Goal: Task Accomplishment & Management: Complete application form

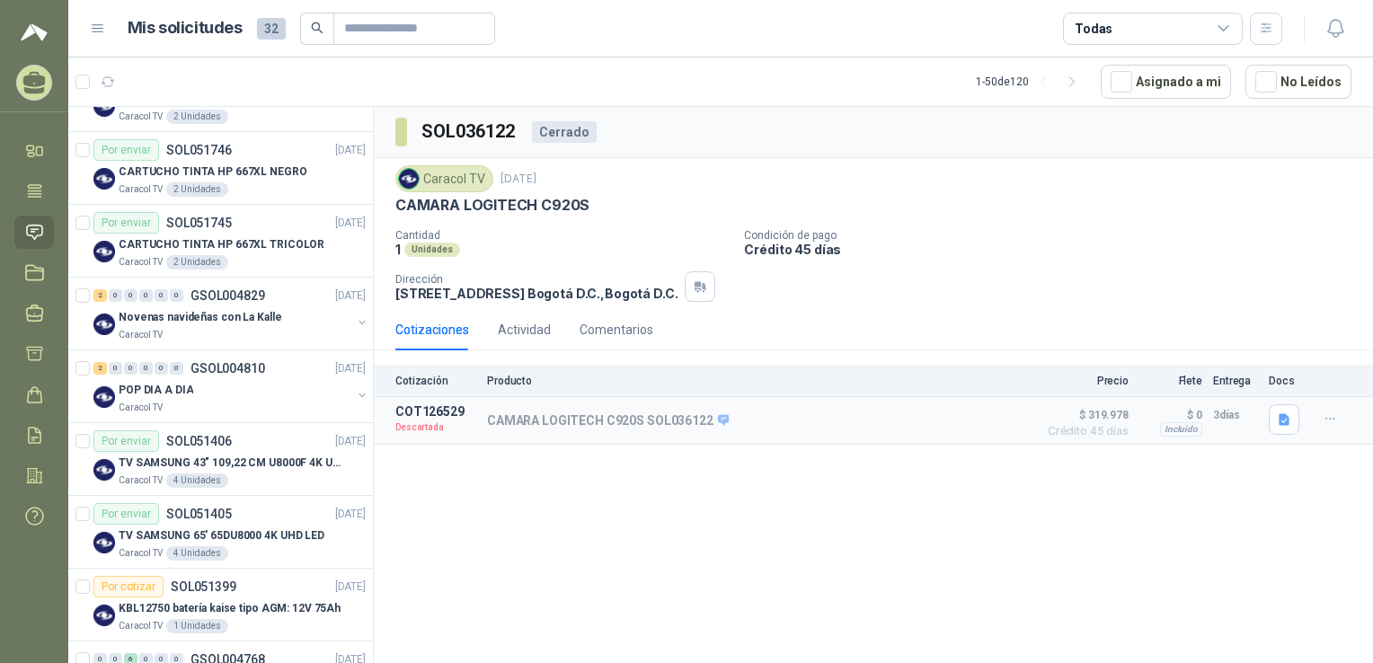
scroll to position [726, 0]
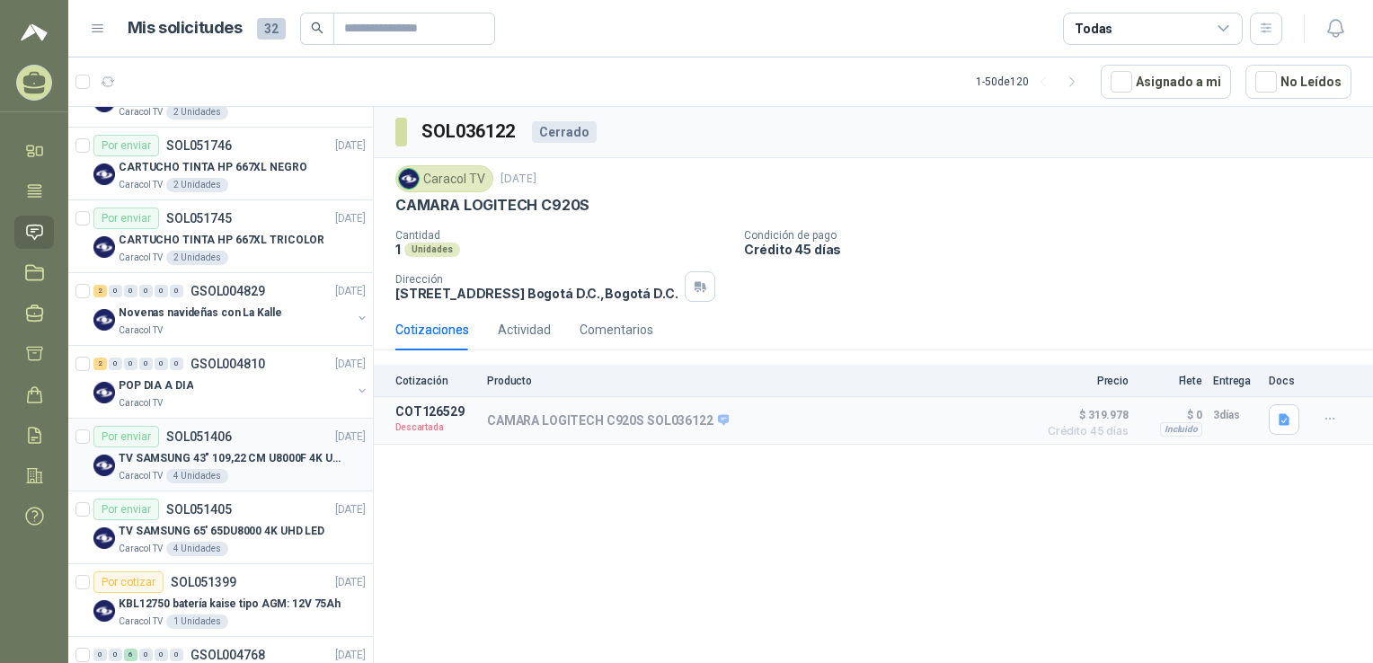
click at [239, 437] on div "Por enviar SOL051406 08/08/25" at bounding box center [229, 437] width 272 height 22
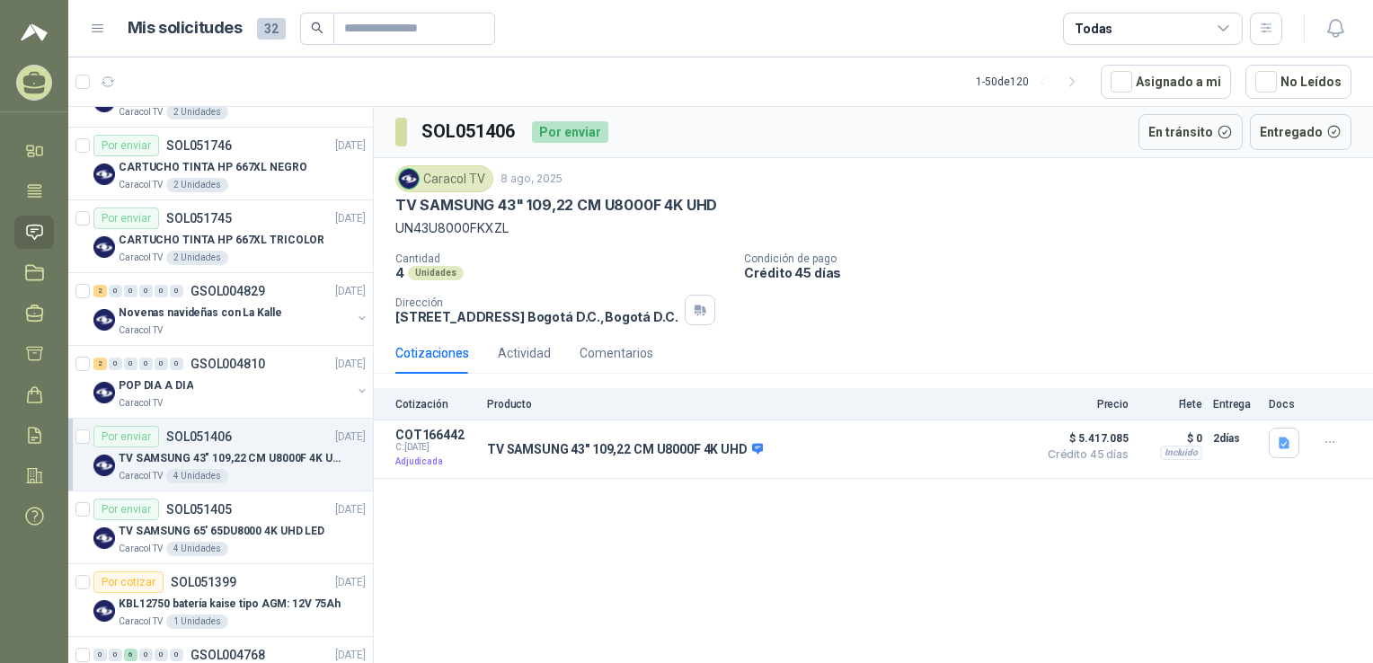
click at [627, 203] on p "TV SAMSUNG 43" 109,22 CM U8000F 4K UHD" at bounding box center [556, 205] width 322 height 19
click at [531, 200] on p "TV SAMSUNG 43" 109,22 CM U8000F 4K UHD" at bounding box center [556, 205] width 322 height 19
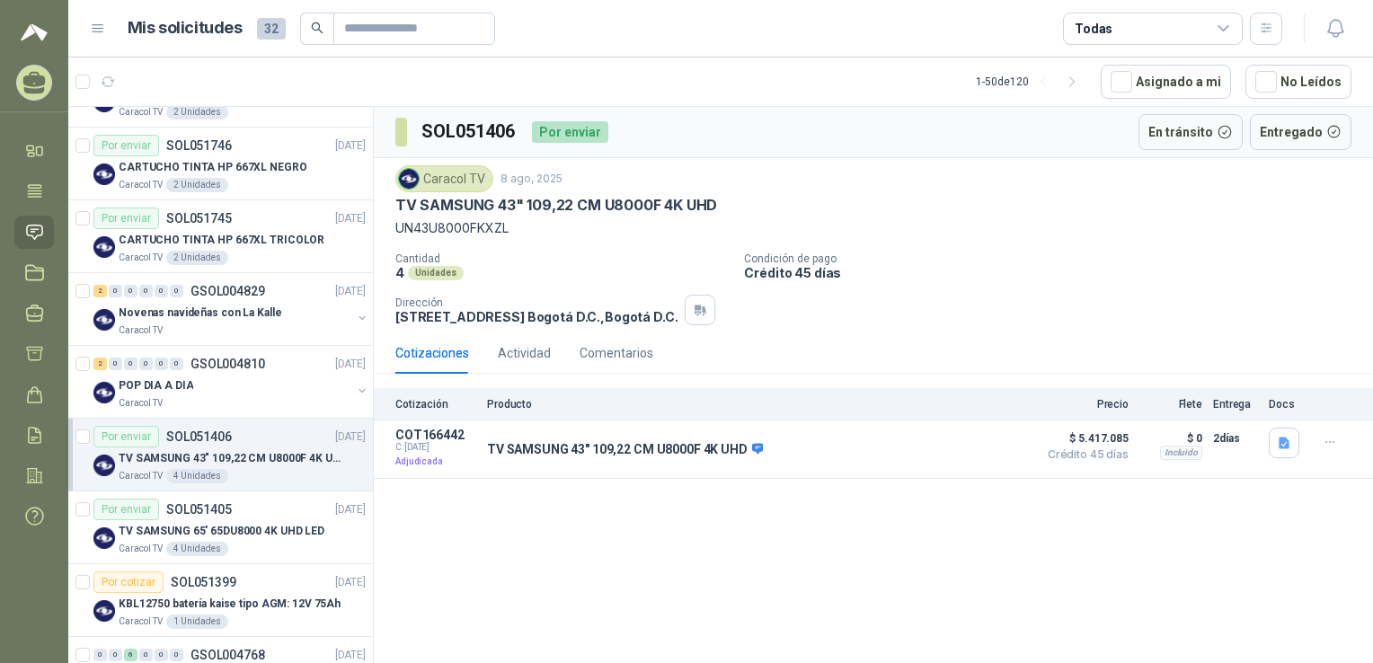
click at [532, 329] on div "Caracol TV 8 ago, 2025 TV SAMSUNG 43" 109,22 CM U8000F 4K UHD UN43U8000FKXZL Ca…" at bounding box center [873, 245] width 999 height 174
click at [473, 213] on p "TV SAMSUNG 43" 109,22 CM U8000F 4K UHD" at bounding box center [556, 205] width 322 height 19
click at [588, 200] on p "TV SAMSUNG 43" 109,22 CM U8000F 4K UHD" at bounding box center [556, 205] width 322 height 19
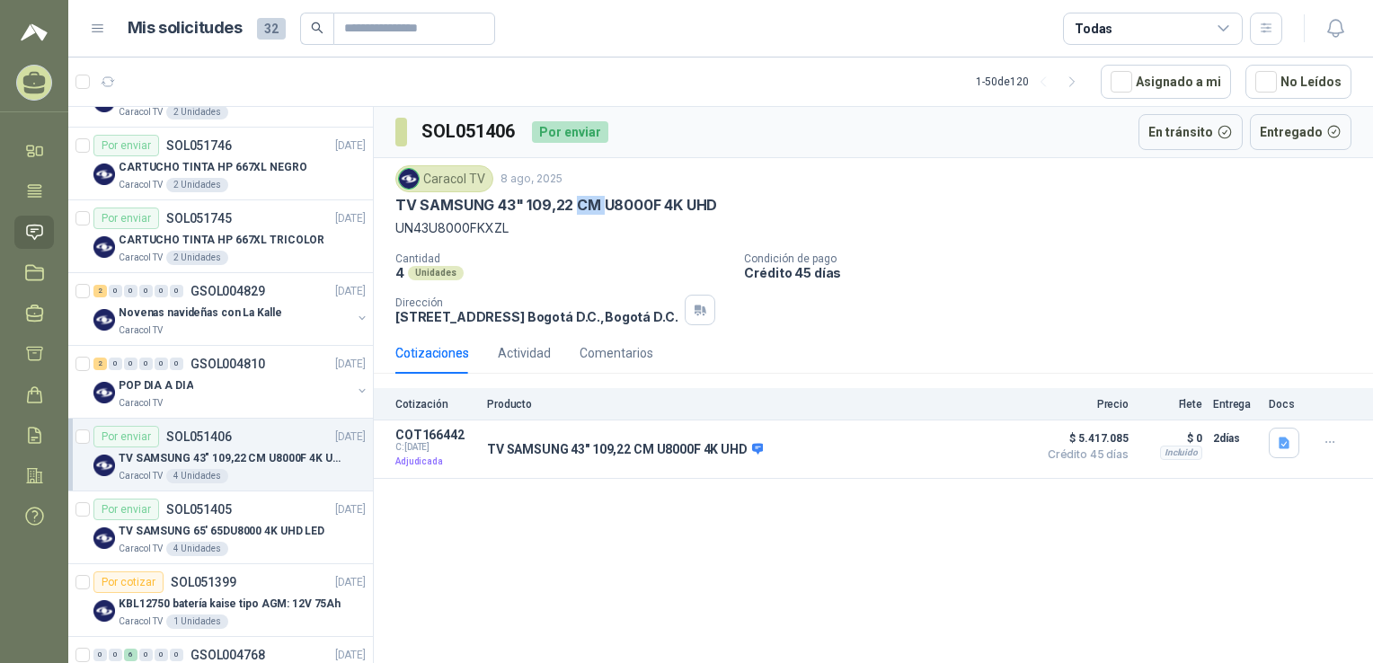
click at [588, 200] on p "TV SAMSUNG 43" 109,22 CM U8000F 4K UHD" at bounding box center [556, 205] width 322 height 19
click at [434, 229] on p "UN43U8000FKXZL" at bounding box center [873, 228] width 956 height 20
copy p "UN43U8000FKXZL"
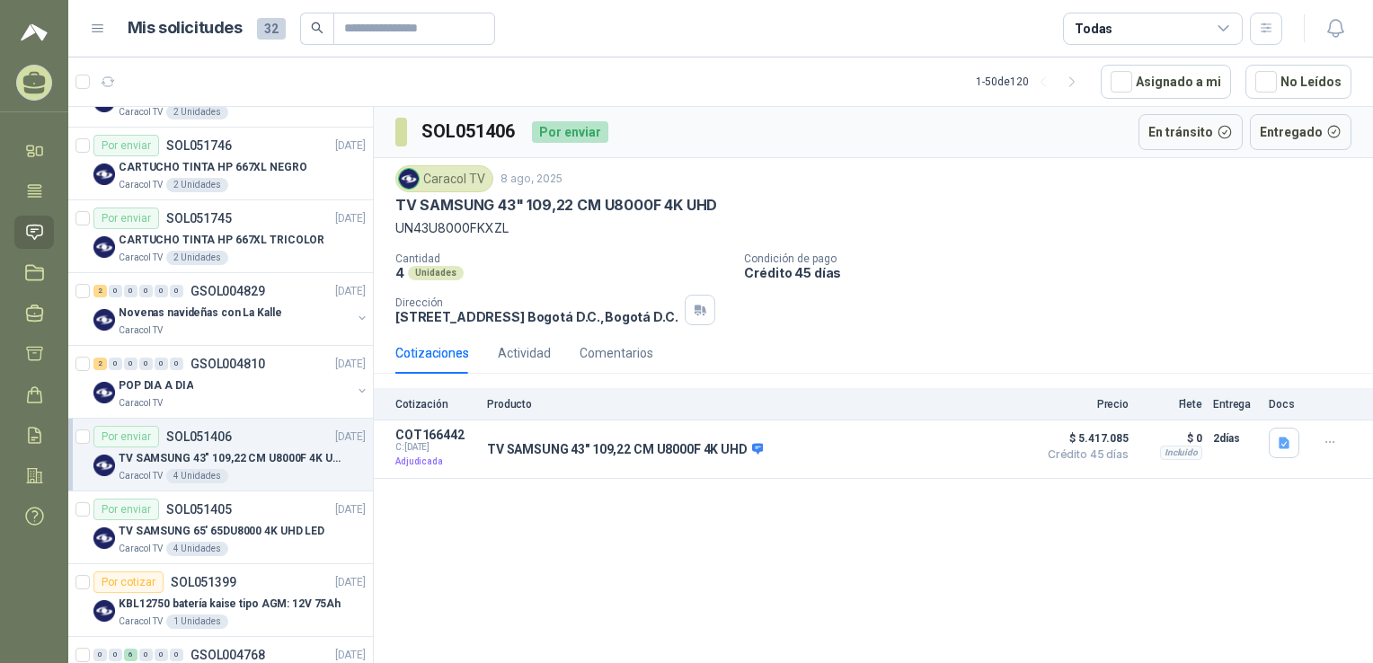
click at [545, 209] on p "TV SAMSUNG 43" 109,22 CM U8000F 4K UHD" at bounding box center [556, 205] width 322 height 19
click at [607, 199] on p "TV SAMSUNG 43" 109,22 CM U8000F 4K UHD" at bounding box center [556, 205] width 322 height 19
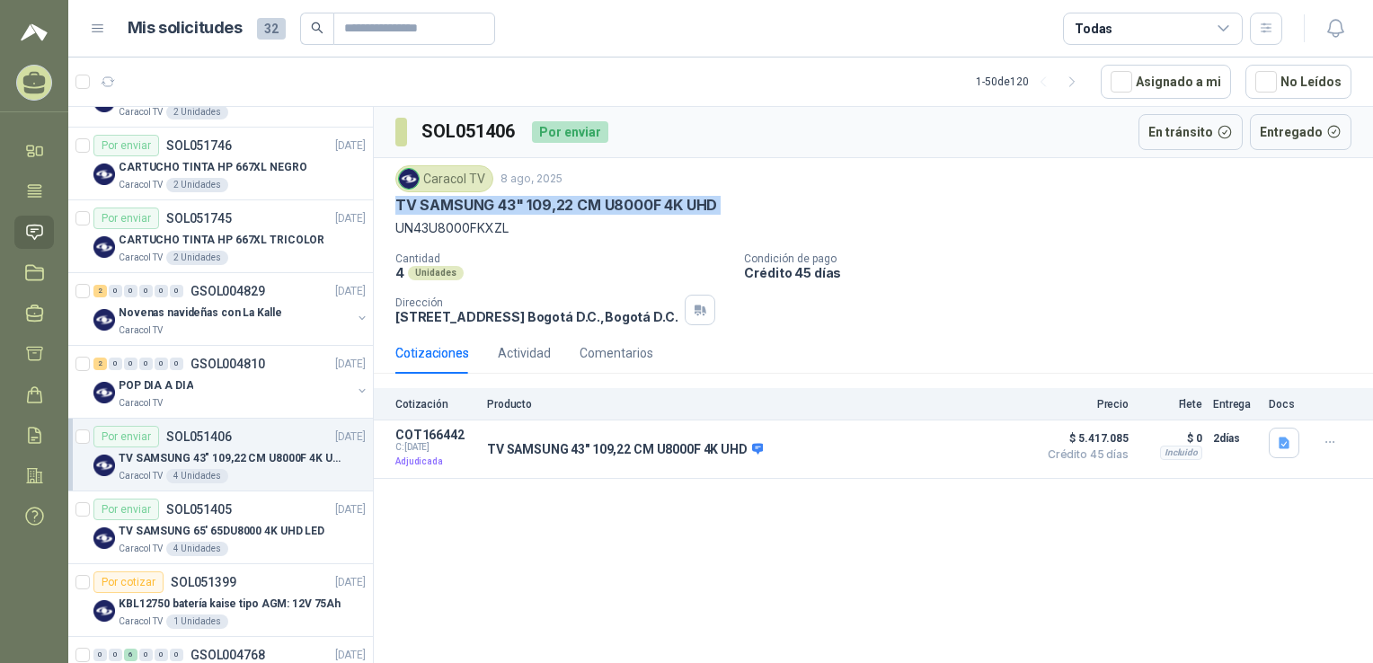
click at [607, 199] on p "TV SAMSUNG 43" 109,22 CM U8000F 4K UHD" at bounding box center [556, 205] width 322 height 19
click at [671, 453] on p "TV SAMSUNG 43" 109,22 CM U8000F 4K UHD" at bounding box center [625, 450] width 276 height 16
click at [985, 451] on button "Detalles" at bounding box center [986, 450] width 84 height 24
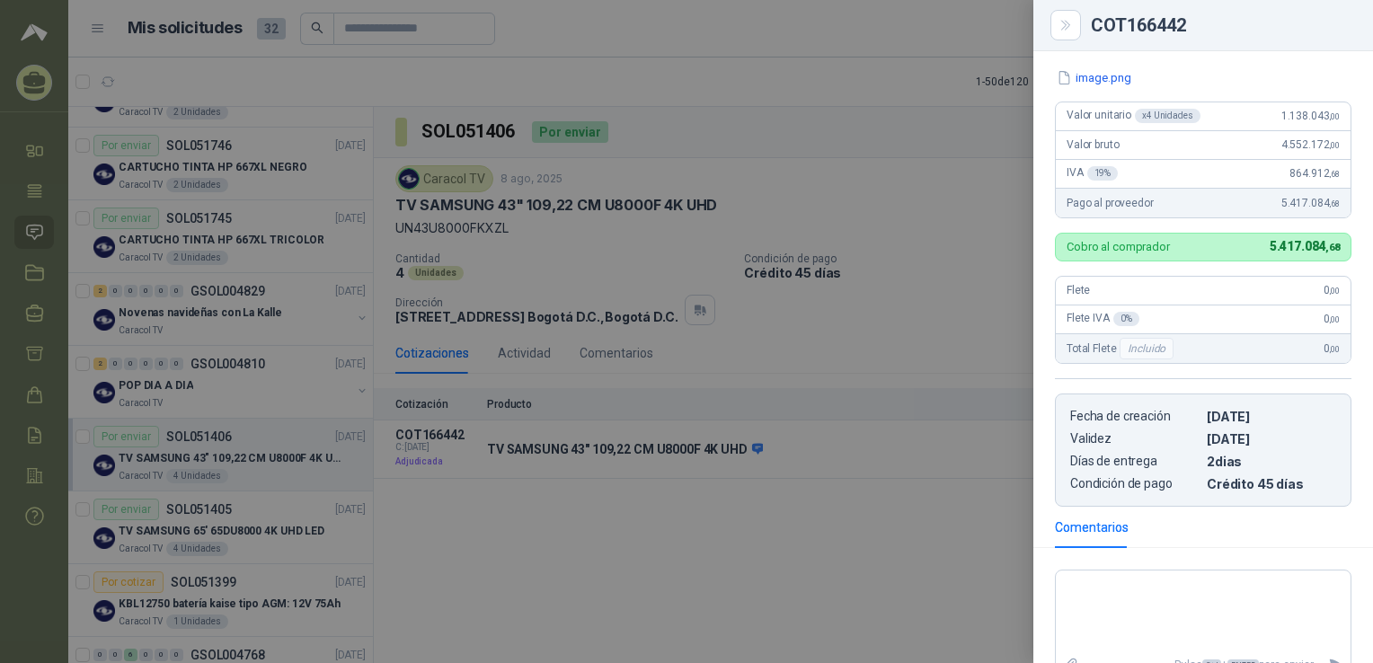
scroll to position [290, 0]
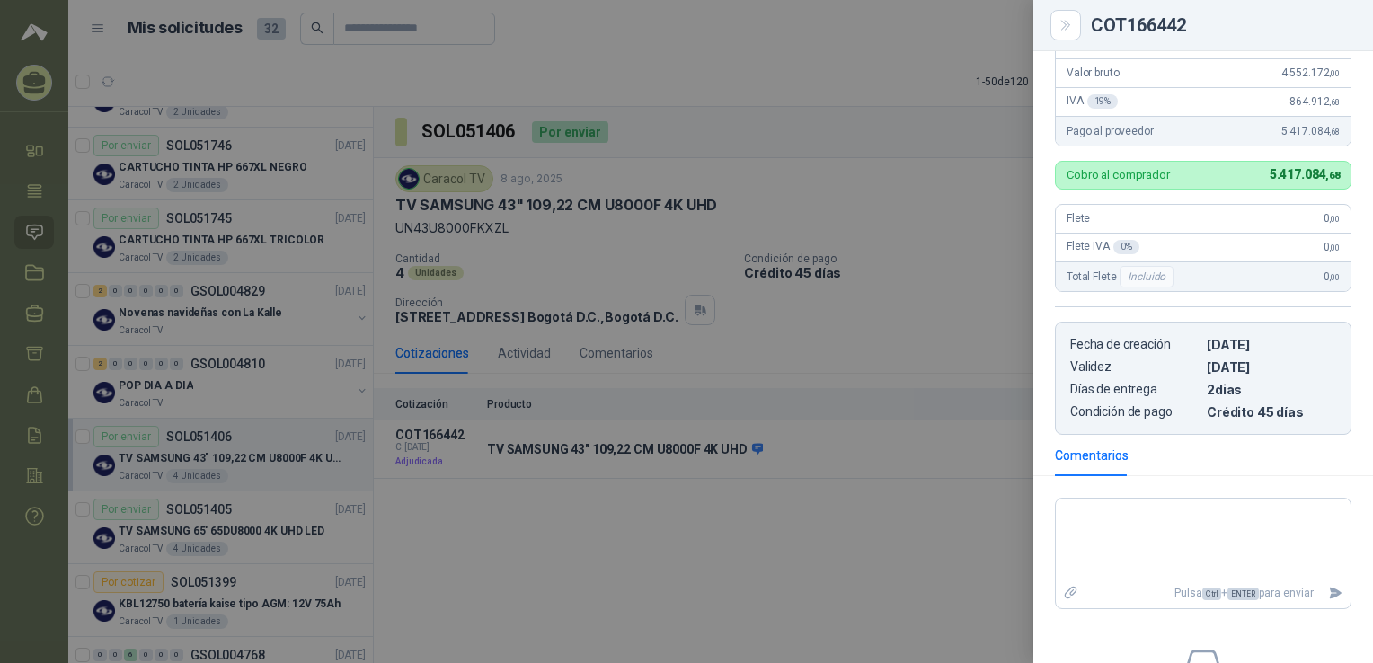
drag, startPoint x: 1176, startPoint y: 210, endPoint x: 1190, endPoint y: 300, distance: 91.0
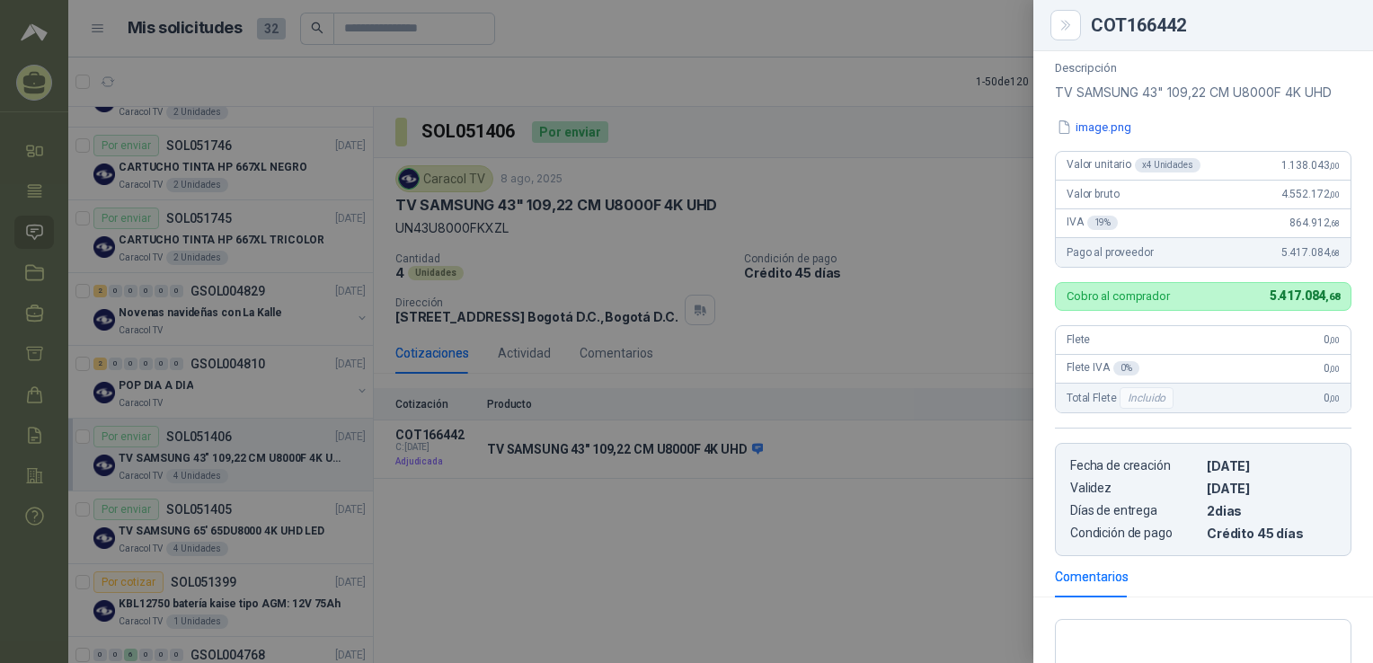
drag, startPoint x: 1268, startPoint y: 401, endPoint x: 1249, endPoint y: 329, distance: 74.3
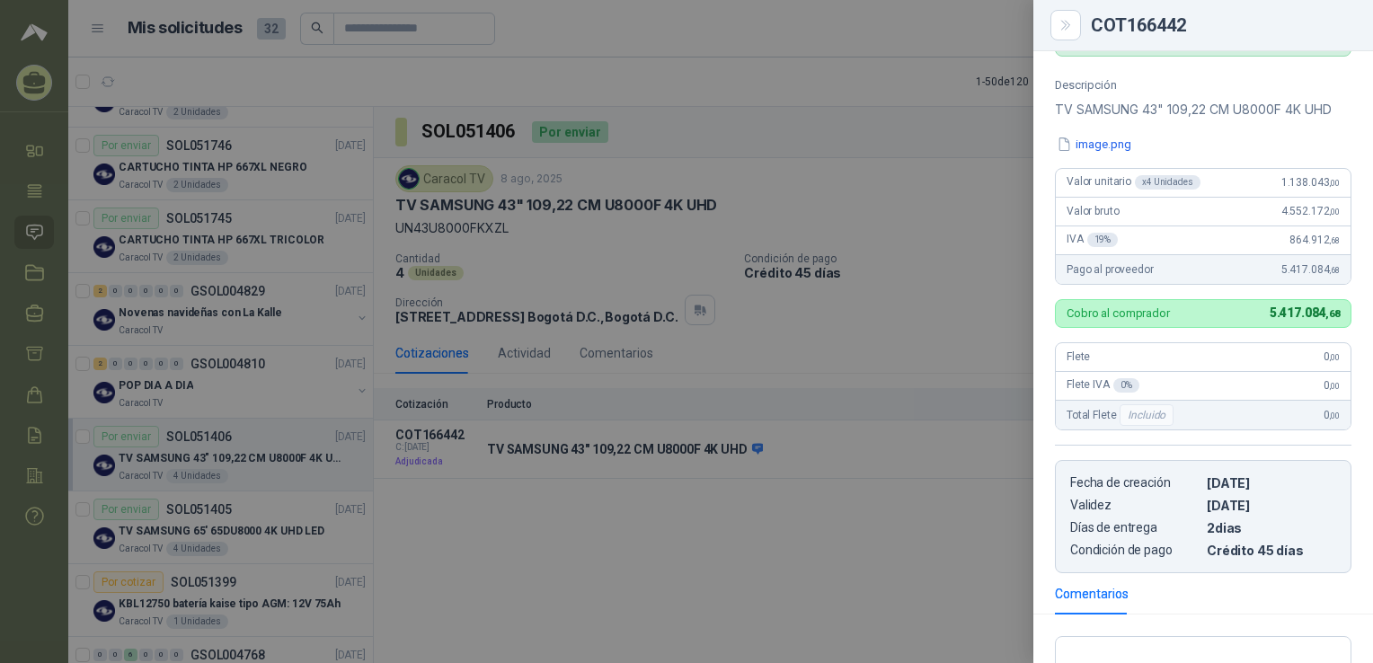
click at [1026, 176] on div "Valor unitario x 4 Unidades 1.138.043 ,00" at bounding box center [1203, 183] width 295 height 29
drag, startPoint x: 1256, startPoint y: 176, endPoint x: 1282, endPoint y: 180, distance: 26.3
click at [1026, 180] on span "1.138.043 ,00" at bounding box center [1311, 182] width 58 height 13
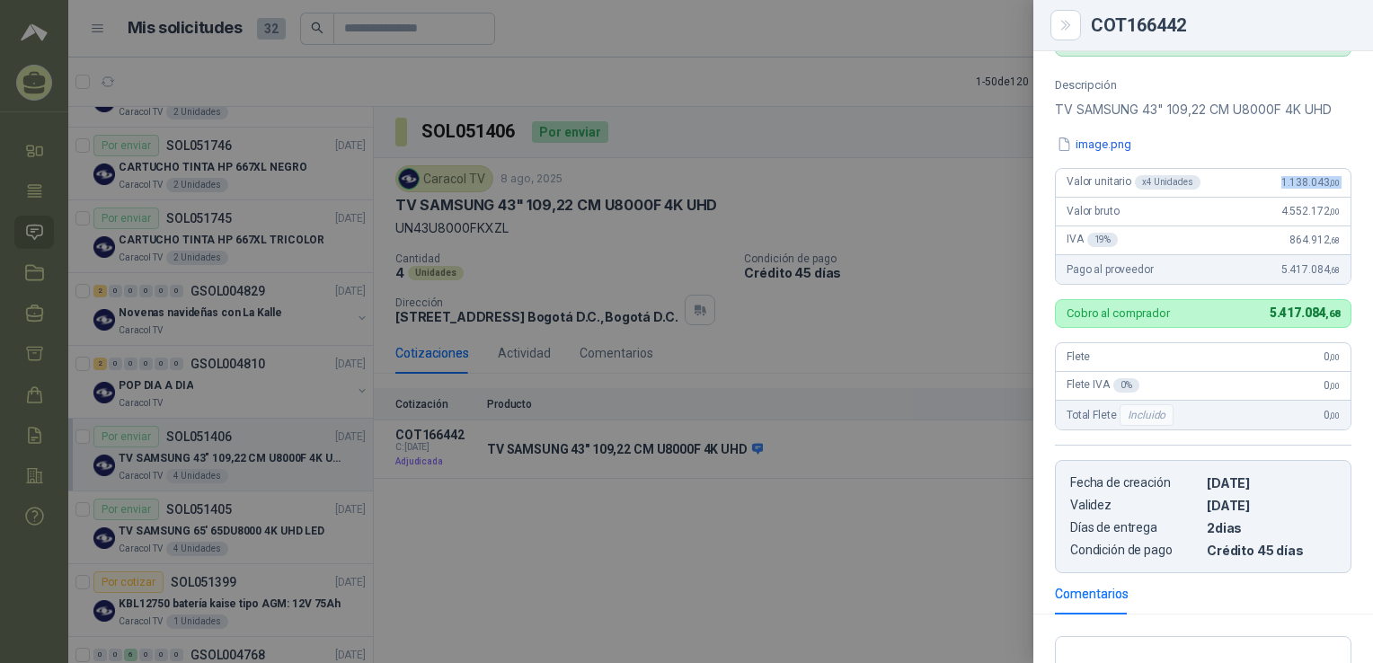
click at [1026, 180] on span "1.138.043 ,00" at bounding box center [1311, 182] width 58 height 13
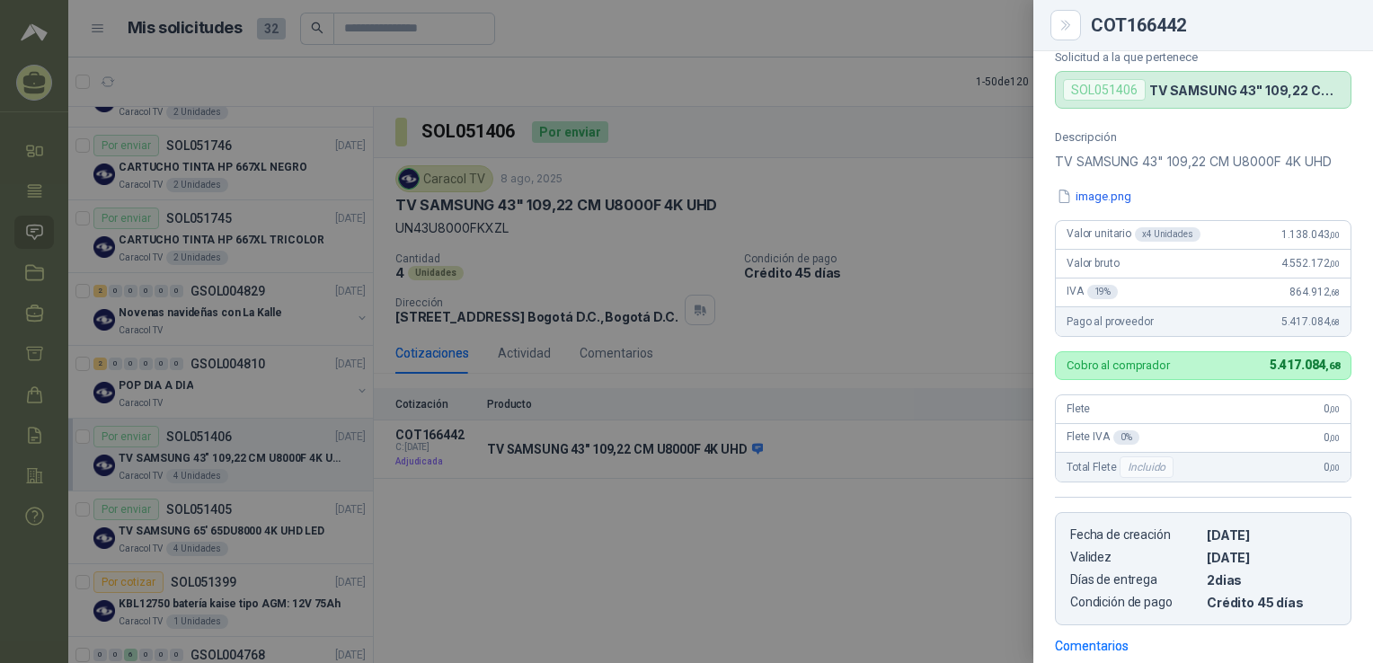
scroll to position [0, 0]
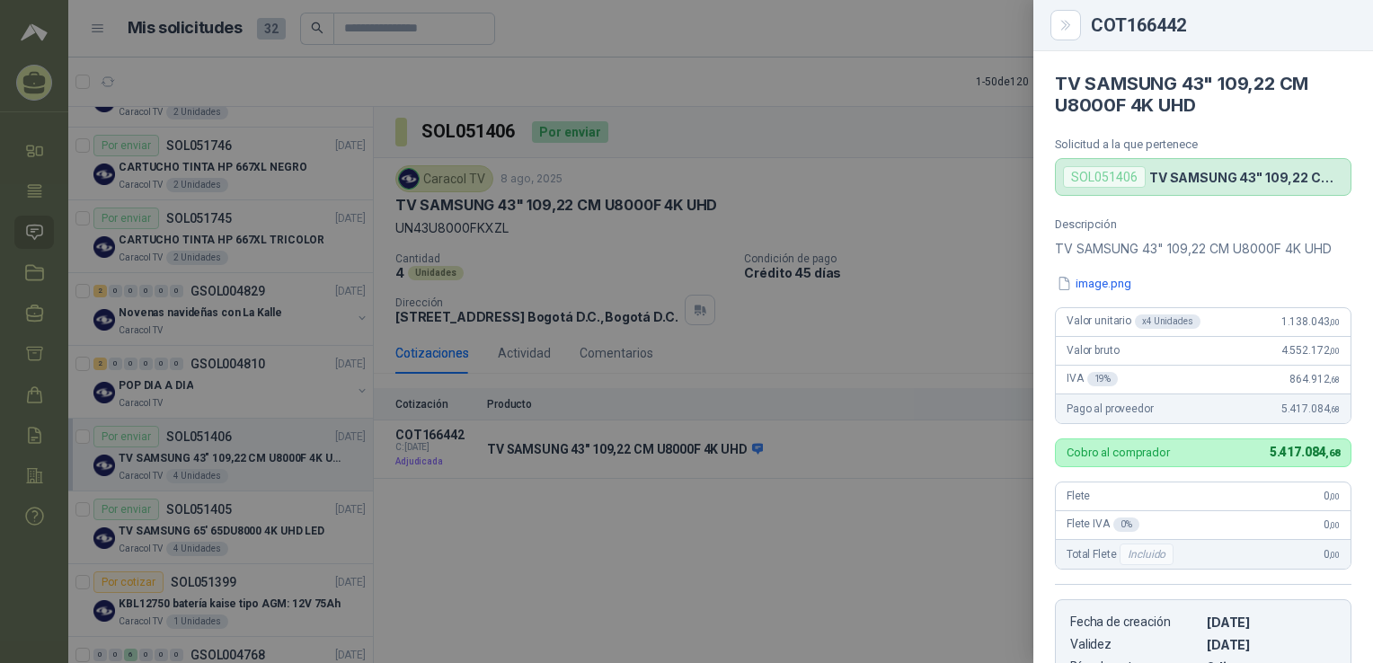
drag, startPoint x: 1188, startPoint y: 238, endPoint x: 1194, endPoint y: 112, distance: 125.9
click at [1026, 274] on button "image.png" at bounding box center [1094, 283] width 78 height 19
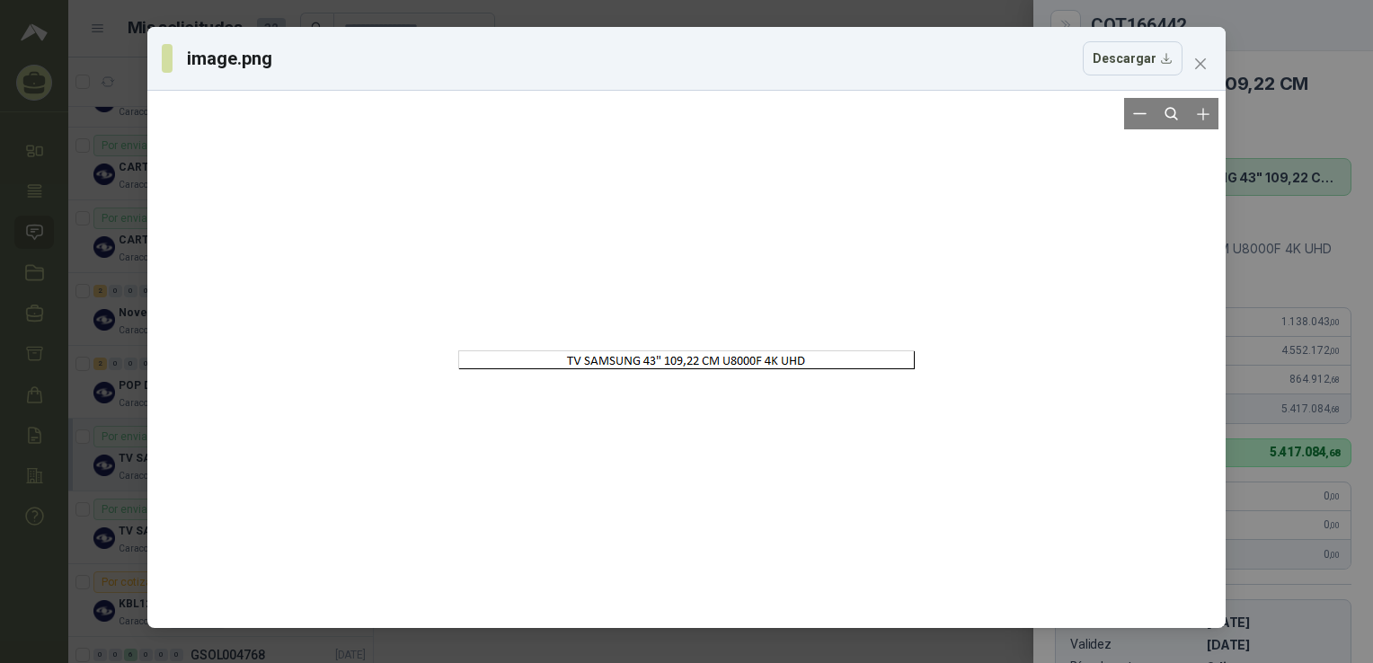
click at [647, 365] on div at bounding box center [686, 359] width 457 height 523
click at [647, 365] on div at bounding box center [687, 359] width 514 height 589
click at [787, 376] on div at bounding box center [687, 359] width 514 height 589
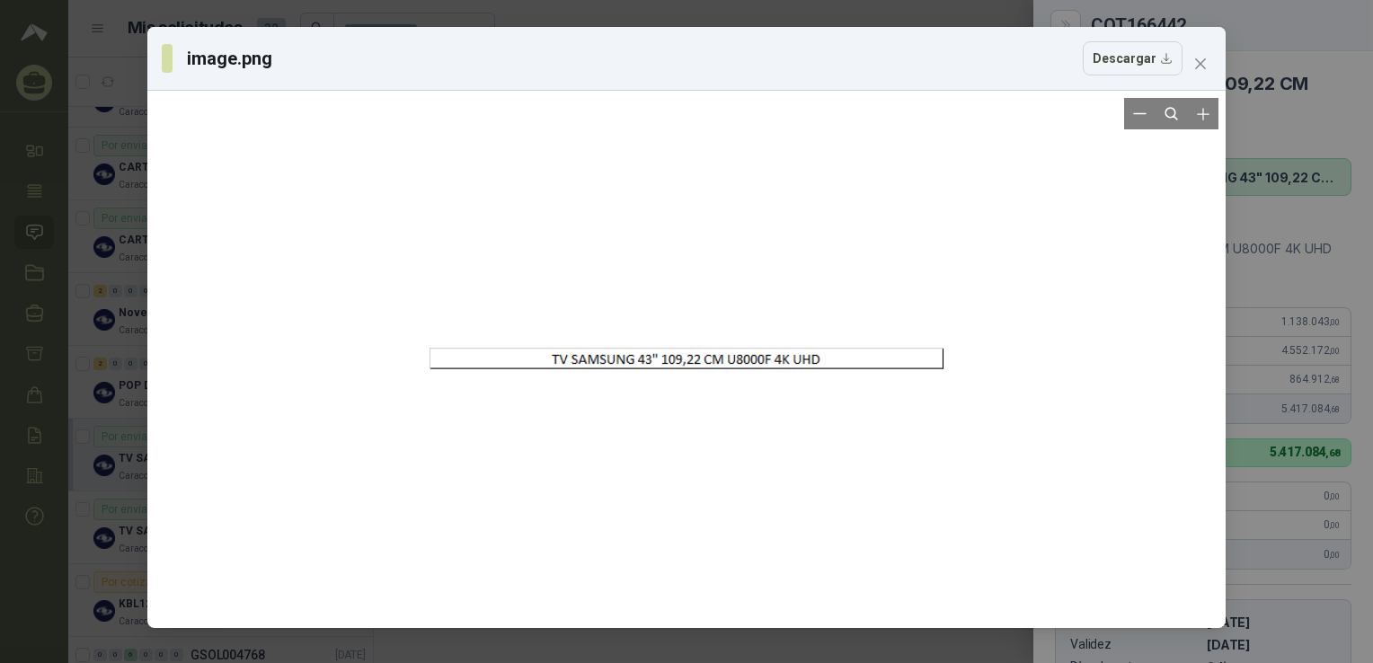
click at [787, 376] on div at bounding box center [687, 358] width 514 height 589
click at [787, 376] on div at bounding box center [687, 355] width 606 height 694
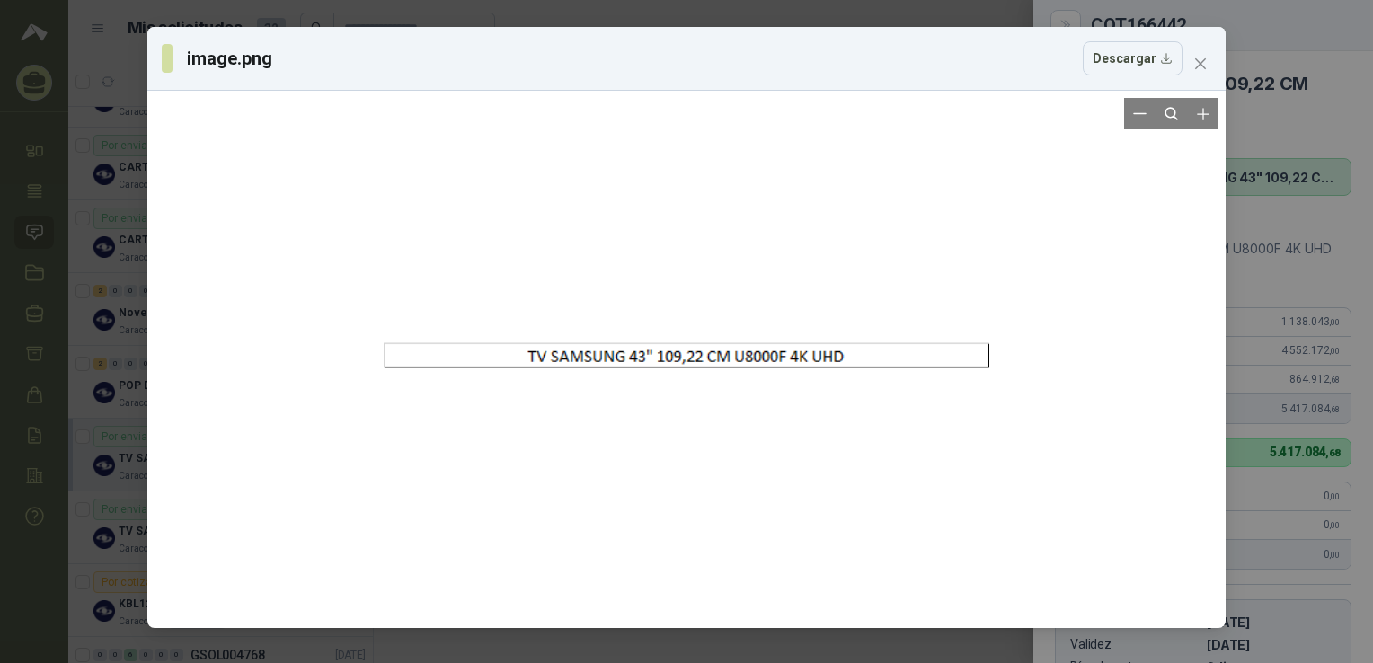
click at [787, 376] on div at bounding box center [687, 355] width 606 height 694
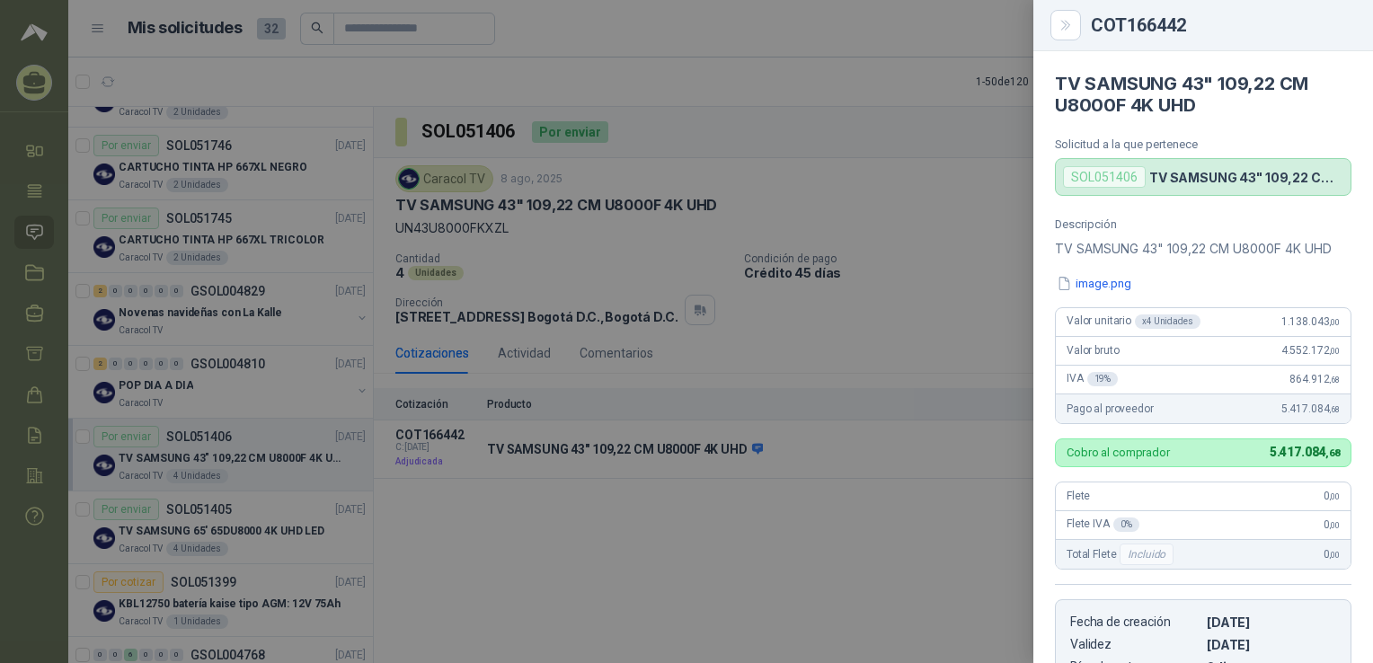
drag, startPoint x: 1239, startPoint y: 222, endPoint x: 1227, endPoint y: 110, distance: 113.0
drag, startPoint x: 1136, startPoint y: 120, endPoint x: 1115, endPoint y: 7, distance: 115.1
click at [1026, 208] on div "TV SAMSUNG 43" 109,22 CM U8000F 4K UHD Solicitud a la que pertenece SOL051406 T…" at bounding box center [1204, 357] width 340 height 612
drag, startPoint x: 1093, startPoint y: 162, endPoint x: 1091, endPoint y: 185, distance: 23.4
click at [1026, 163] on div "SOL051406 TV SAMSUNG 43" 109,22 CM U8000F 4K UHD" at bounding box center [1203, 177] width 297 height 38
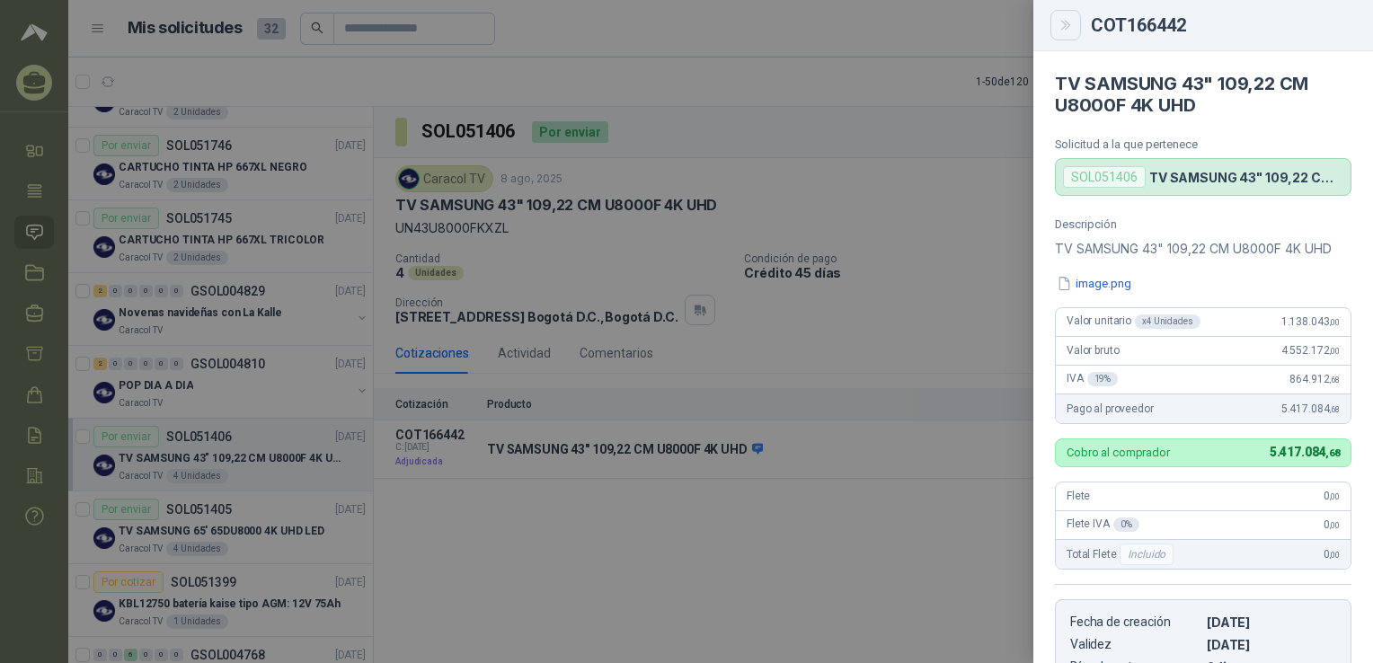
click at [1026, 31] on icon "Close" at bounding box center [1066, 25] width 15 height 15
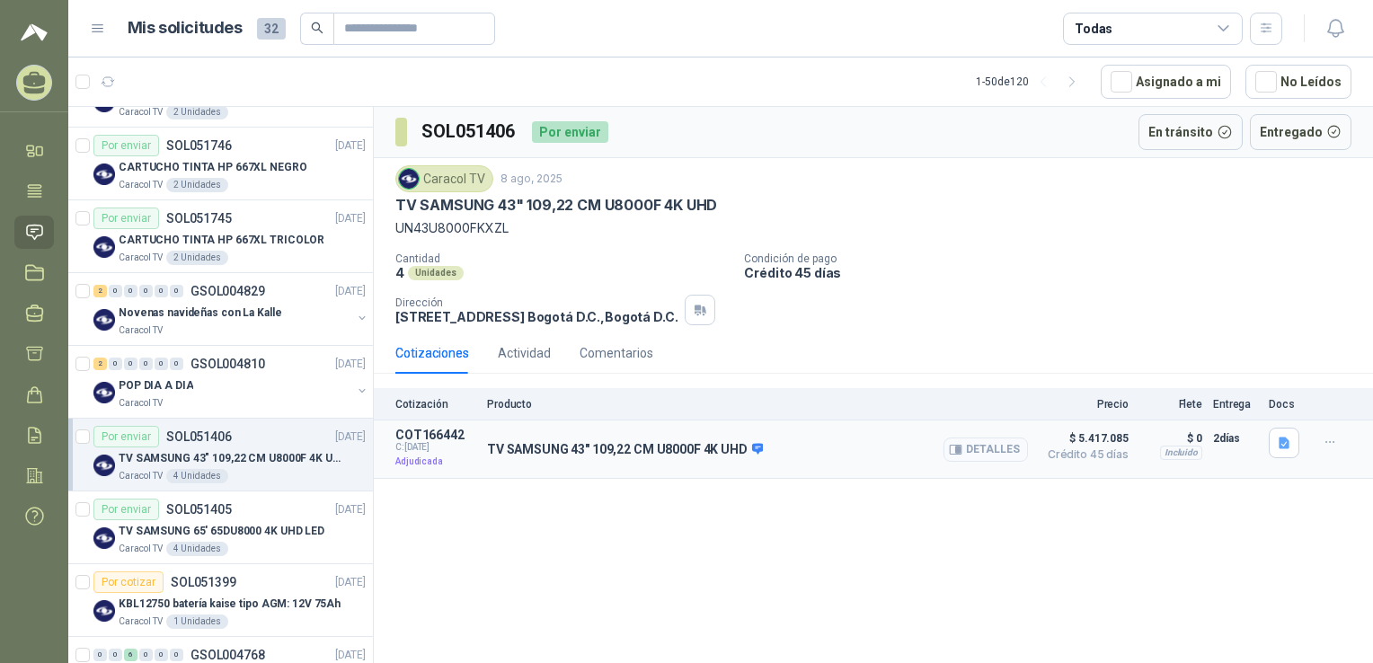
click at [972, 448] on button "Detalles" at bounding box center [986, 450] width 84 height 24
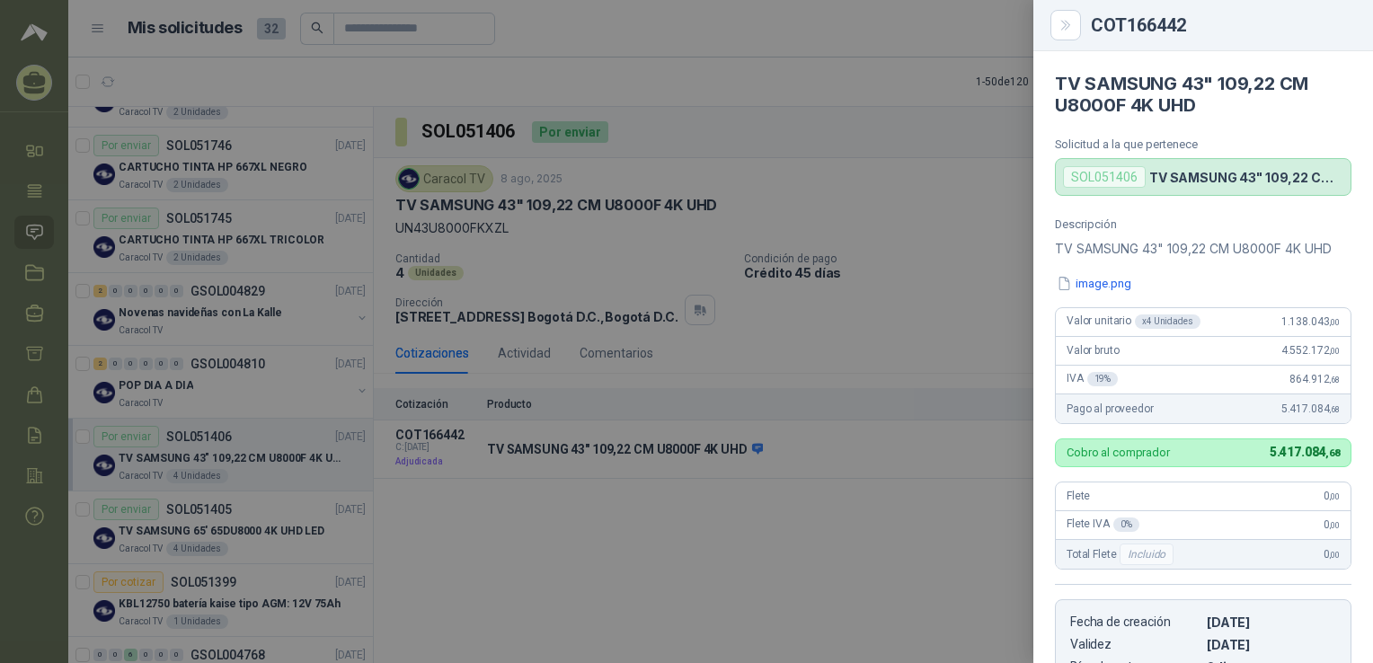
click at [1026, 170] on p "TV SAMSUNG 43" 109,22 CM U8000F 4K UHD" at bounding box center [1247, 177] width 194 height 15
drag, startPoint x: 1216, startPoint y: 243, endPoint x: 1198, endPoint y: 131, distance: 112.9
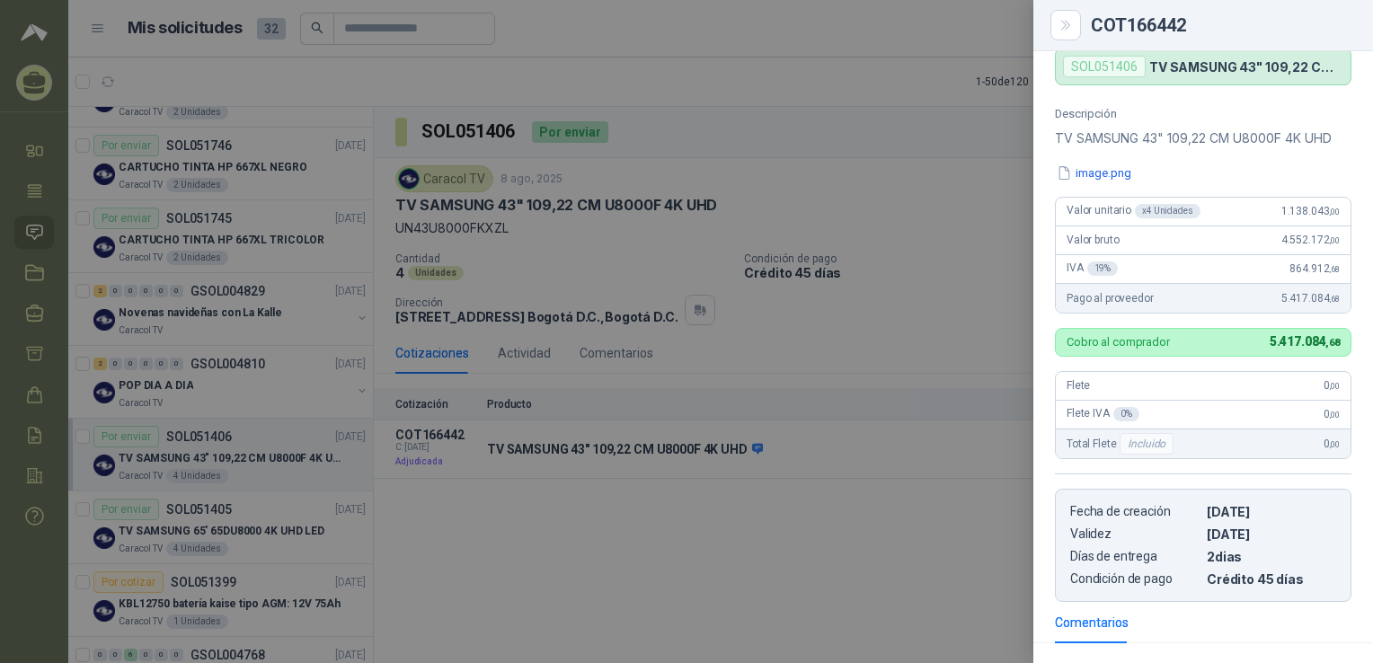
scroll to position [269, 0]
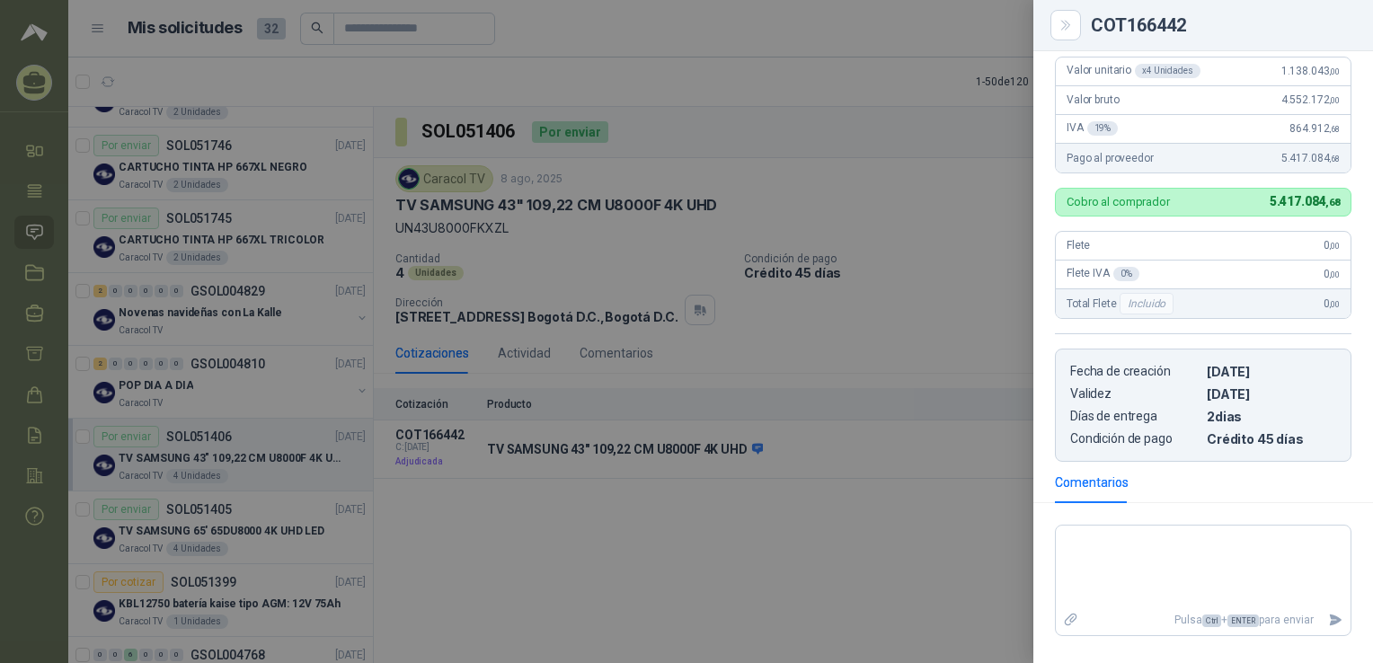
drag, startPoint x: 1201, startPoint y: 130, endPoint x: 1230, endPoint y: 235, distance: 109.0
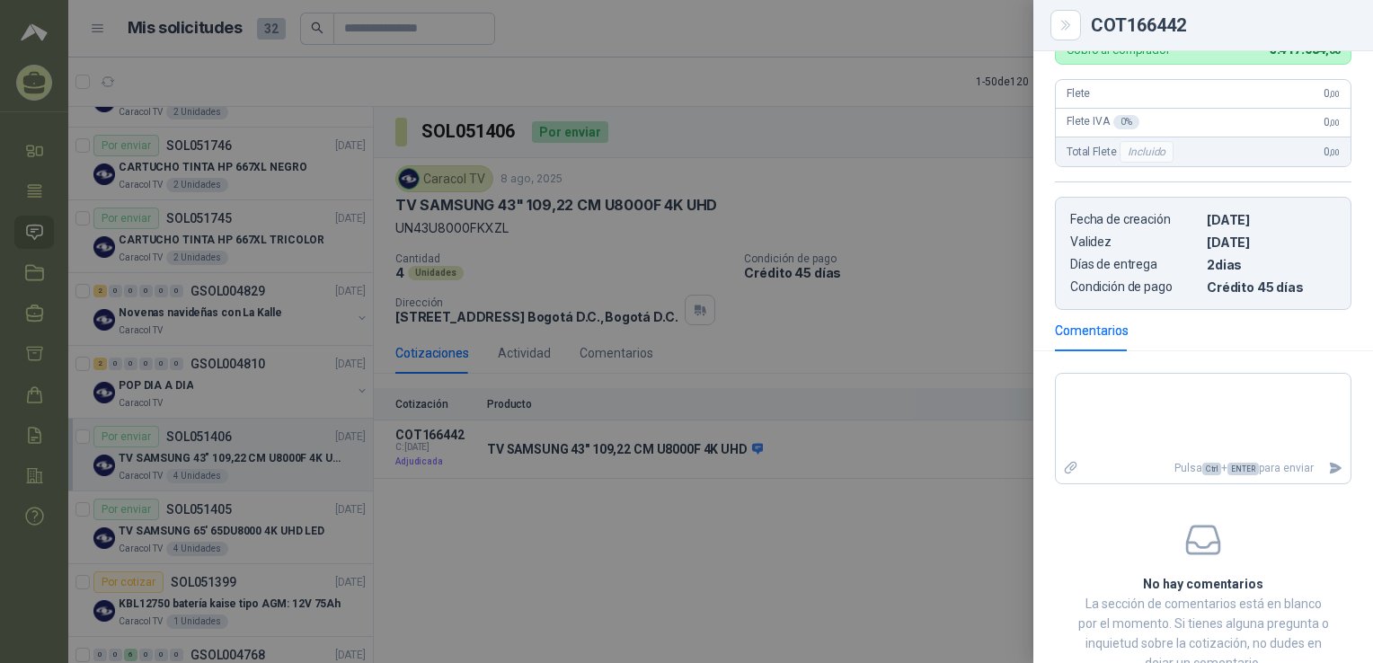
scroll to position [460, 0]
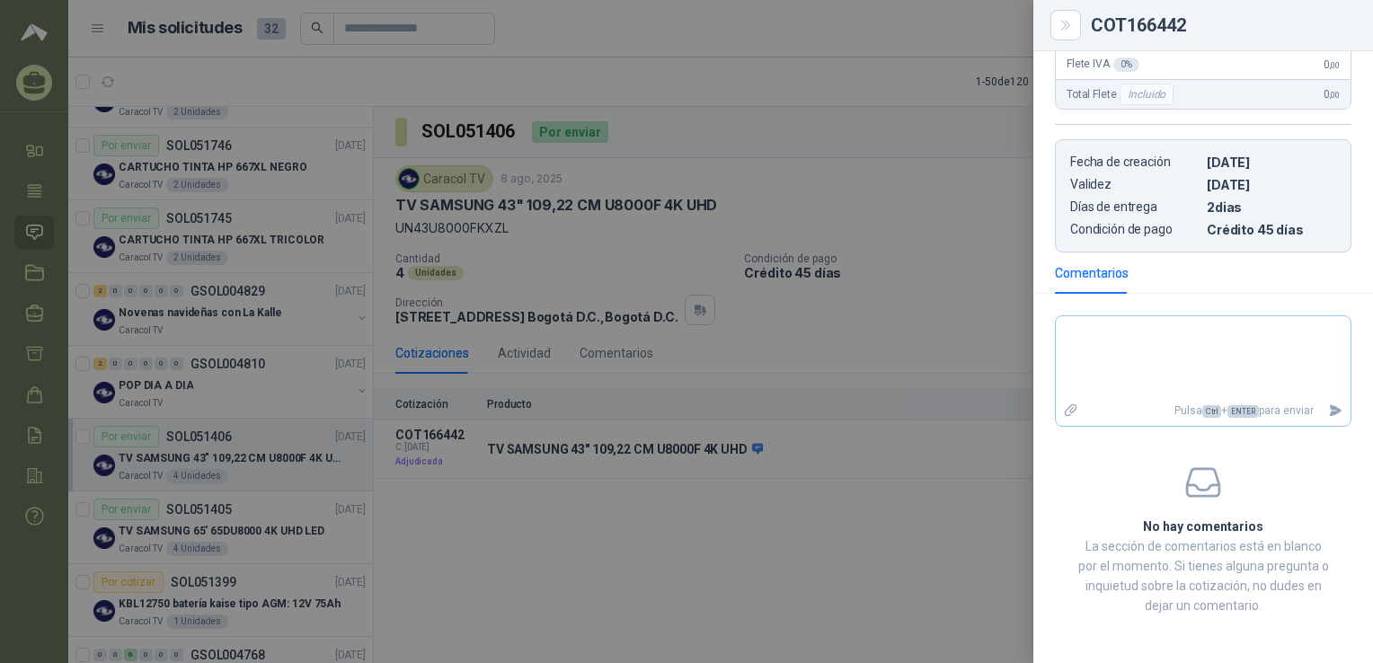
drag, startPoint x: 1205, startPoint y: 211, endPoint x: 1246, endPoint y: 328, distance: 123.6
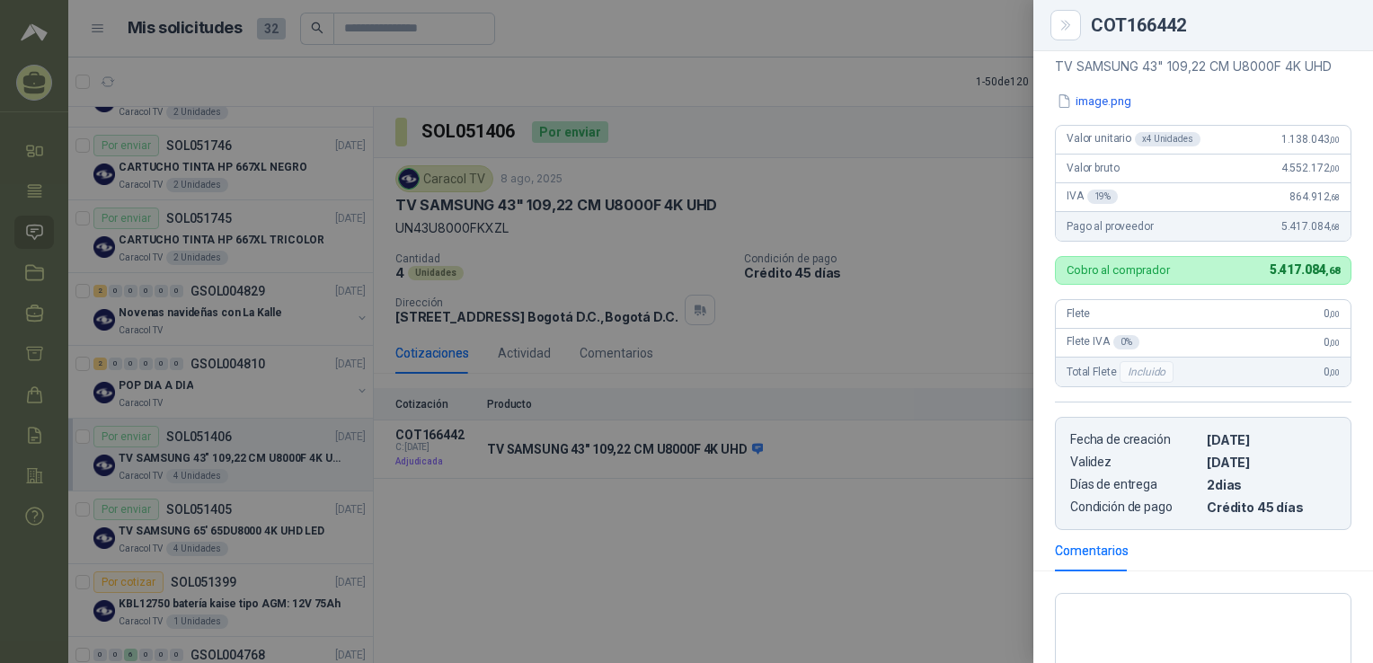
scroll to position [117, 0]
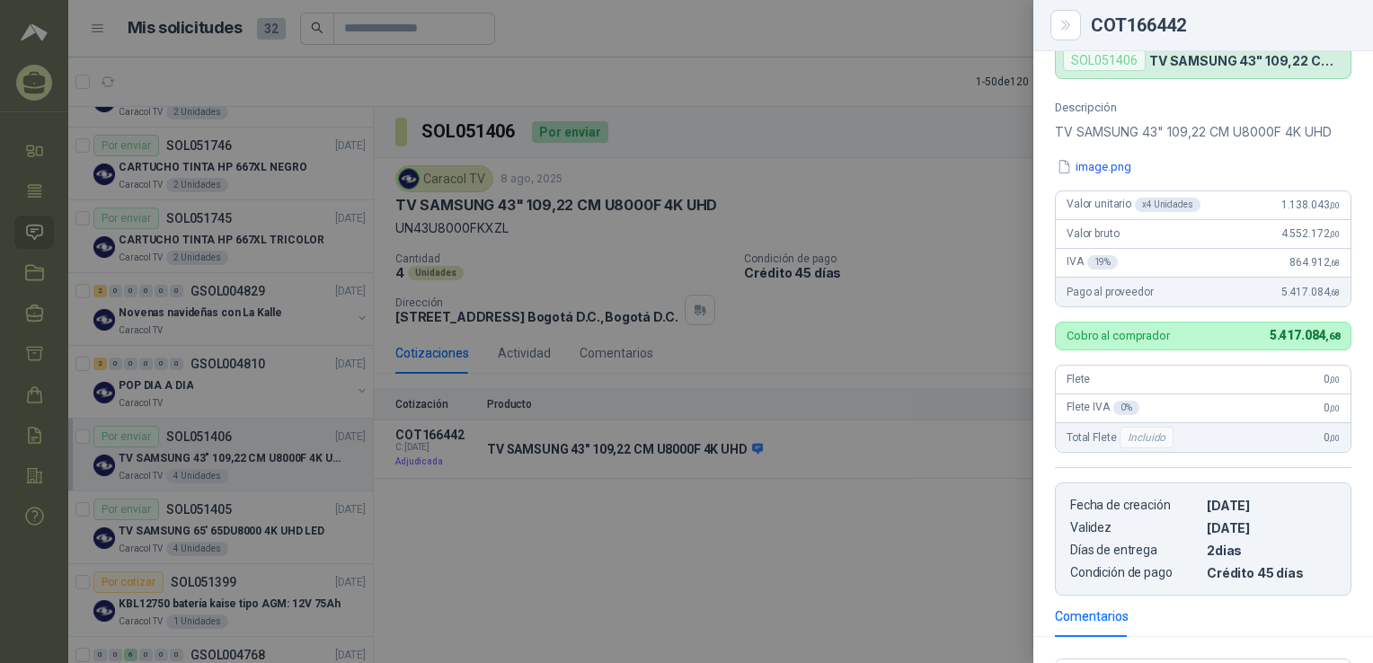
drag, startPoint x: 1154, startPoint y: 237, endPoint x: 1170, endPoint y: 147, distance: 92.2
drag, startPoint x: 751, startPoint y: 360, endPoint x: 982, endPoint y: 15, distance: 414.6
click at [763, 335] on div at bounding box center [686, 331] width 1373 height 663
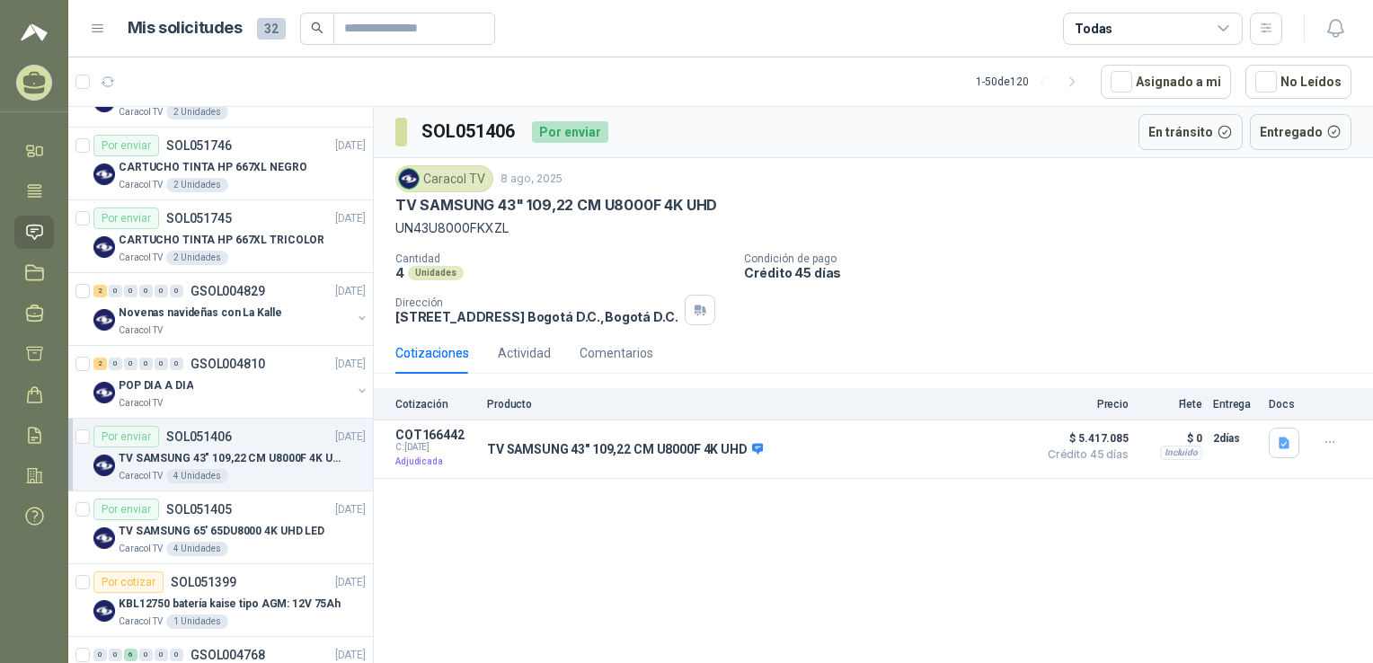
drag, startPoint x: 260, startPoint y: 433, endPoint x: 422, endPoint y: 288, distance: 218.3
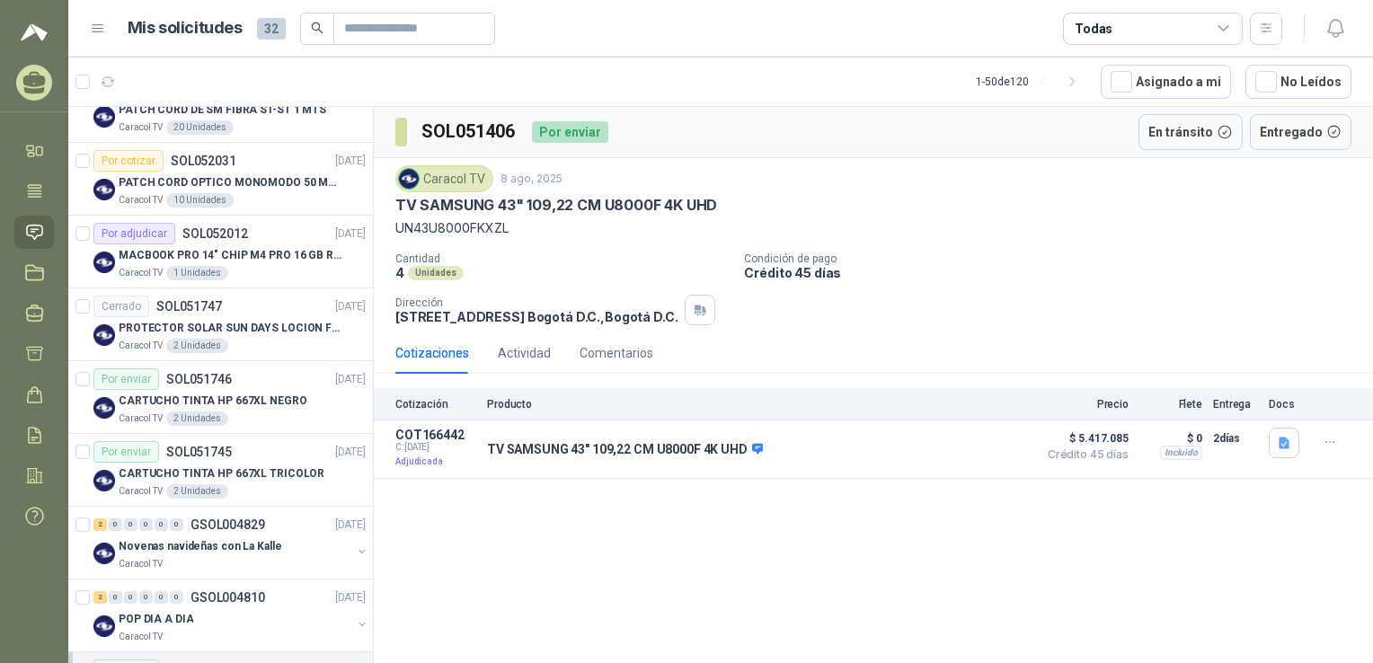
scroll to position [575, 0]
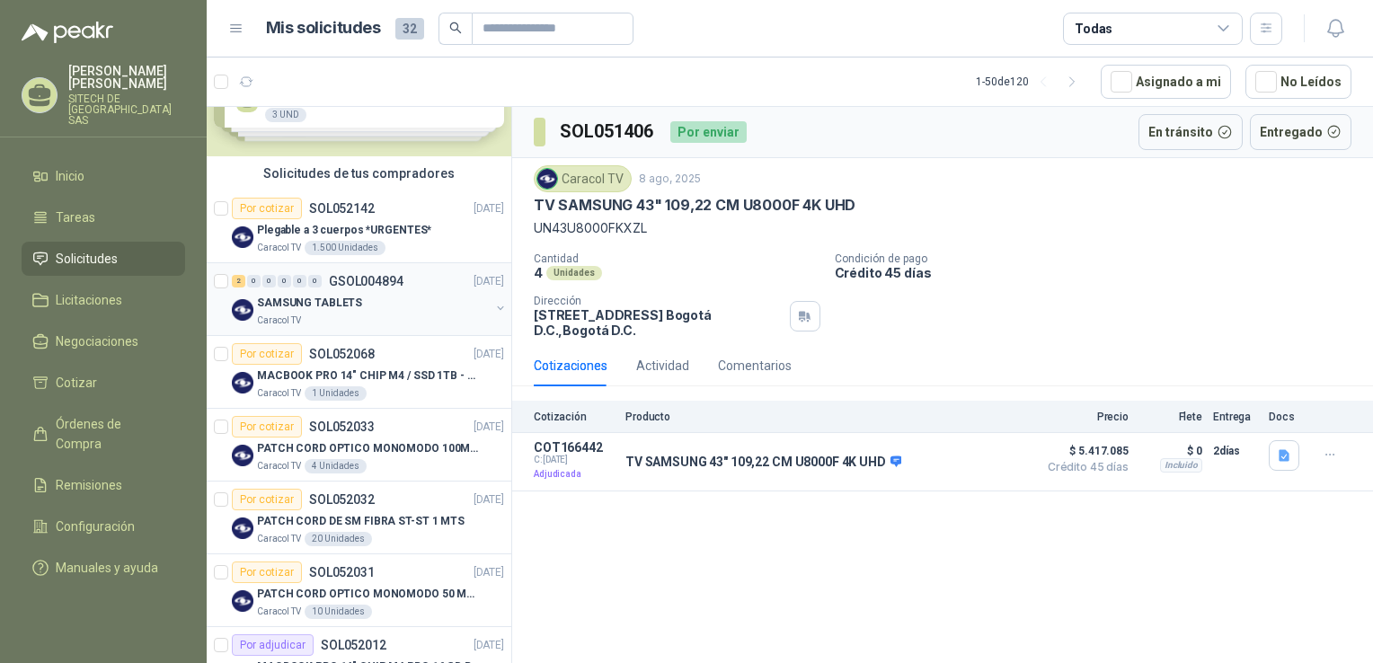
scroll to position [90, 0]
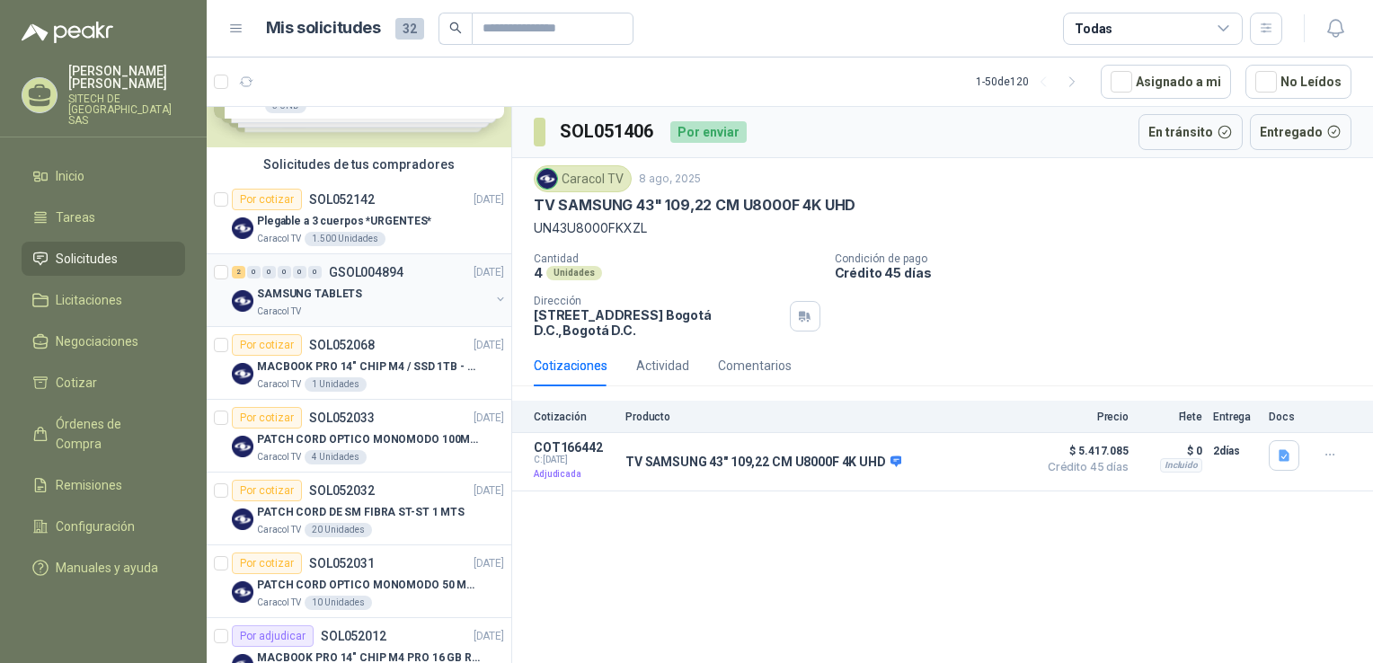
drag, startPoint x: 355, startPoint y: 396, endPoint x: 351, endPoint y: 277, distance: 119.6
click at [342, 294] on p "SAMSUNG TABLETS" at bounding box center [309, 294] width 105 height 17
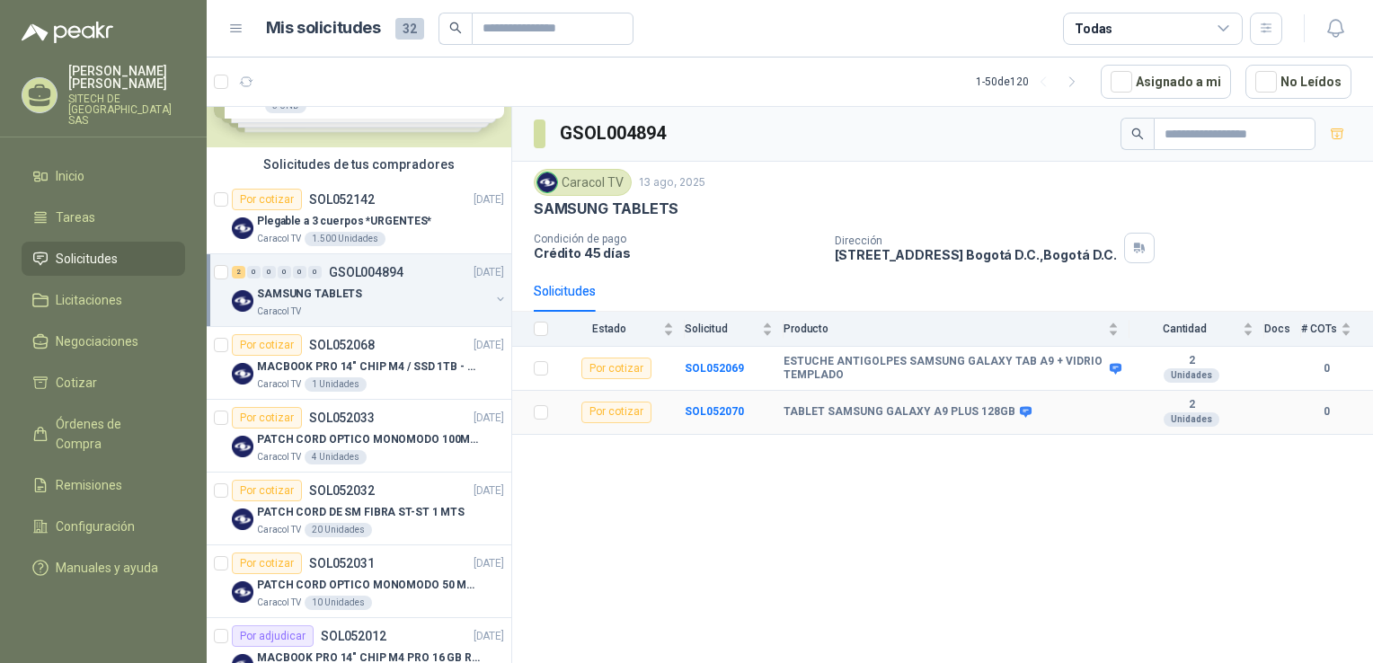
click at [839, 408] on b "TABLET SAMSUNG GALAXY A9 PLUS 128GB" at bounding box center [900, 412] width 232 height 14
copy div "TABLET SAMSUNG GALAXY A9 PLUS 128GB"
click at [834, 368] on b "ESTUCHE ANTIGOLPES SAMSUNG GALAXY TAB A9 + VIDRIO TEMPLADO" at bounding box center [945, 369] width 322 height 28
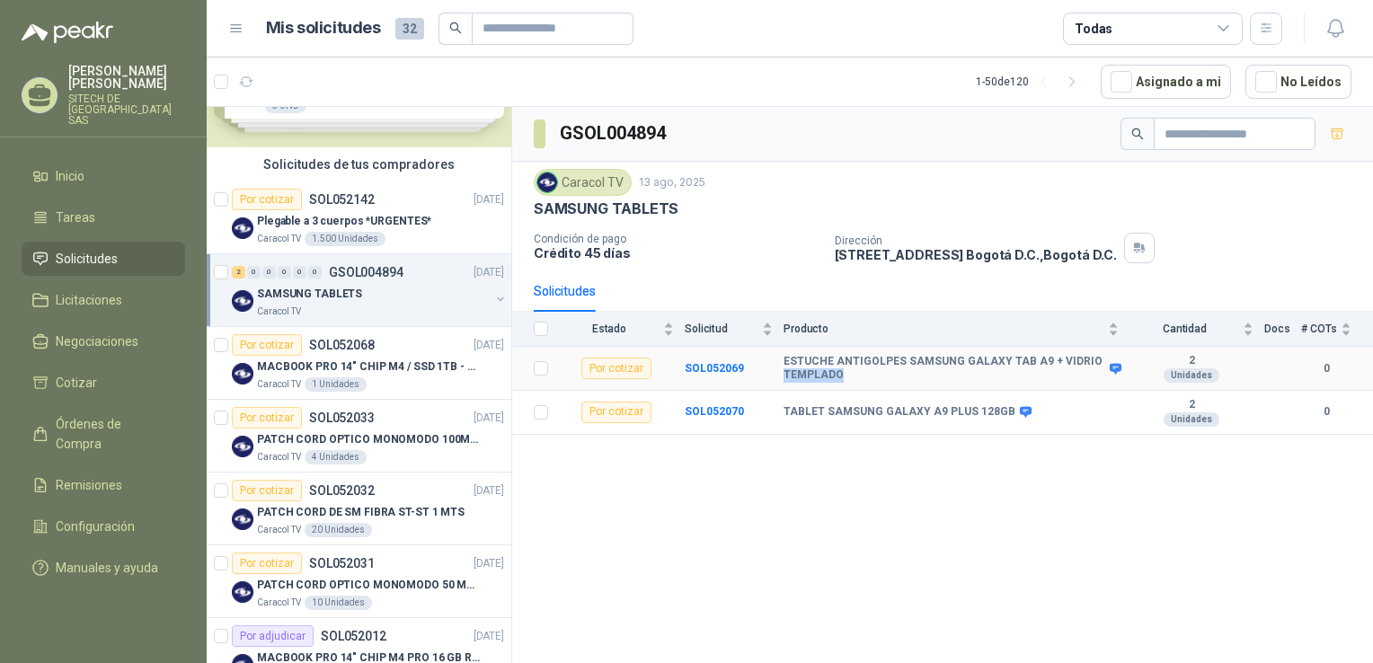
click at [834, 368] on b "ESTUCHE ANTIGOLPES SAMSUNG GALAXY TAB A9 + VIDRIO TEMPLADO" at bounding box center [945, 369] width 322 height 28
copy div "ESTUCHE ANTIGOLPES SAMSUNG GALAXY TAB A9 + VIDRIO TEMPLADO"
click at [323, 221] on p "Plegable a 3 cuerpos *URGENTES*" at bounding box center [344, 221] width 174 height 17
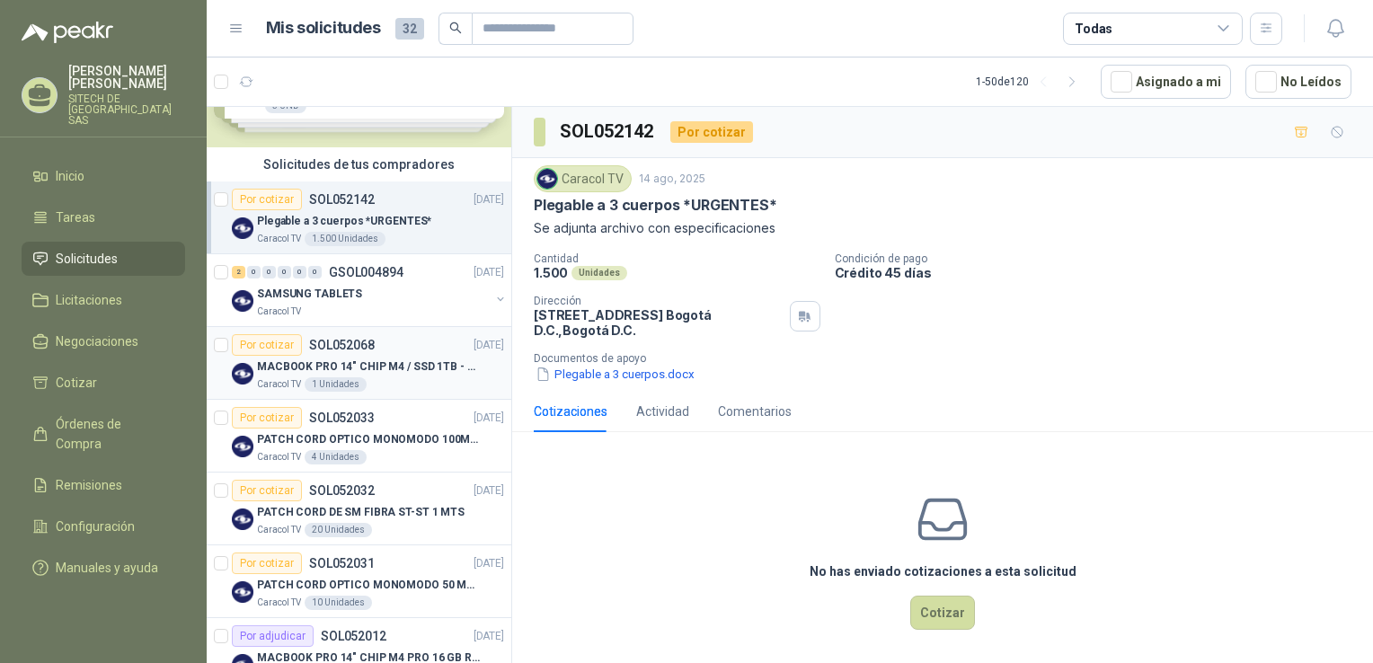
click at [346, 359] on p "MACBOOK PRO 14" CHIP M4 / SSD 1TB - 24 GB RAM" at bounding box center [369, 367] width 224 height 17
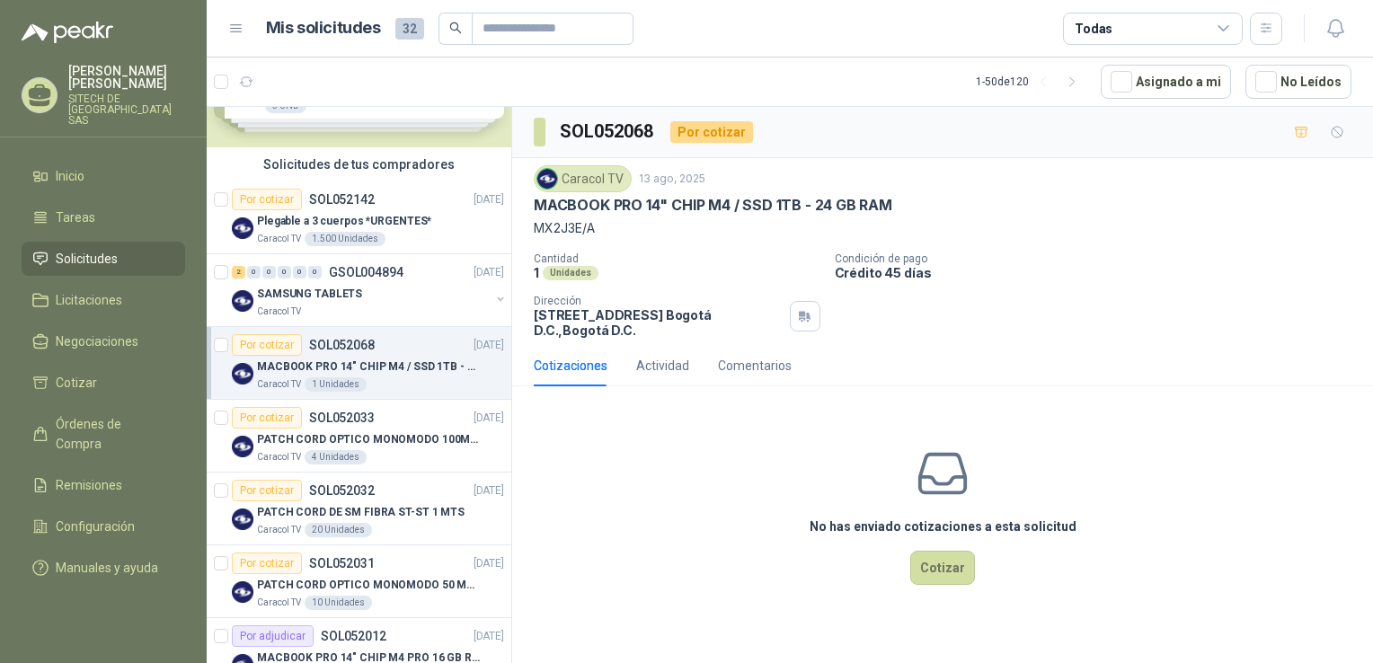
click at [683, 211] on p "MACBOOK PRO 14" CHIP M4 / SSD 1TB - 24 GB RAM" at bounding box center [713, 205] width 359 height 19
click at [328, 421] on p "SOL052033" at bounding box center [342, 418] width 66 height 13
click at [313, 512] on p "PATCH CORD DE SM FIBRA ST-ST 1 MTS" at bounding box center [361, 512] width 208 height 17
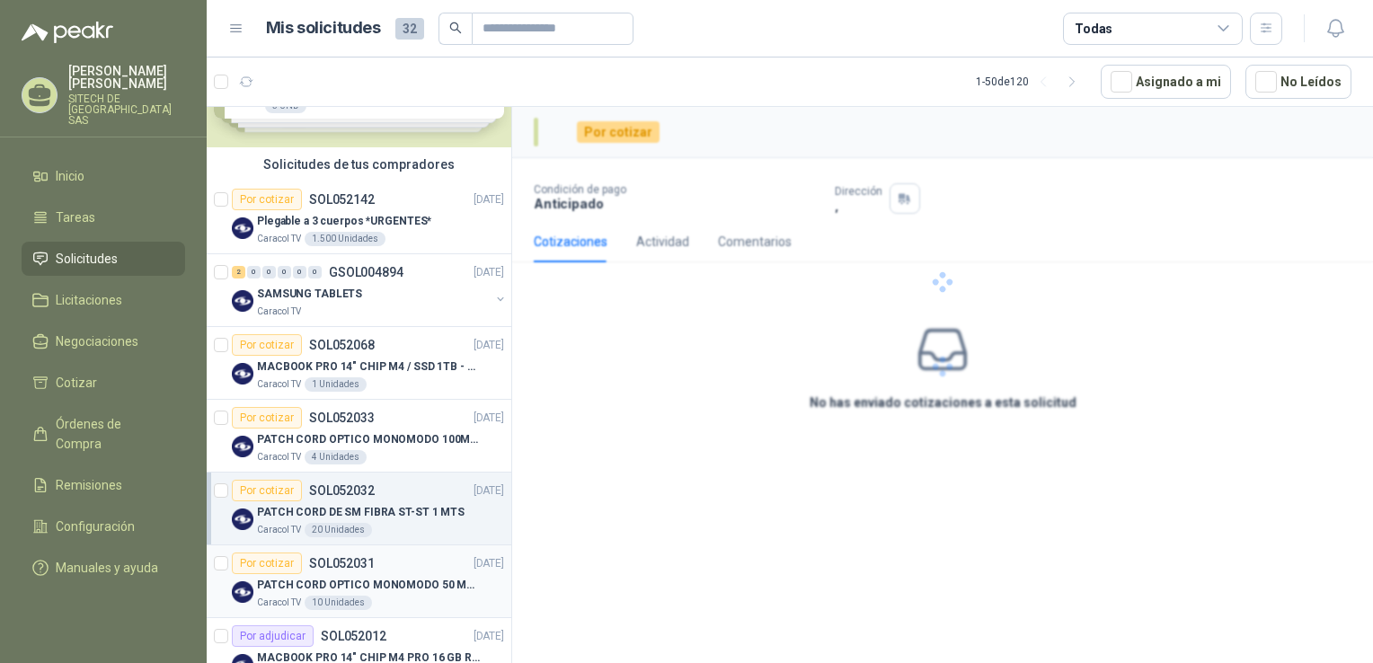
click at [394, 601] on div "Caracol TV 10 Unidades" at bounding box center [380, 603] width 247 height 14
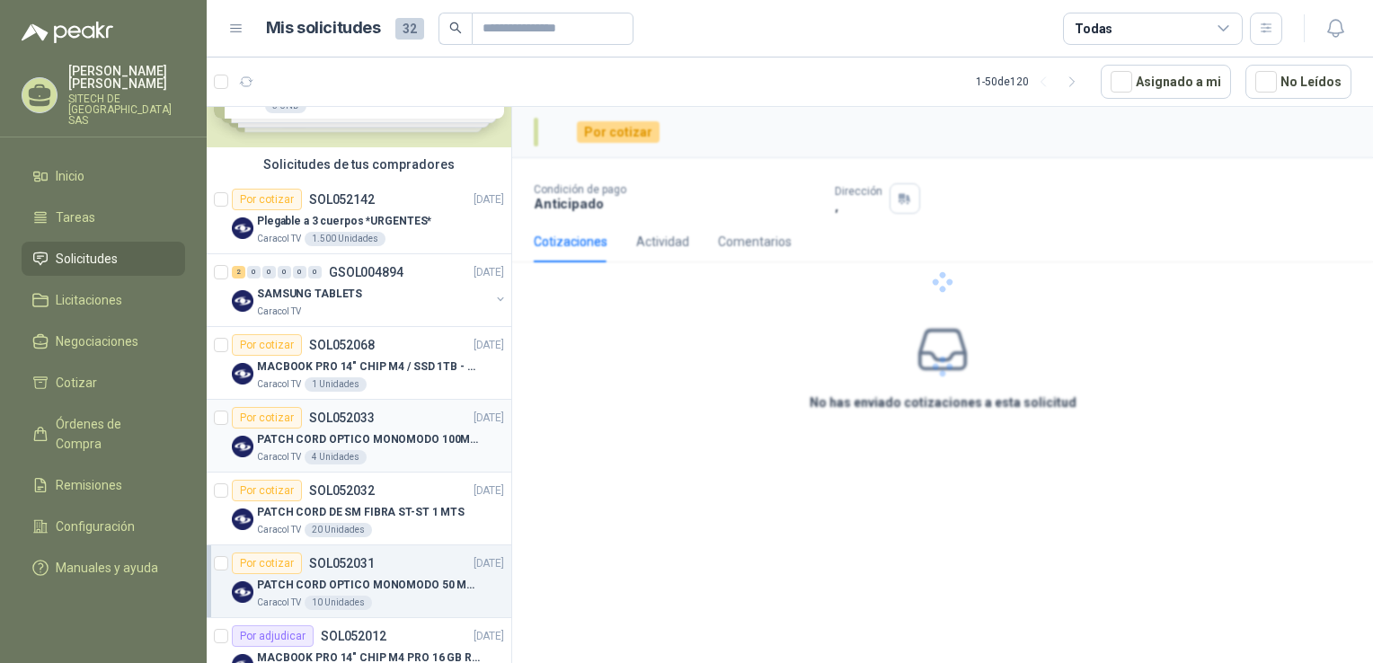
click at [356, 434] on p "PATCH CORD OPTICO MONOMODO 100MTS" at bounding box center [369, 439] width 224 height 17
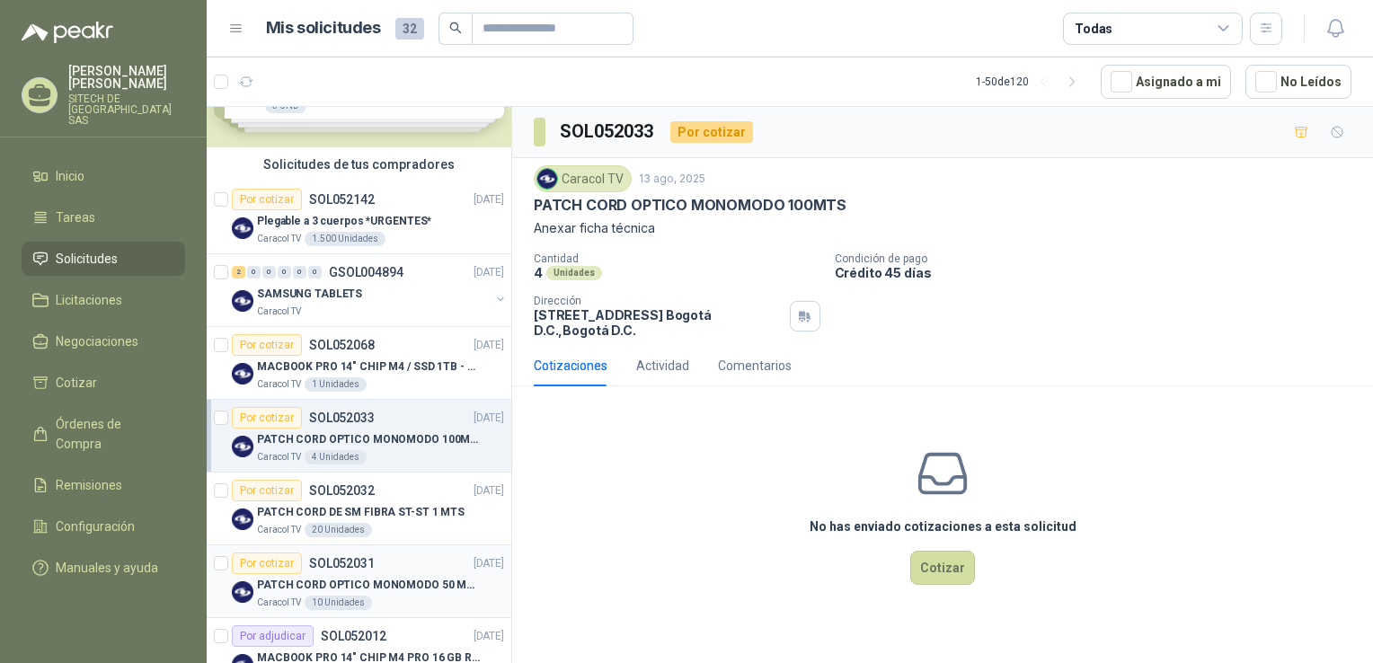
drag, startPoint x: 329, startPoint y: 445, endPoint x: 382, endPoint y: 512, distance: 85.8
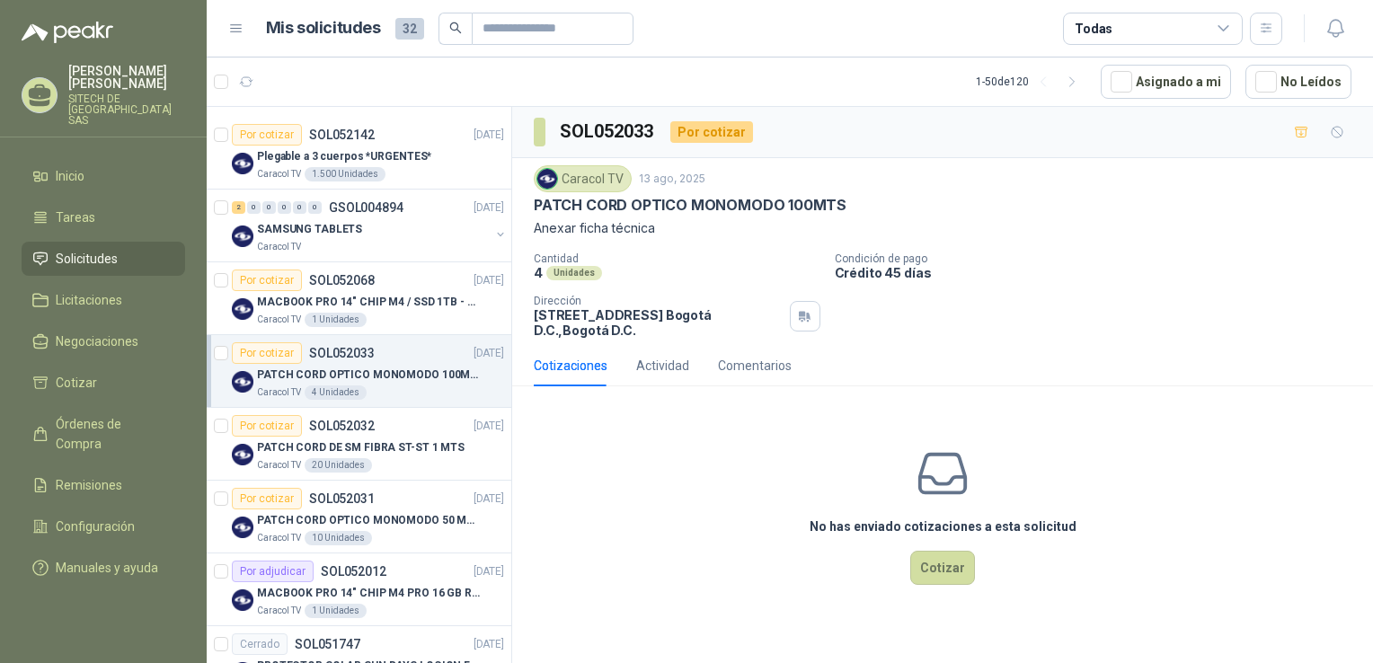
scroll to position [180, 0]
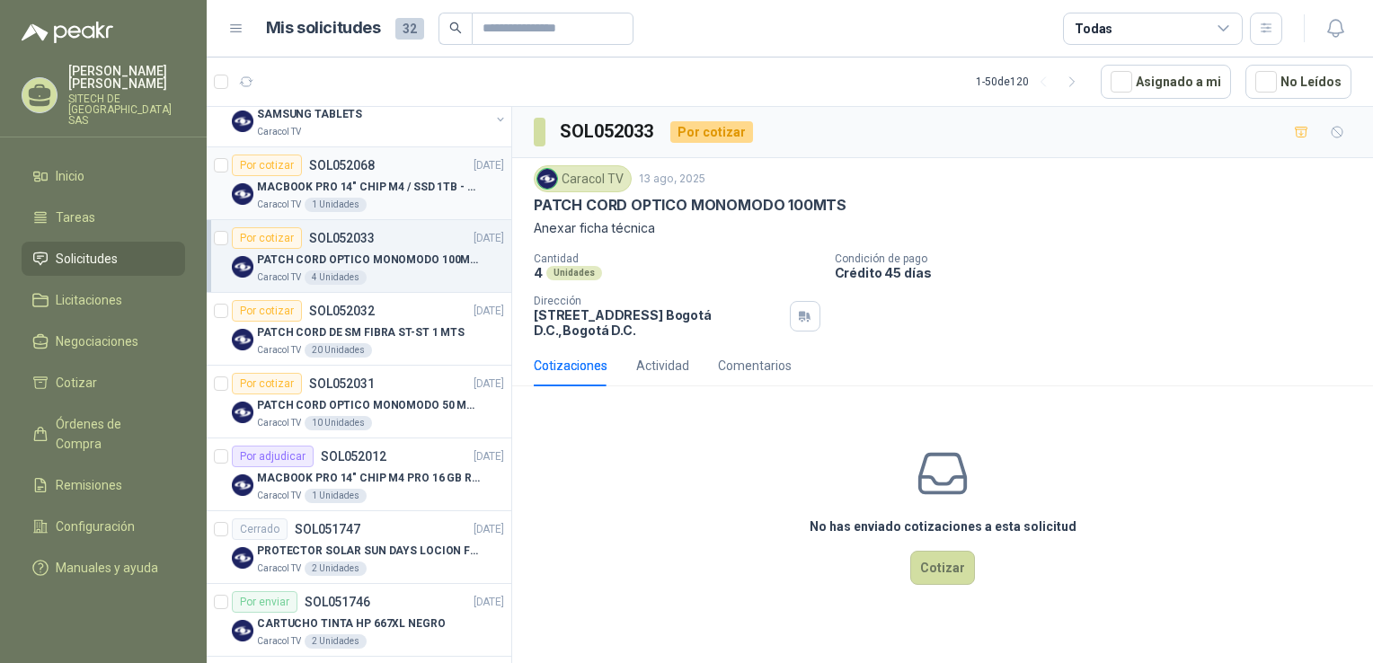
drag, startPoint x: 388, startPoint y: 459, endPoint x: 448, endPoint y: 185, distance: 280.5
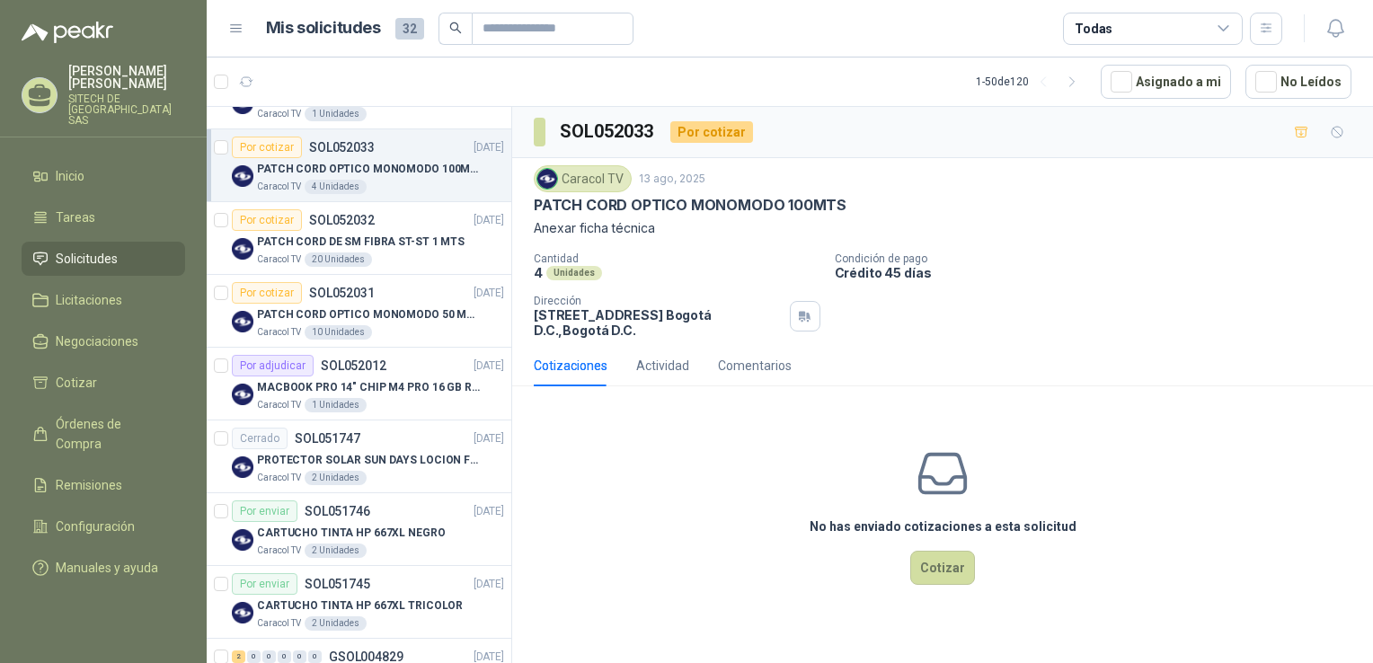
scroll to position [0, 0]
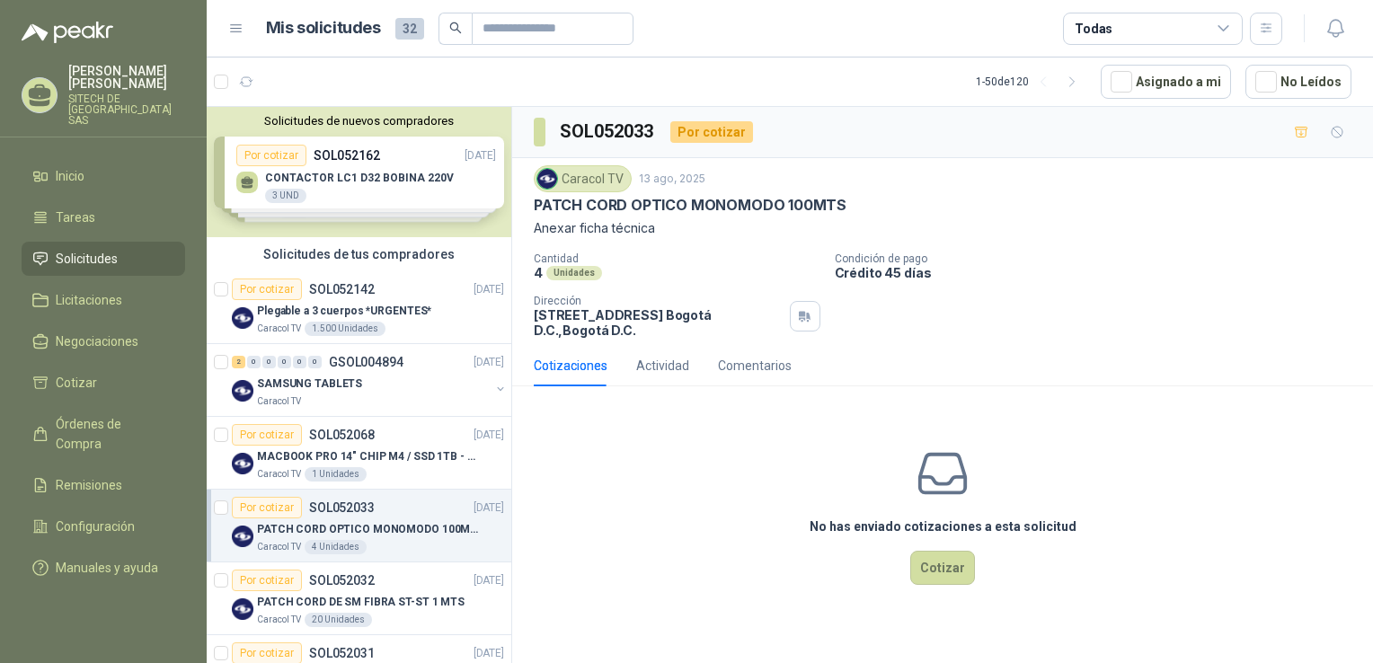
drag, startPoint x: 316, startPoint y: 354, endPoint x: 347, endPoint y: 10, distance: 345.6
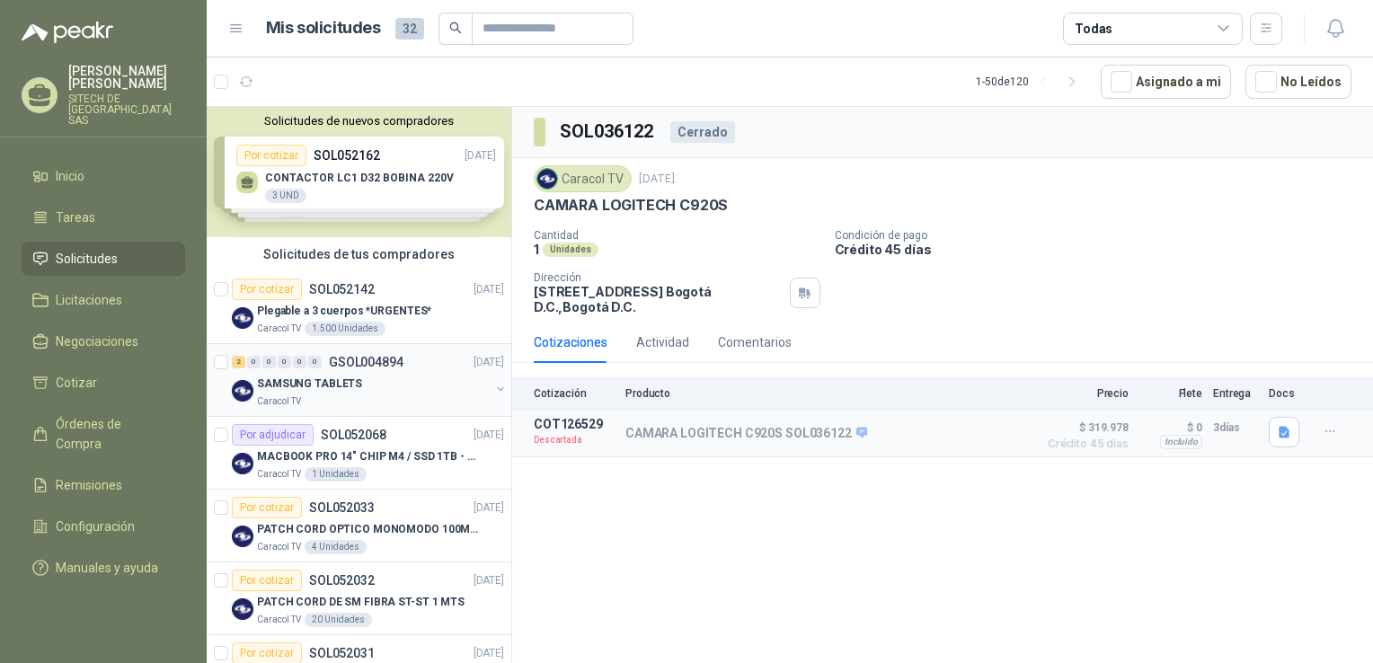
click at [339, 390] on p "SAMSUNG TABLETS" at bounding box center [309, 384] width 105 height 17
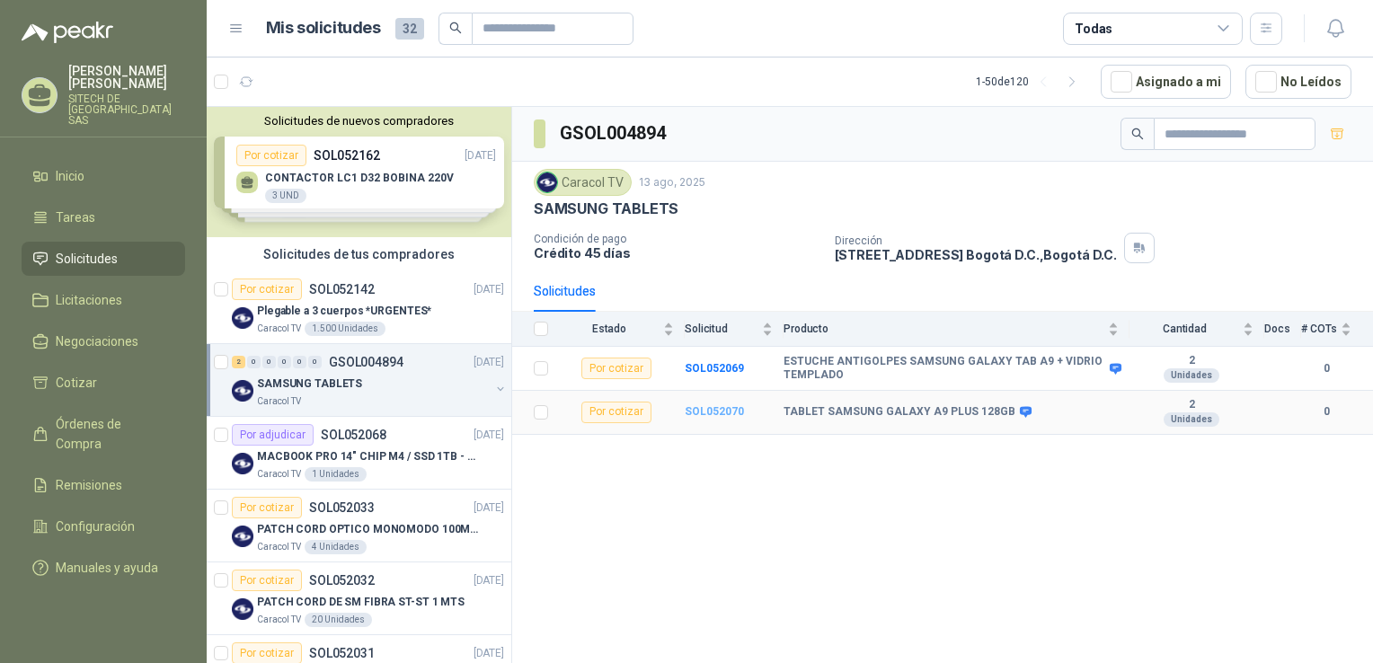
click at [723, 408] on b "SOL052070" at bounding box center [714, 411] width 59 height 13
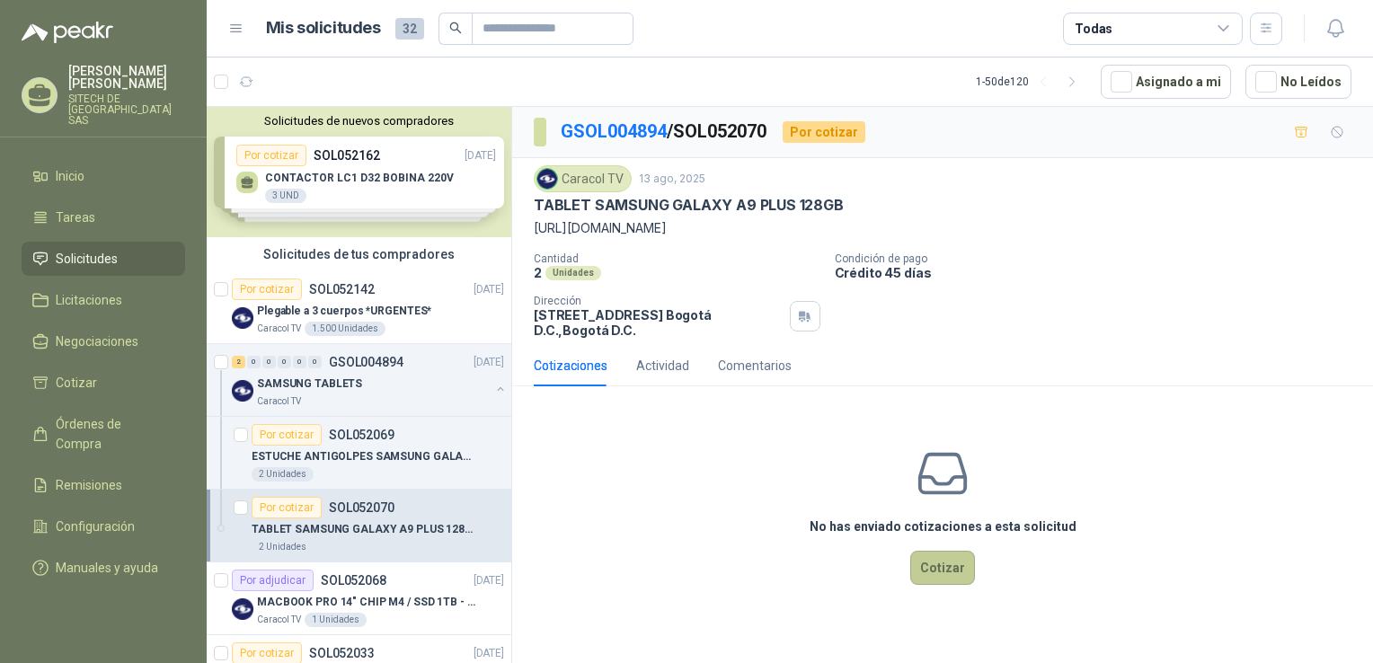
click at [944, 576] on button "Cotizar" at bounding box center [942, 568] width 65 height 34
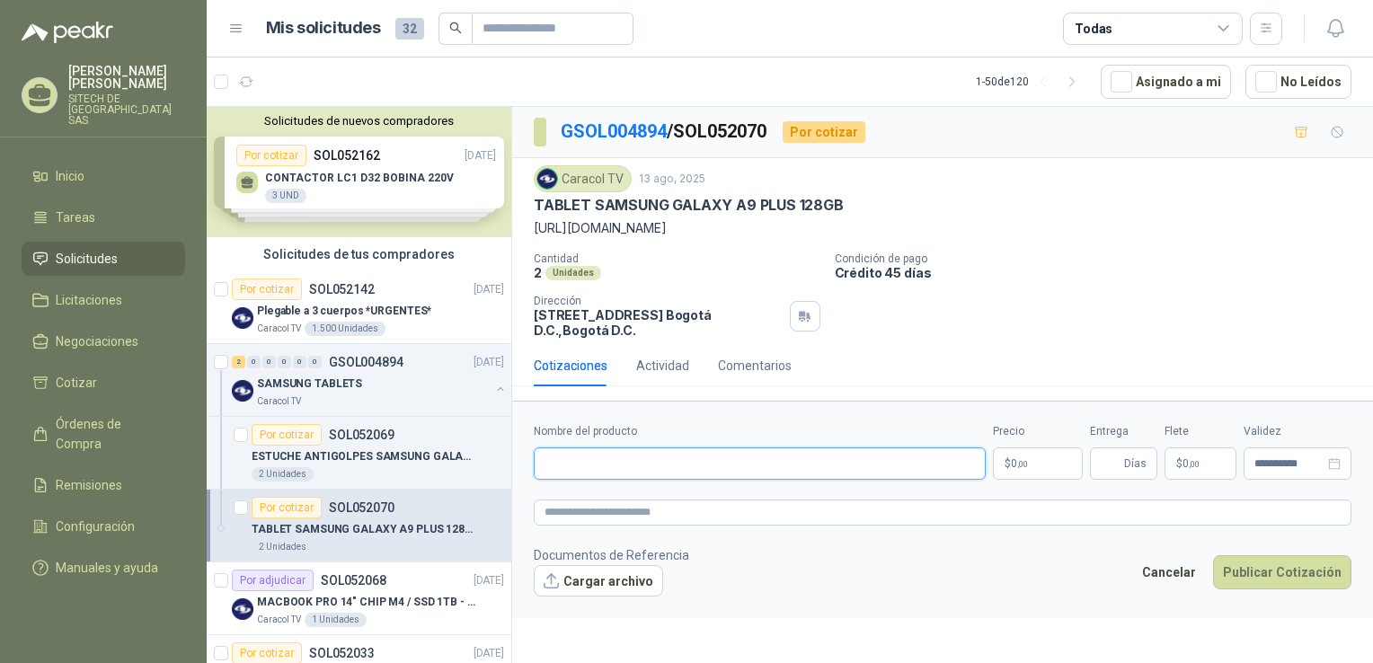
click at [613, 461] on input "Nombre del producto" at bounding box center [760, 464] width 452 height 32
paste input "**********"
type input "**********"
click at [639, 511] on textarea at bounding box center [943, 513] width 818 height 26
paste textarea "**********"
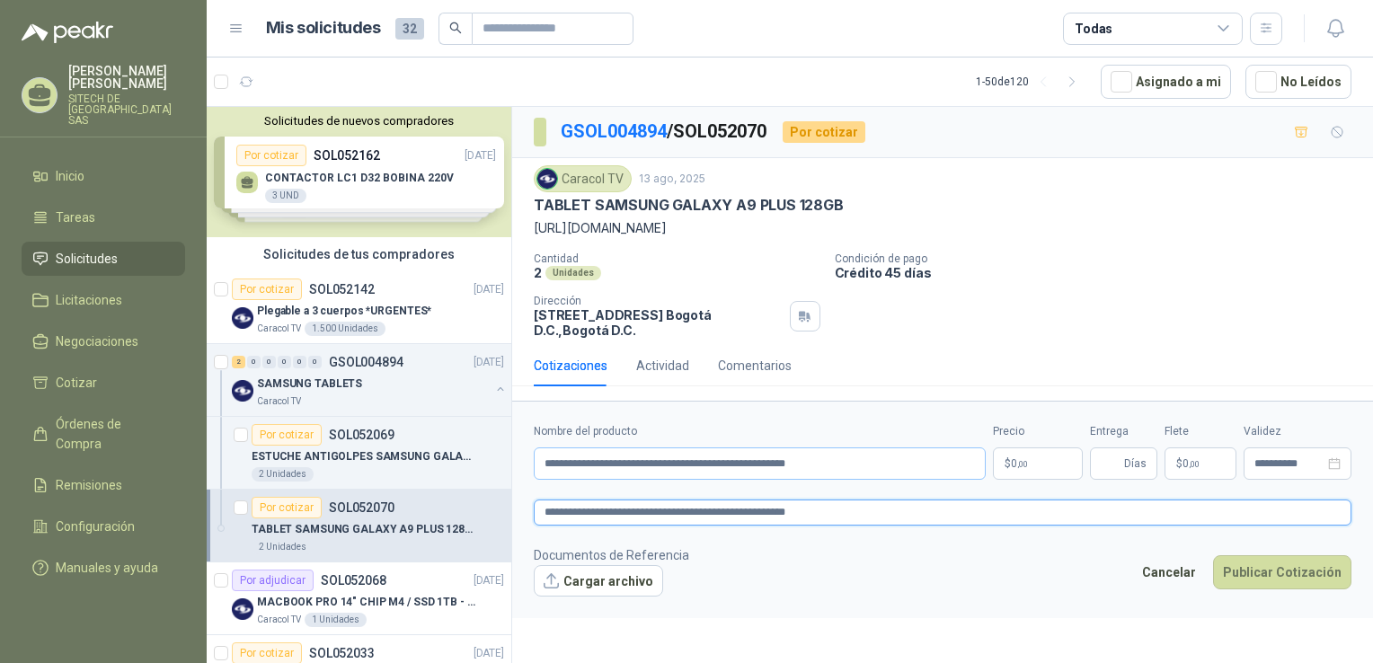
type textarea "**********"
click at [1033, 462] on p "$ 0 ,00" at bounding box center [1038, 464] width 90 height 32
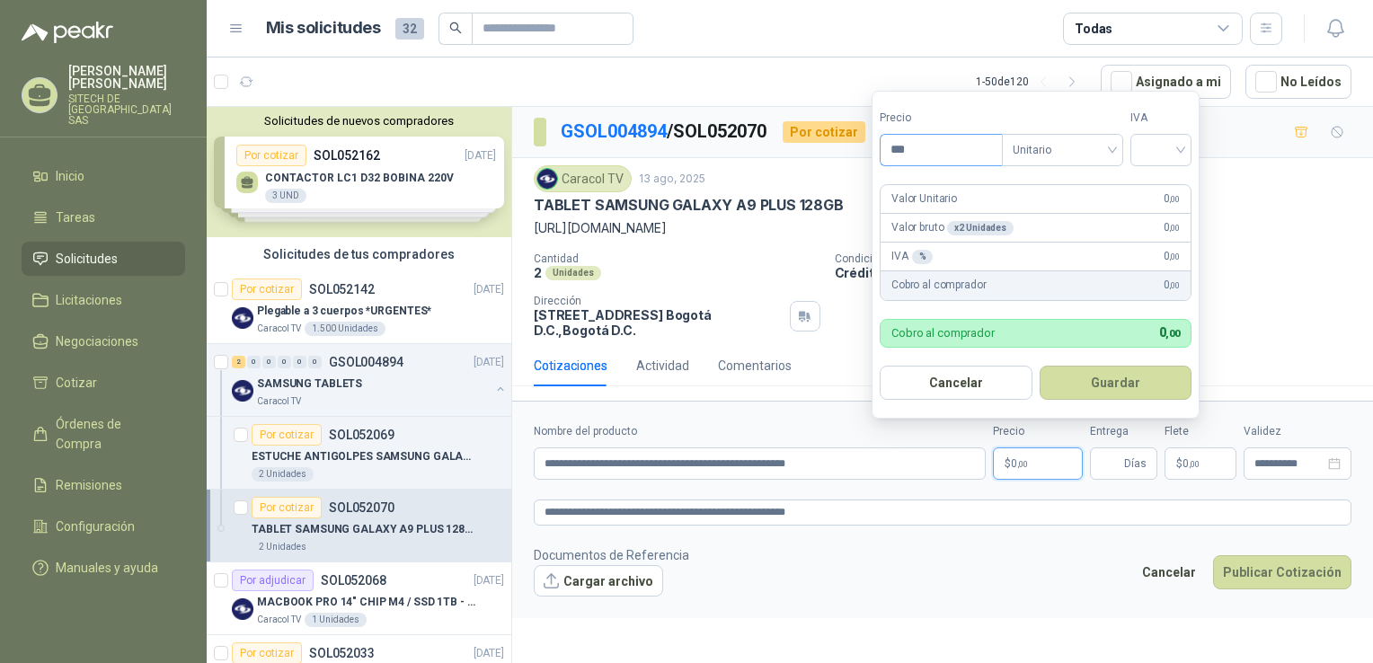
click at [929, 147] on input "***" at bounding box center [941, 150] width 121 height 31
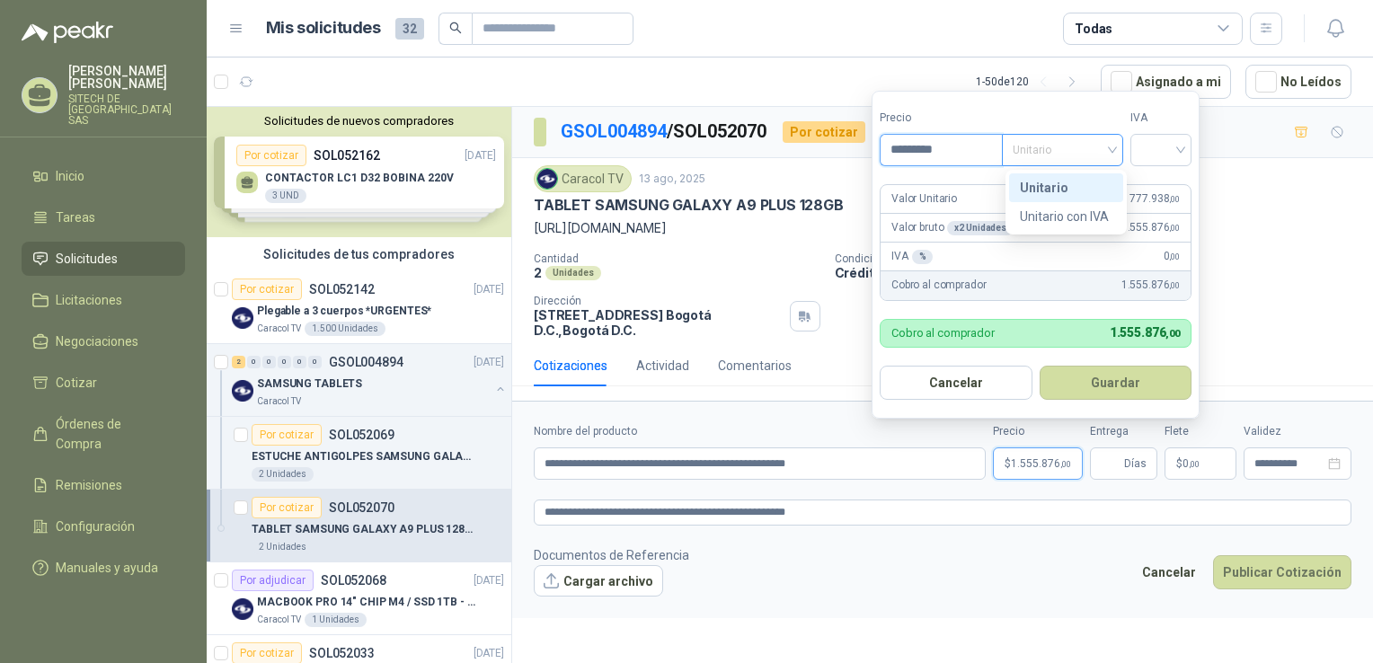
click at [1061, 145] on span "Unitario" at bounding box center [1063, 150] width 100 height 27
type input "*********"
click at [1048, 189] on div "Unitario" at bounding box center [1066, 188] width 93 height 20
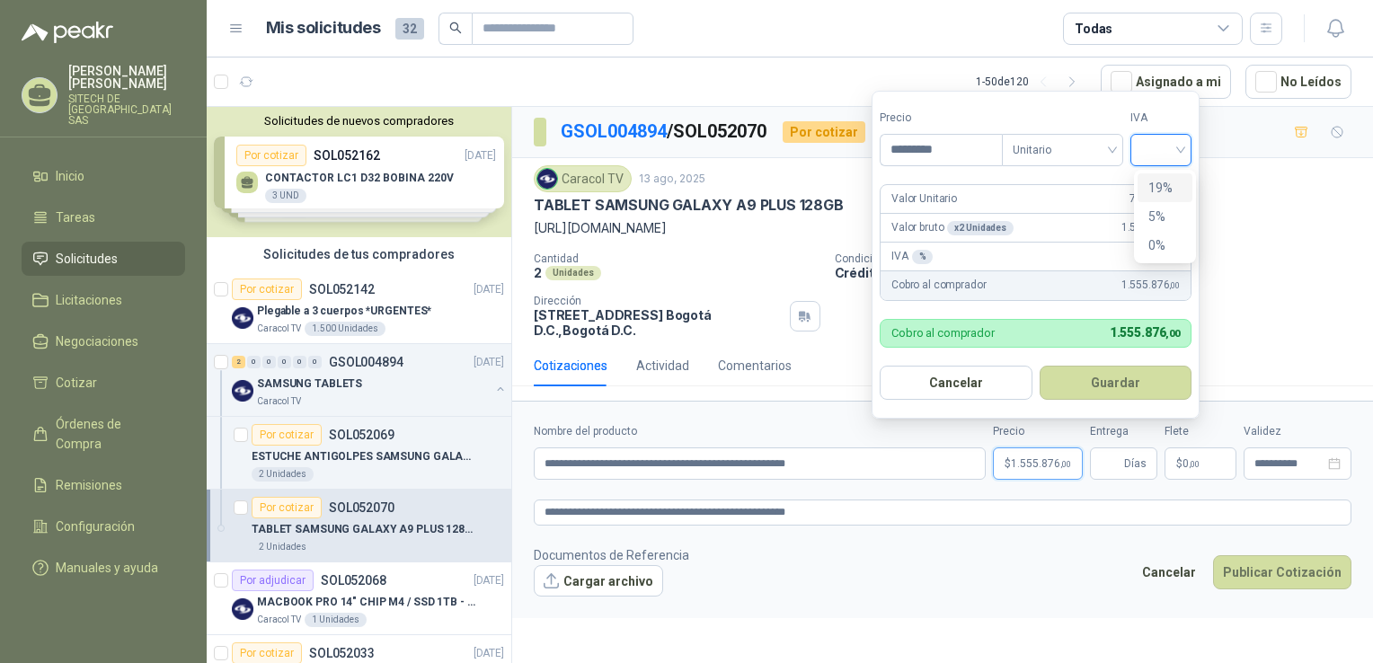
click at [1150, 155] on input "search" at bounding box center [1161, 148] width 40 height 27
click at [1161, 238] on div "0%" at bounding box center [1165, 245] width 33 height 20
click at [1129, 380] on button "Guardar" at bounding box center [1119, 383] width 155 height 34
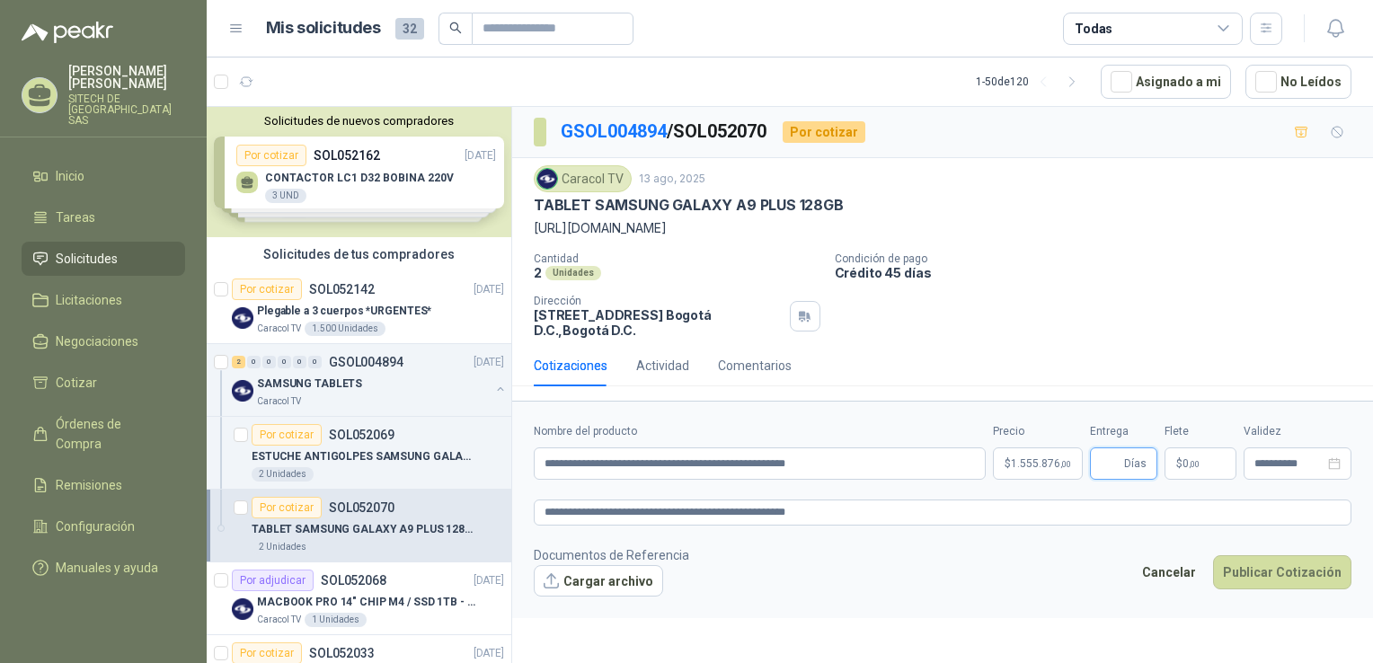
click at [1108, 468] on input "Entrega" at bounding box center [1111, 463] width 20 height 31
click at [989, 527] on form "**********" at bounding box center [942, 510] width 861 height 218
click at [1103, 466] on input "Entrega" at bounding box center [1111, 463] width 20 height 31
type input "*"
click at [1182, 455] on p "$ 0 ,00" at bounding box center [1201, 464] width 72 height 32
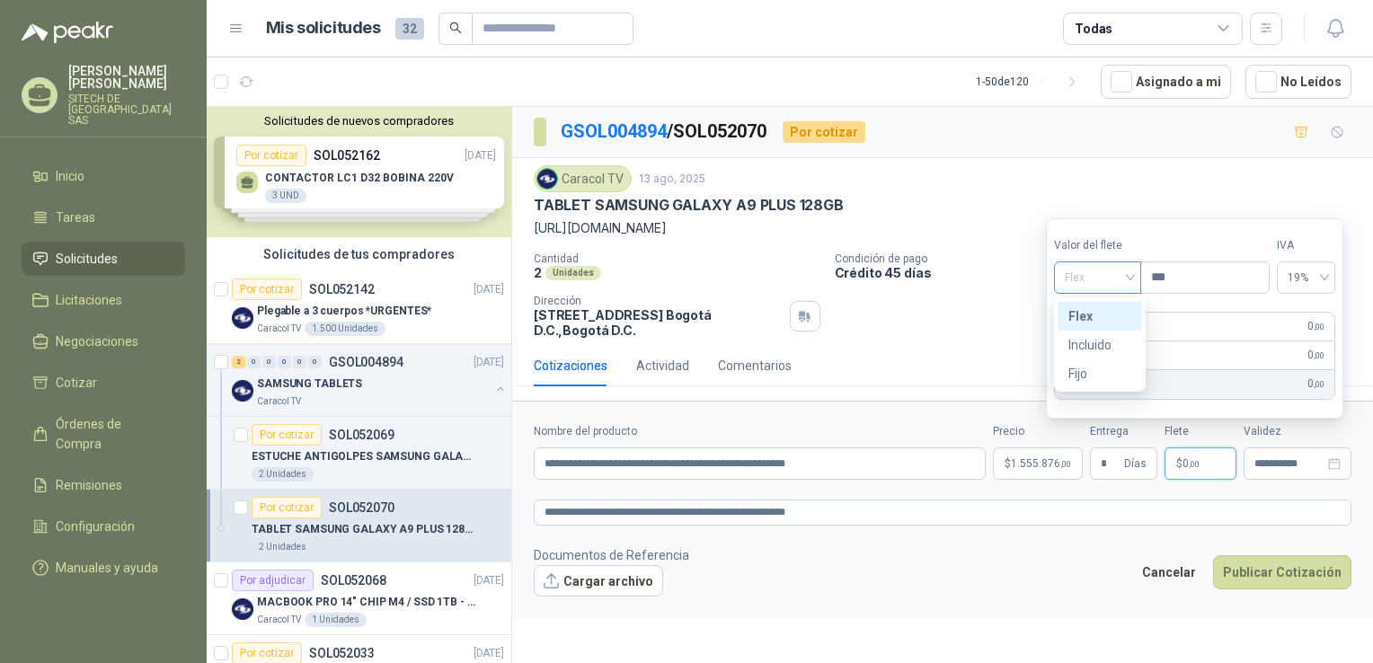
click at [1131, 268] on span "Flex" at bounding box center [1098, 277] width 66 height 27
click at [1079, 375] on div "Fijo" at bounding box center [1100, 374] width 63 height 20
drag, startPoint x: 1109, startPoint y: 277, endPoint x: 1110, endPoint y: 307, distance: 30.6
click at [1109, 276] on span "Fijo" at bounding box center [1098, 277] width 66 height 27
click at [1097, 341] on div "Incluido" at bounding box center [1100, 345] width 63 height 20
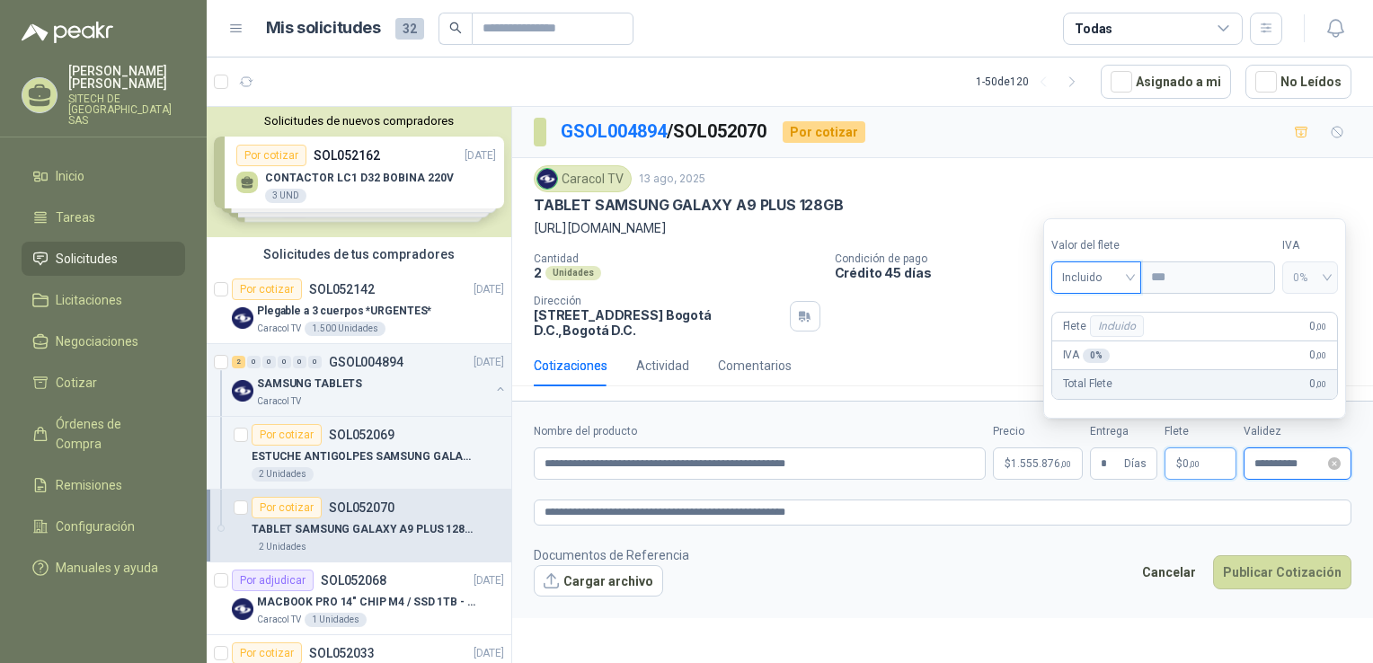
click at [1296, 469] on input "**********" at bounding box center [1290, 464] width 70 height 12
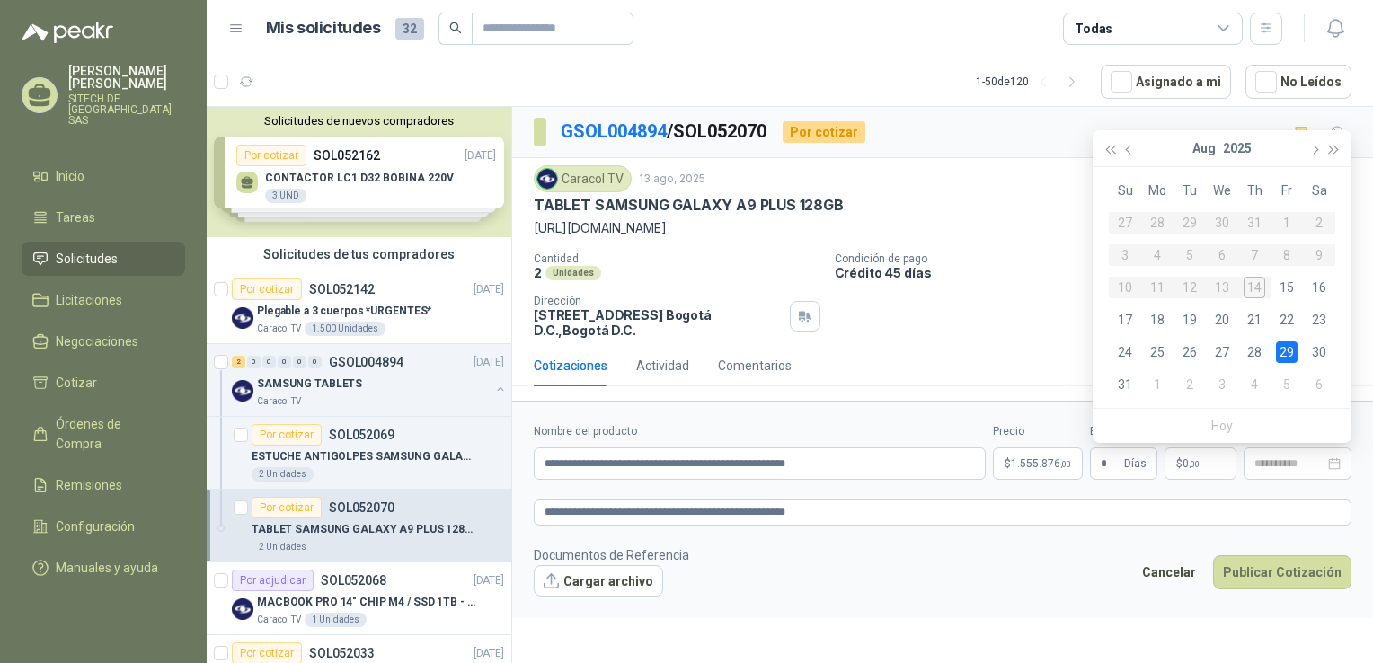
click at [1288, 347] on div "29" at bounding box center [1287, 353] width 22 height 22
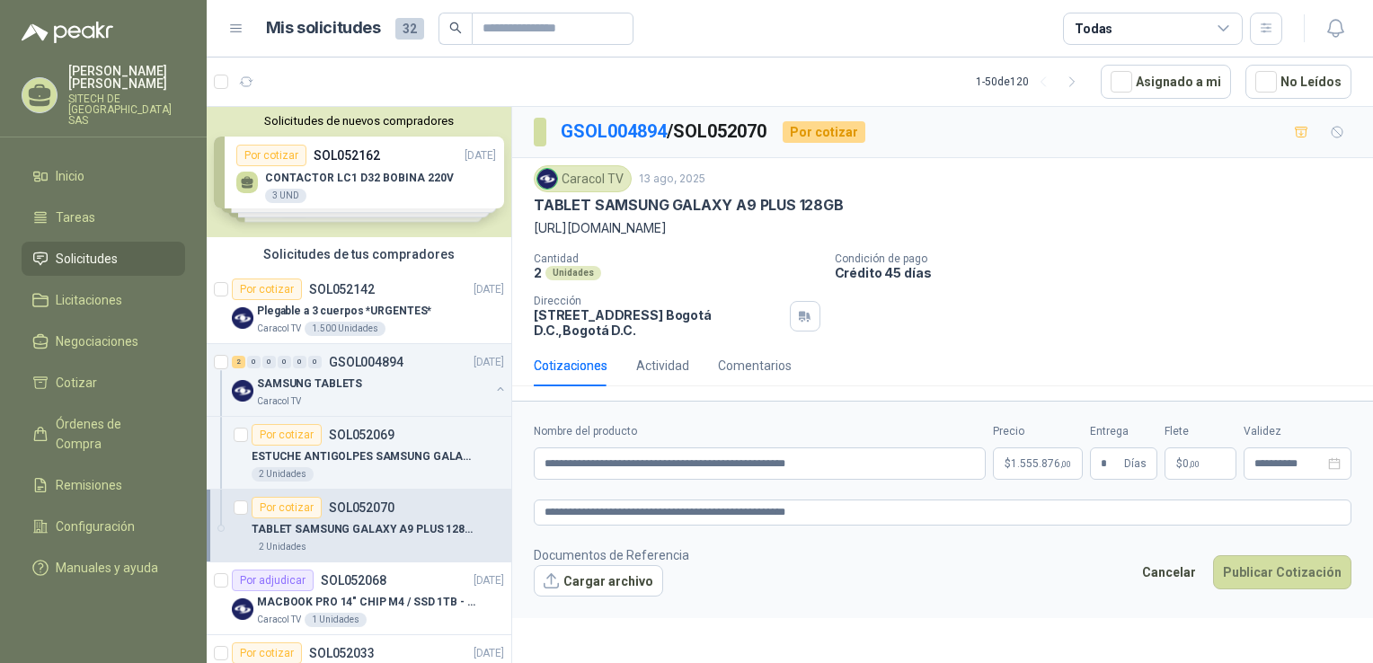
type input "**********"
click at [1301, 586] on button "Publicar Cotización" at bounding box center [1282, 572] width 138 height 34
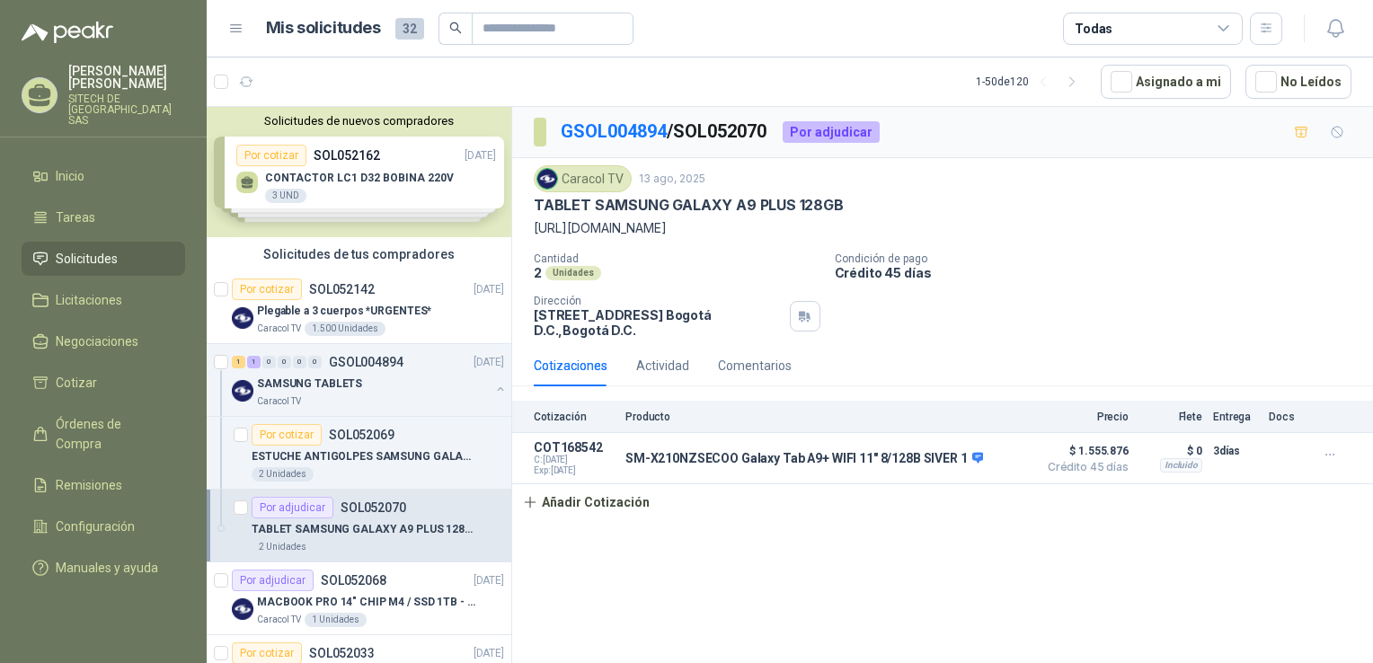
click at [329, 512] on div "Por adjudicar" at bounding box center [293, 508] width 82 height 22
click at [338, 444] on div "Por cotizar SOL052069" at bounding box center [323, 435] width 143 height 22
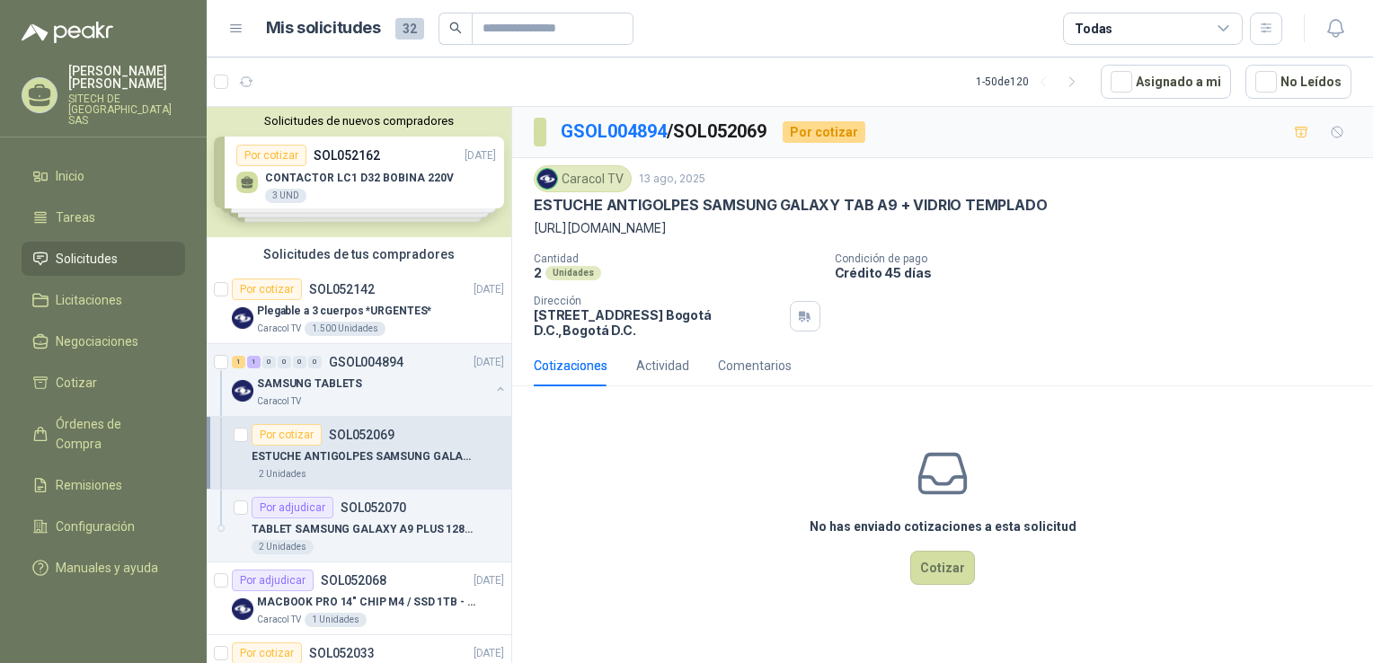
click at [321, 459] on p "ESTUCHE ANTIGOLPES SAMSUNG GALAXY TAB A9 + VIDRIO TEMPLADO" at bounding box center [364, 456] width 224 height 17
click at [323, 454] on p "ESTUCHE ANTIGOLPES SAMSUNG GALAXY TAB A9 + VIDRIO TEMPLADO" at bounding box center [364, 456] width 224 height 17
click at [942, 558] on button "Cotizar" at bounding box center [942, 568] width 65 height 34
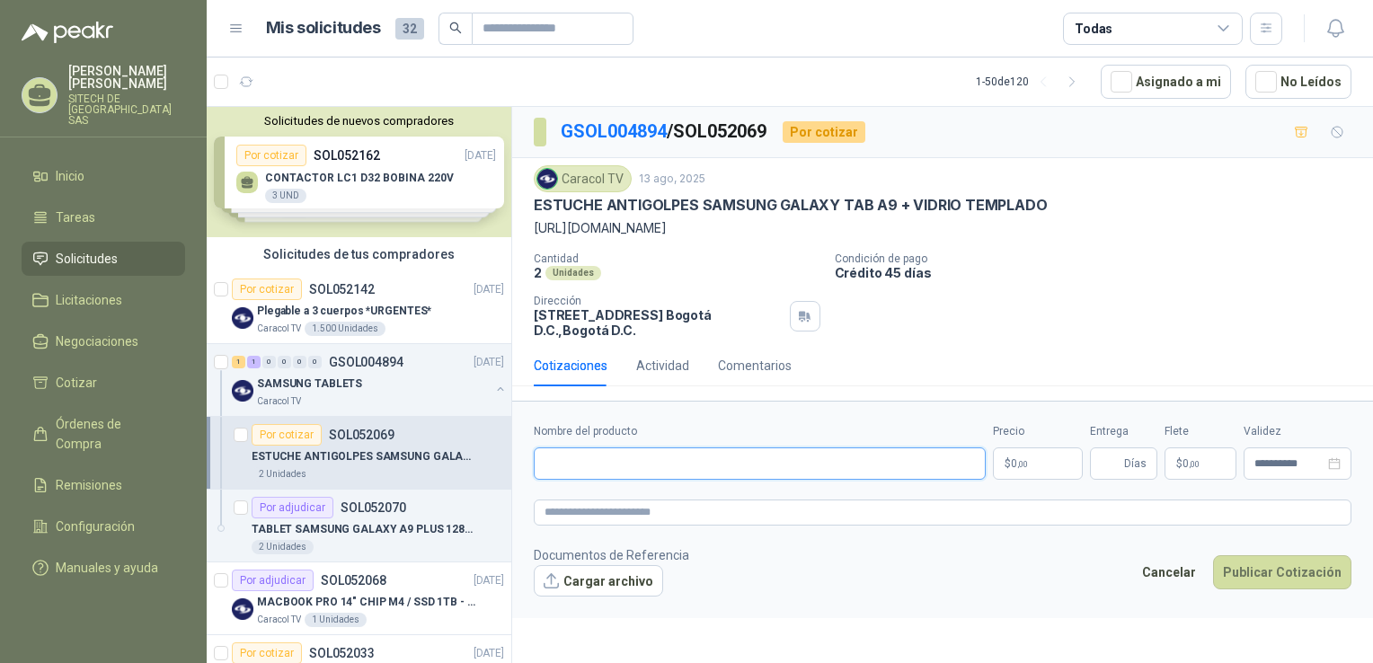
click at [546, 466] on input "Nombre del producto" at bounding box center [760, 464] width 452 height 32
paste input "**********"
type input "**********"
click at [1031, 469] on p "$ 0 ,00" at bounding box center [1038, 464] width 90 height 32
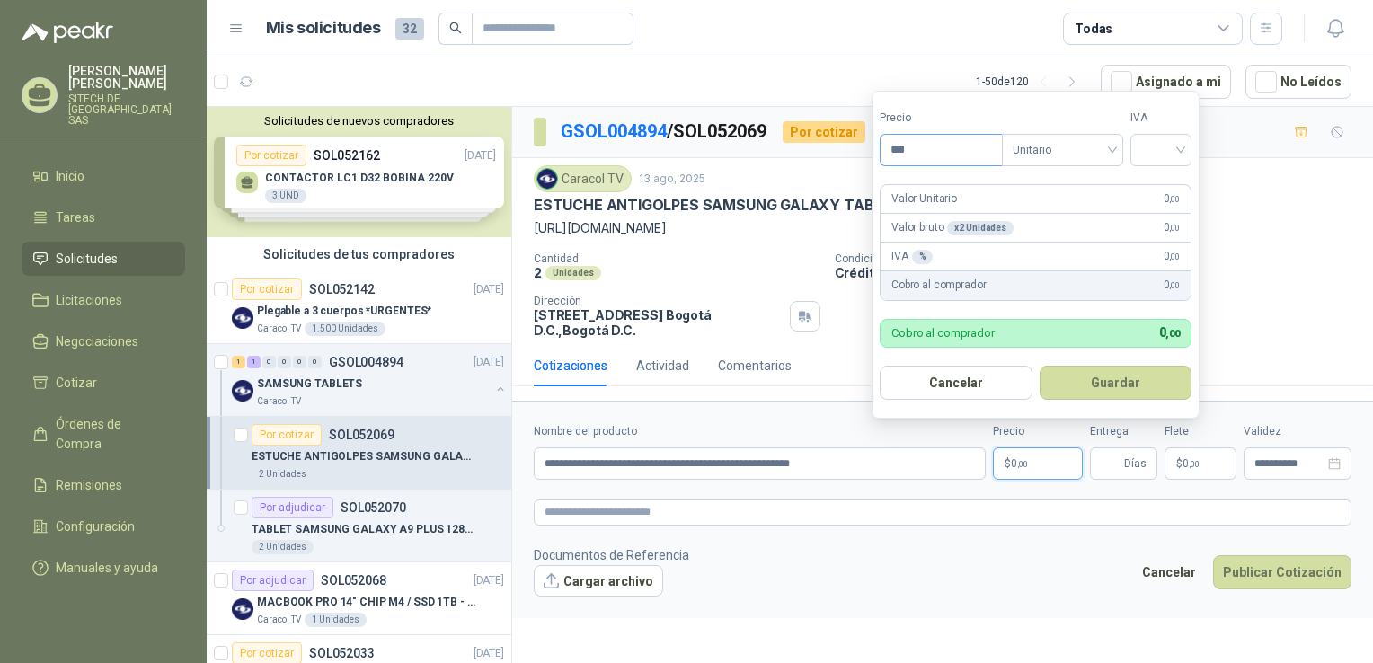
click at [920, 152] on input "***" at bounding box center [941, 150] width 121 height 31
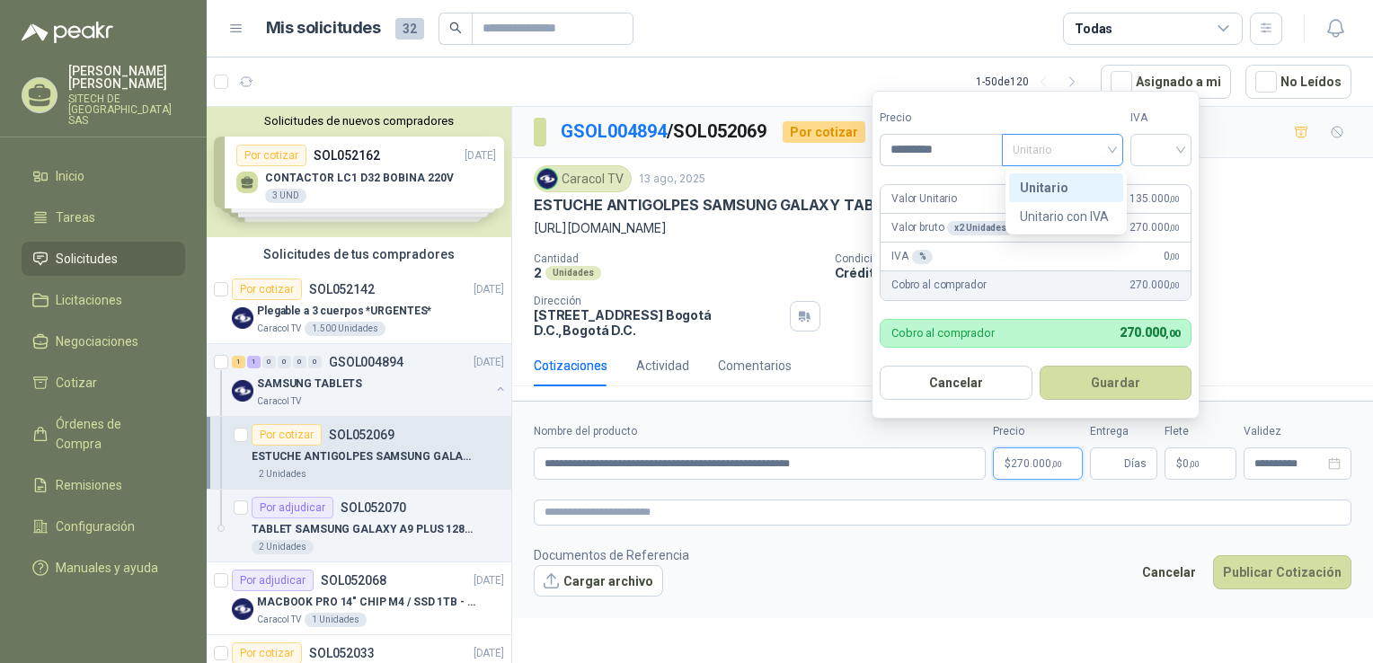
click at [1043, 149] on span "Unitario" at bounding box center [1063, 150] width 100 height 27
type input "*********"
click at [1061, 177] on div "Unitario" at bounding box center [1066, 187] width 114 height 29
click at [1186, 139] on div at bounding box center [1161, 150] width 61 height 32
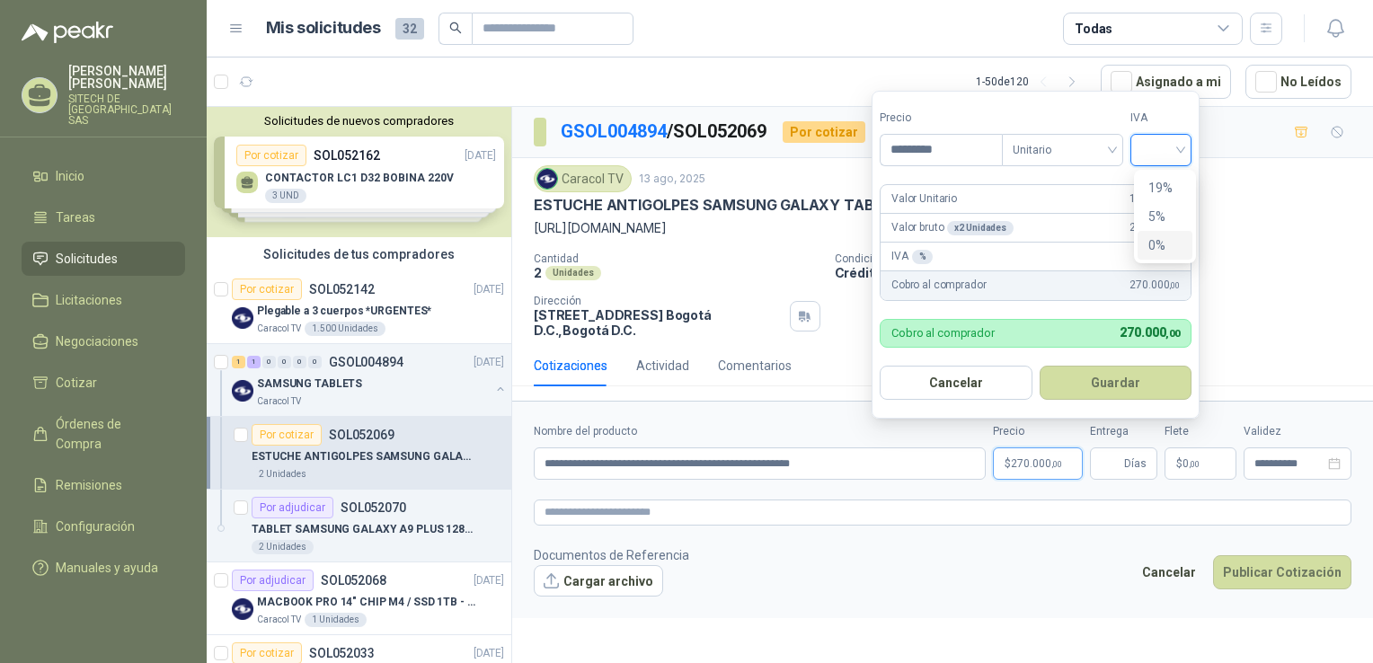
click at [1159, 247] on div "0%" at bounding box center [1165, 245] width 33 height 20
click at [1166, 152] on span "0%" at bounding box center [1165, 150] width 40 height 27
click at [1165, 193] on div "19%" at bounding box center [1165, 188] width 33 height 20
click at [1125, 386] on button "Guardar" at bounding box center [1119, 383] width 155 height 34
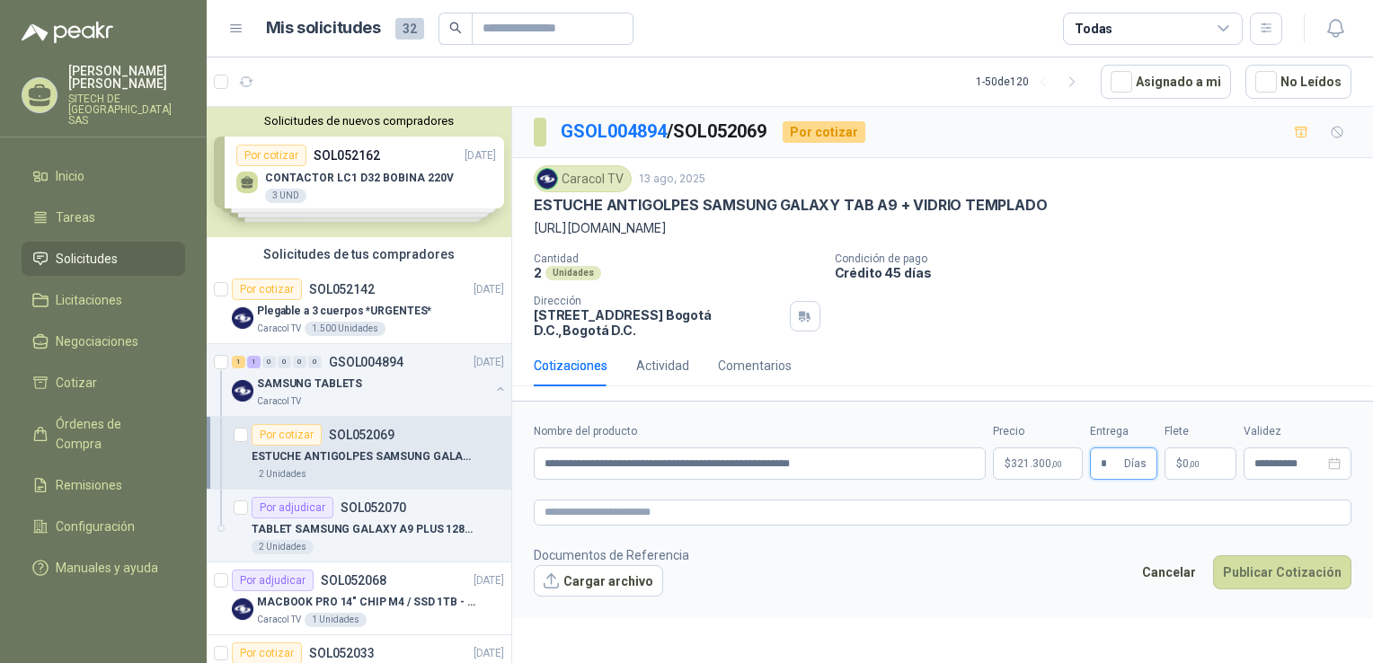
type input "*"
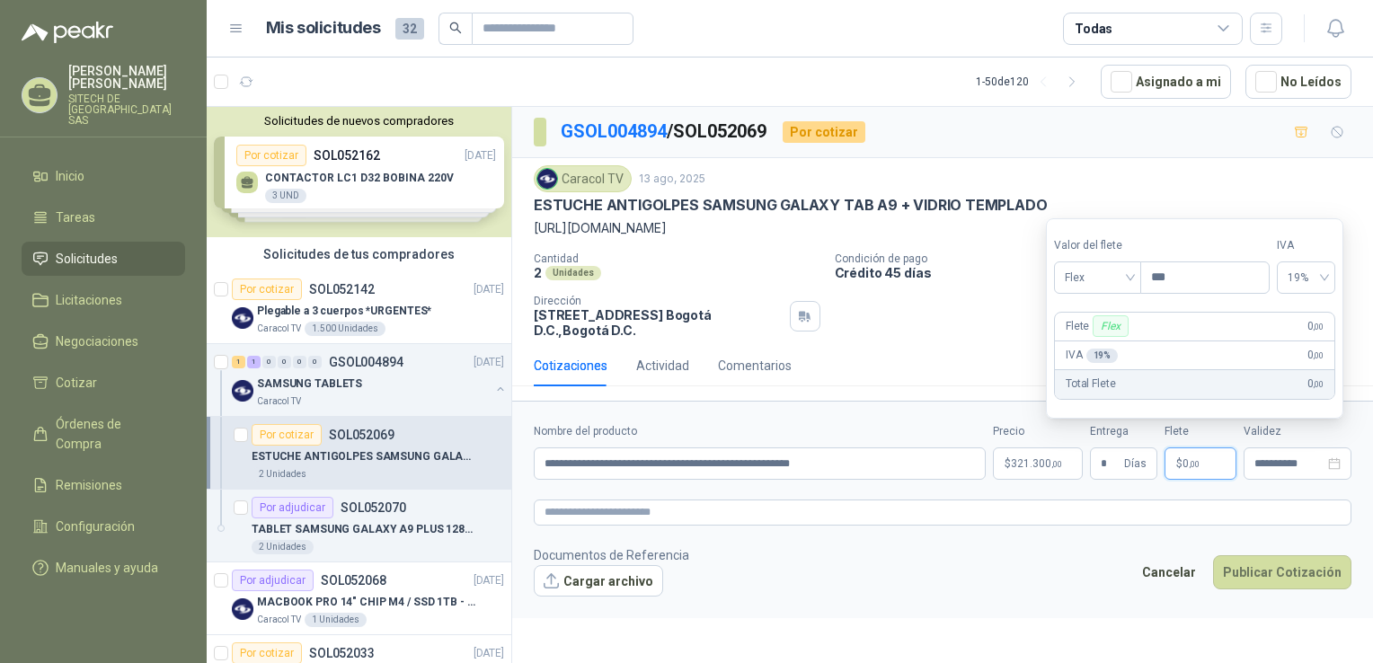
click at [1200, 465] on p "$ 0 ,00" at bounding box center [1201, 464] width 72 height 32
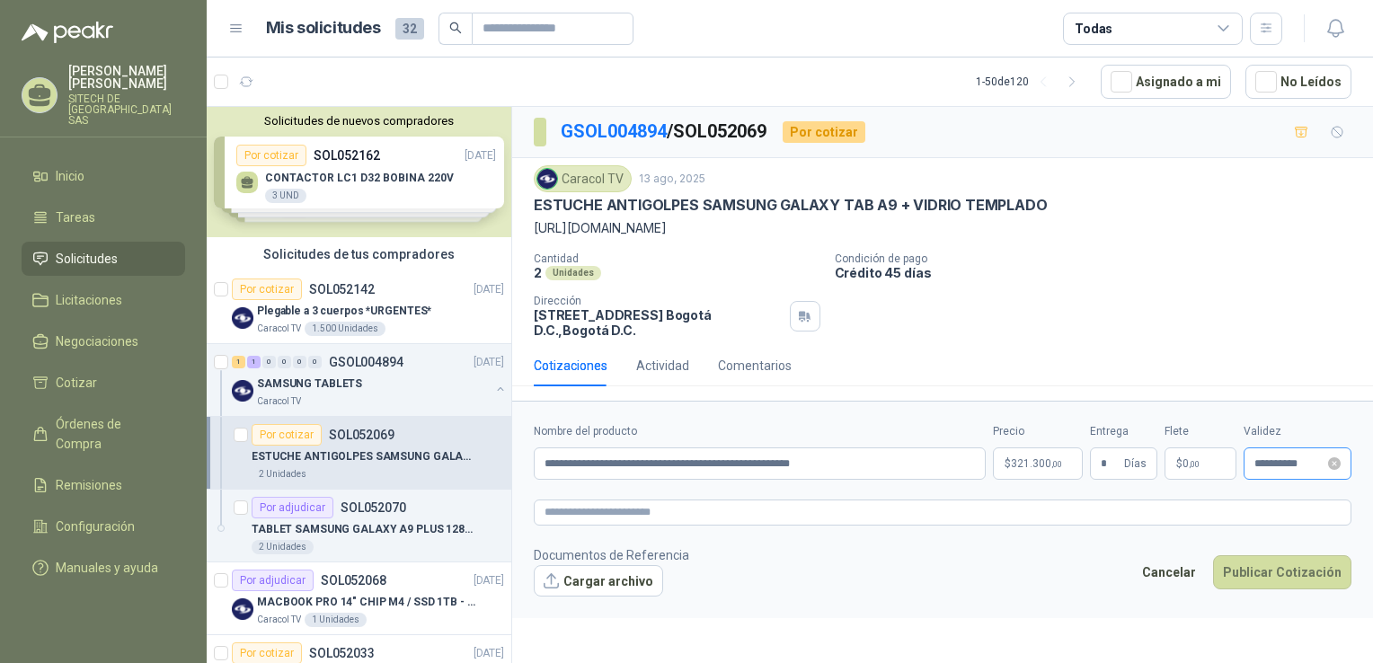
click at [1268, 470] on div "**********" at bounding box center [1298, 464] width 108 height 32
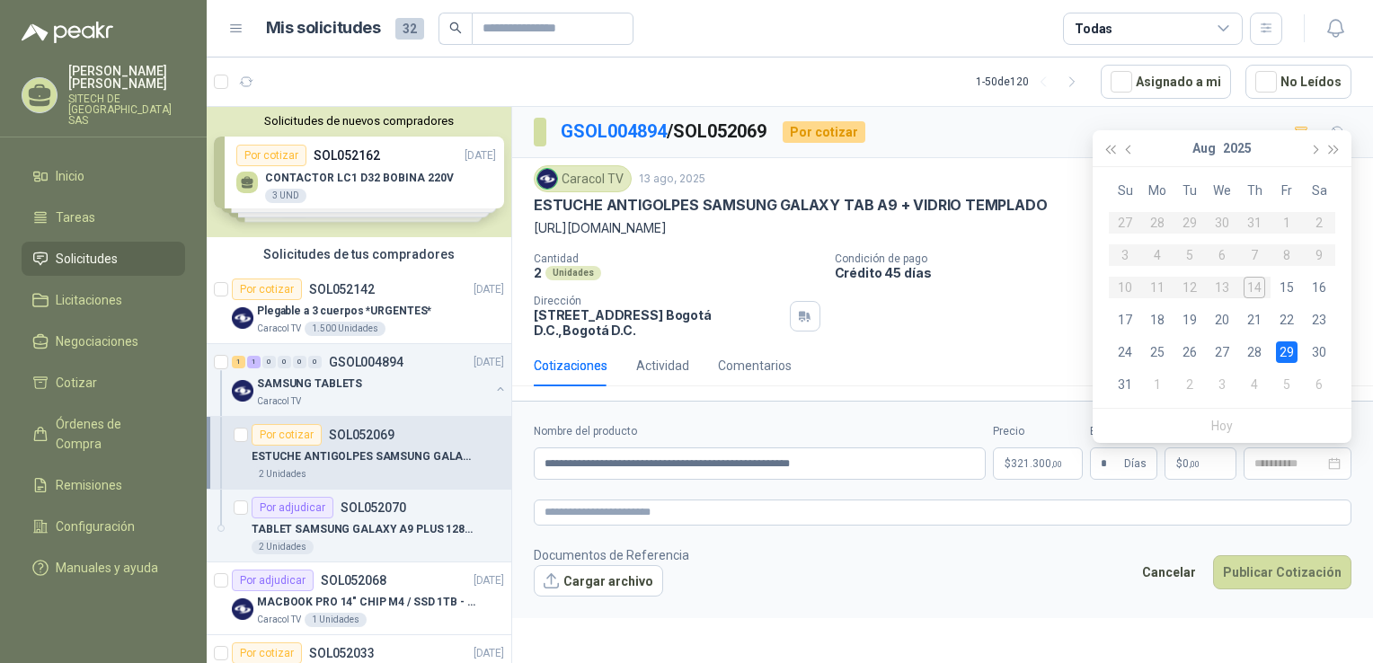
click at [1291, 354] on div "29" at bounding box center [1287, 353] width 22 height 22
type input "**********"
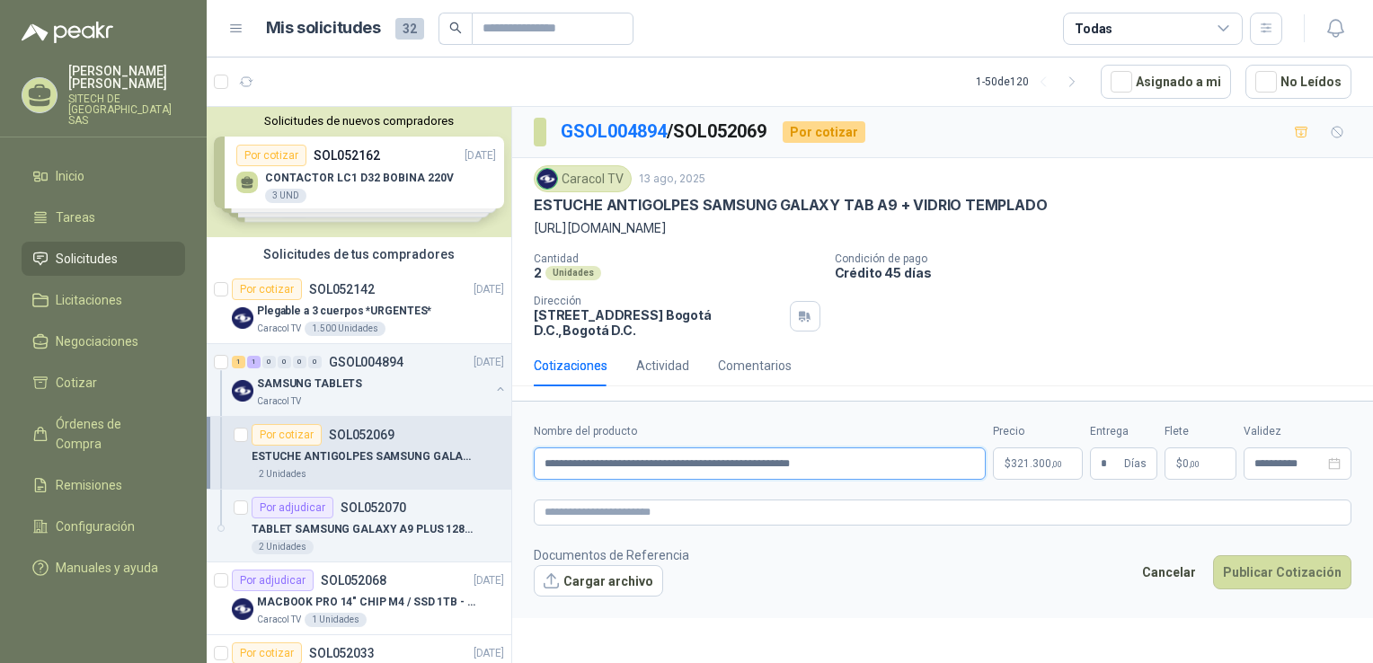
click at [773, 478] on input "**********" at bounding box center [760, 464] width 452 height 32
click at [816, 514] on textarea at bounding box center [943, 513] width 818 height 26
paste textarea "**********"
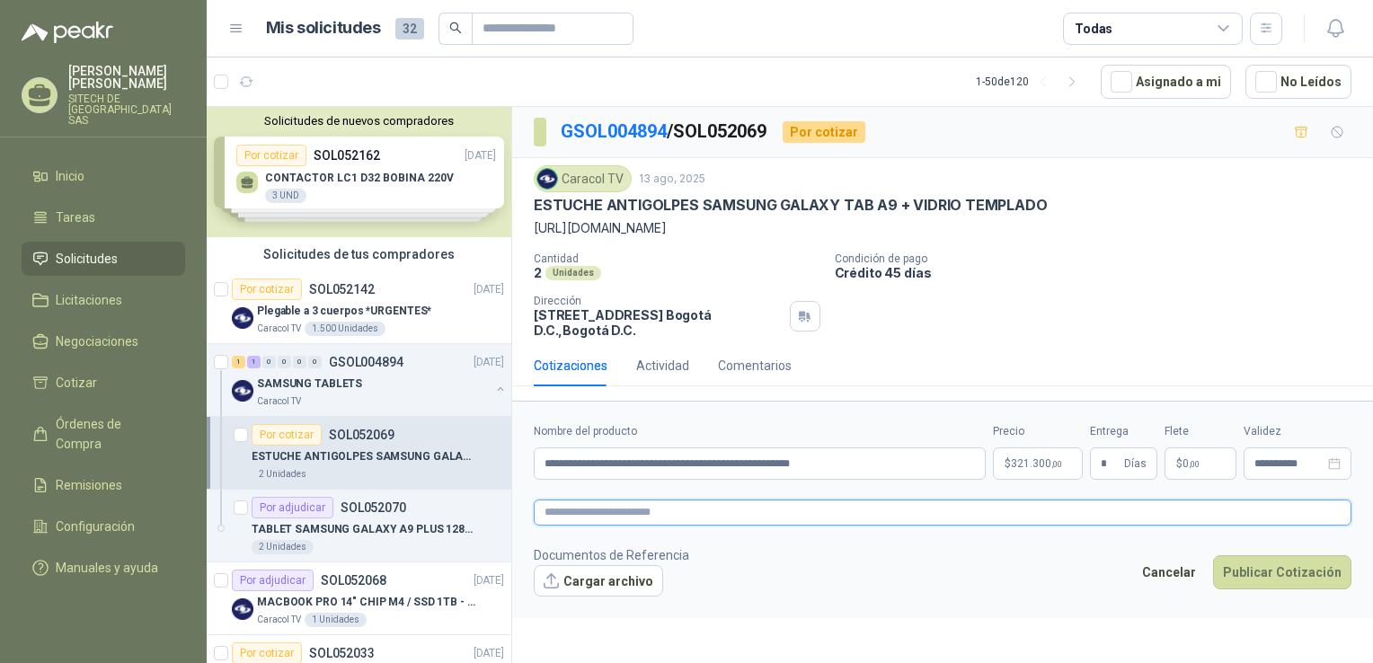
type textarea "**********"
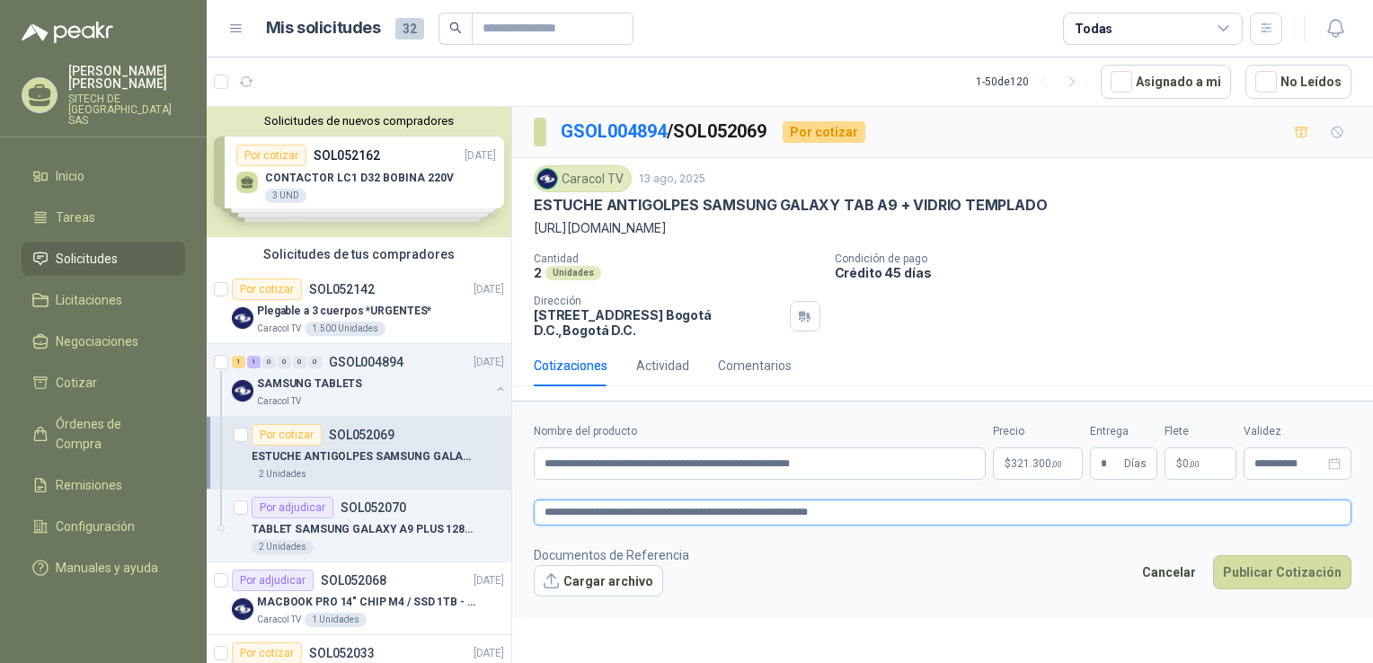
type textarea "**********"
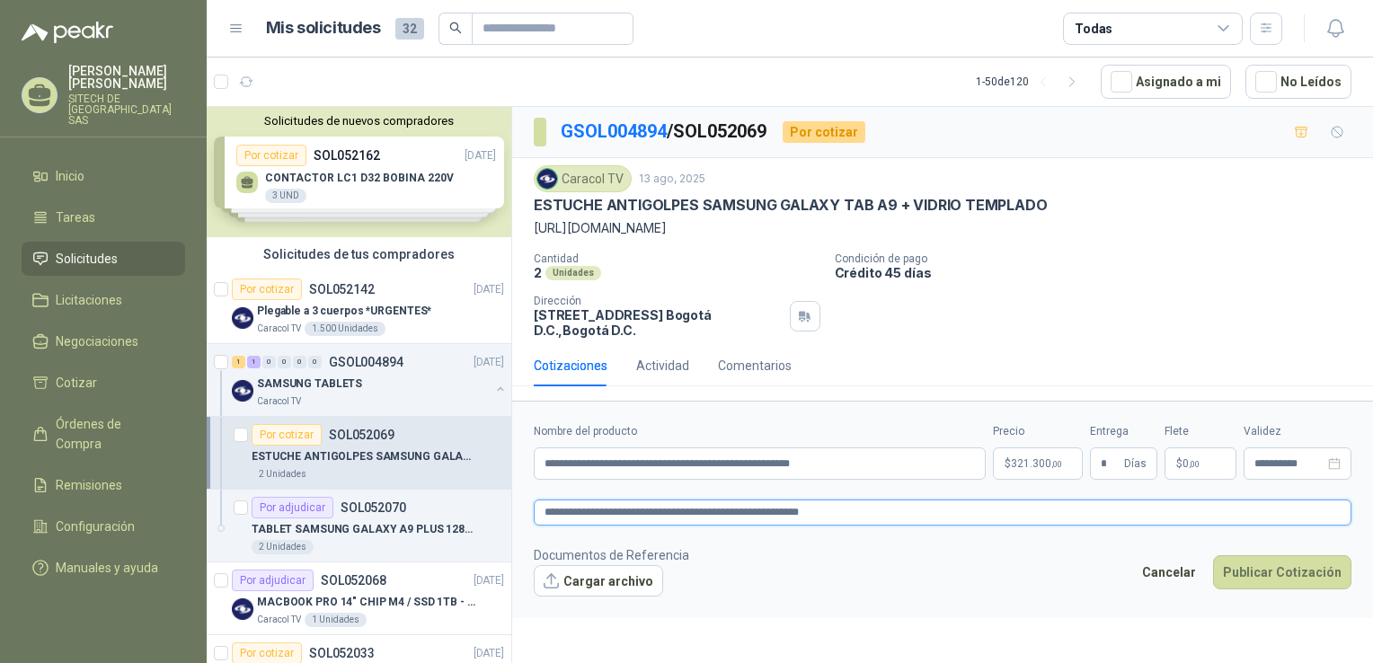
type textarea "**********"
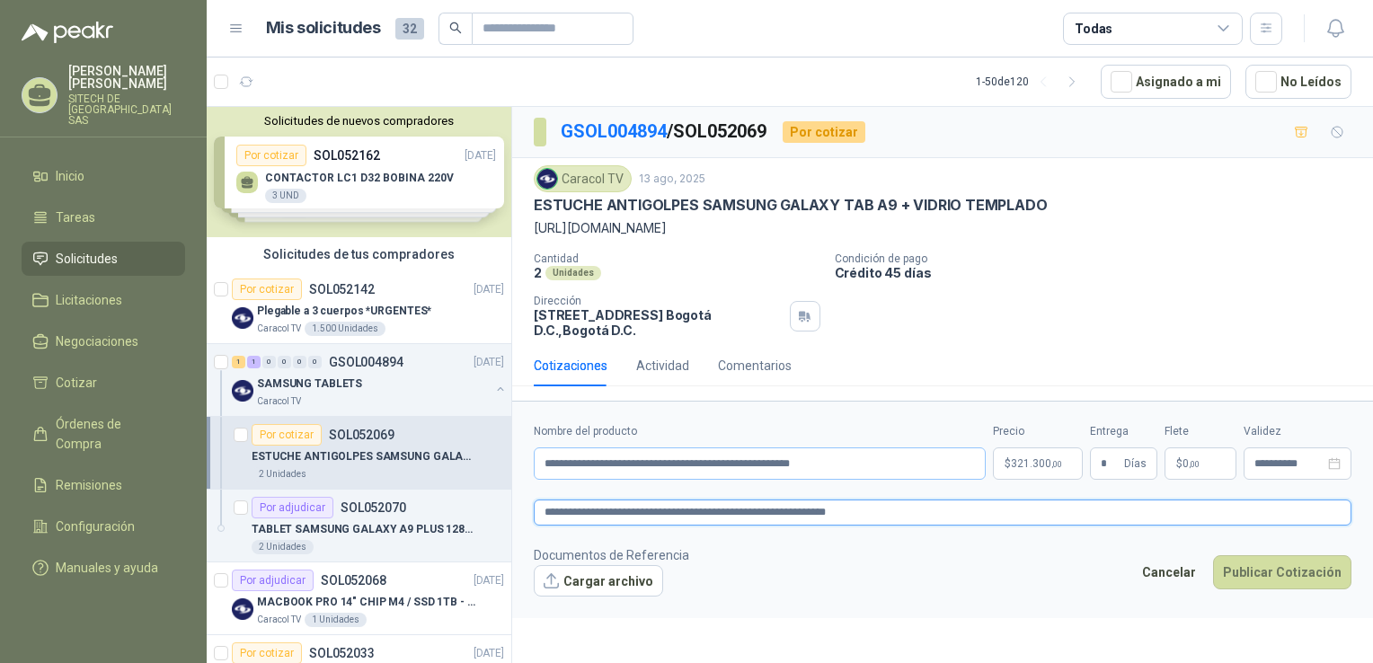
type textarea "**********"
click at [901, 468] on input "**********" at bounding box center [760, 464] width 452 height 32
type input "**********"
click at [973, 504] on textarea "**********" at bounding box center [943, 513] width 818 height 26
type textarea "**********"
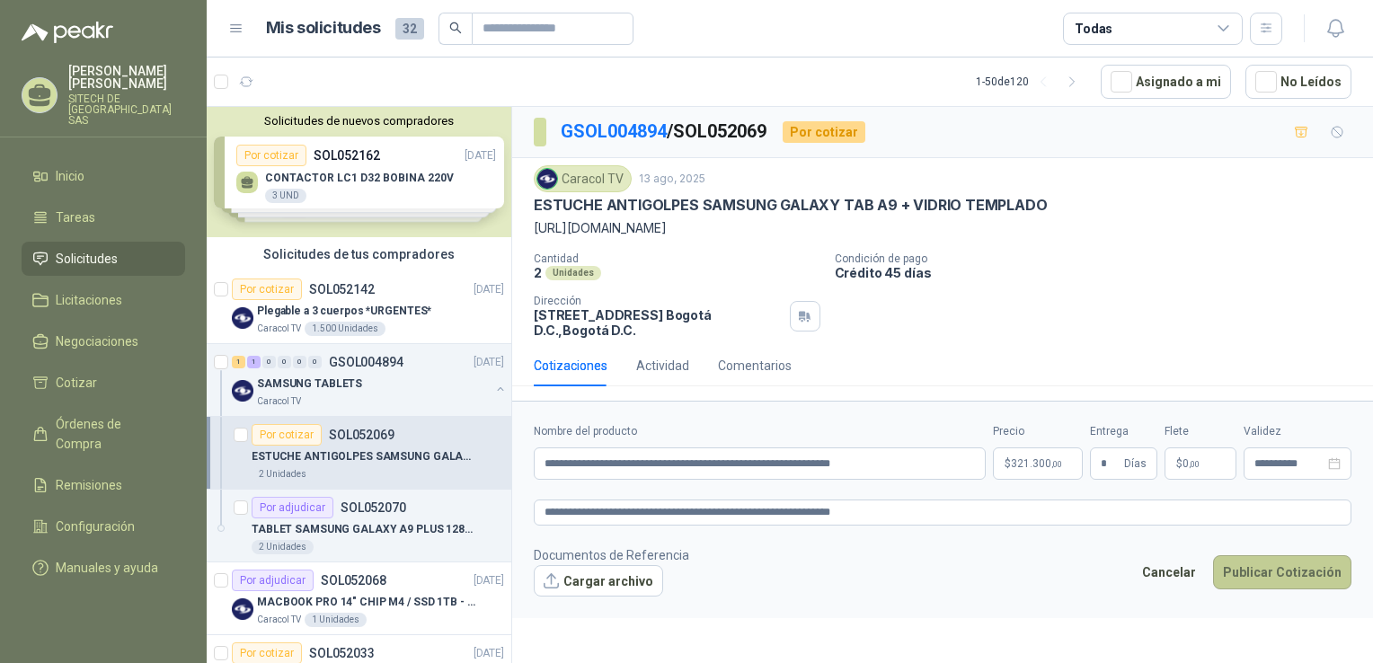
click at [1259, 567] on button "Publicar Cotización" at bounding box center [1282, 572] width 138 height 34
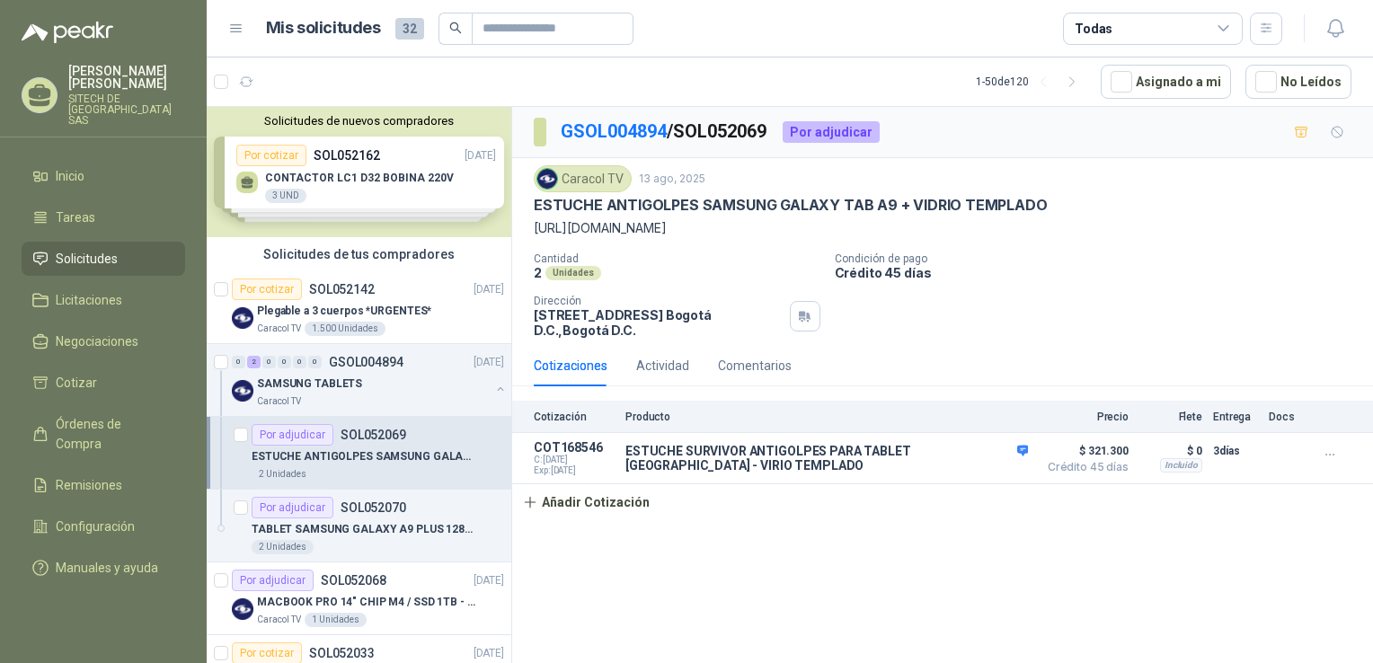
click at [386, 262] on div "Solicitudes de tus compradores" at bounding box center [359, 254] width 305 height 34
click at [360, 322] on div "1.500 Unidades" at bounding box center [345, 329] width 81 height 14
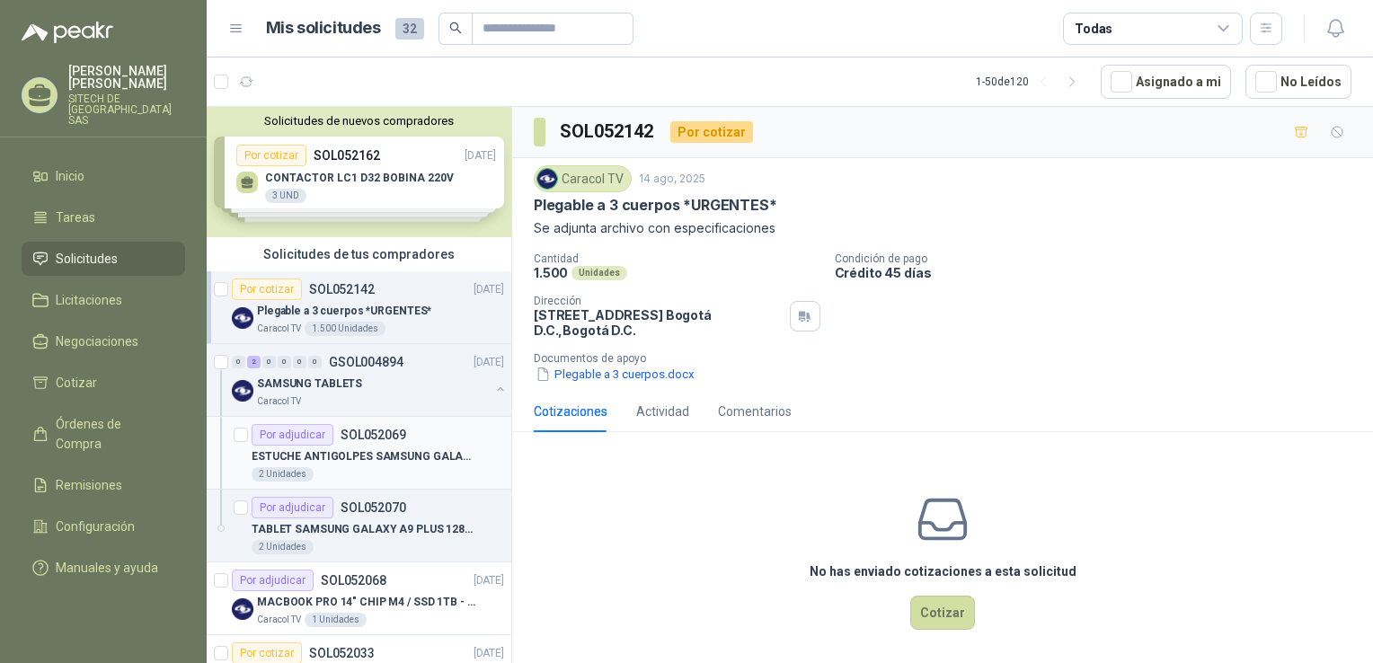
click at [338, 443] on div "Por adjudicar SOL052069" at bounding box center [329, 435] width 155 height 22
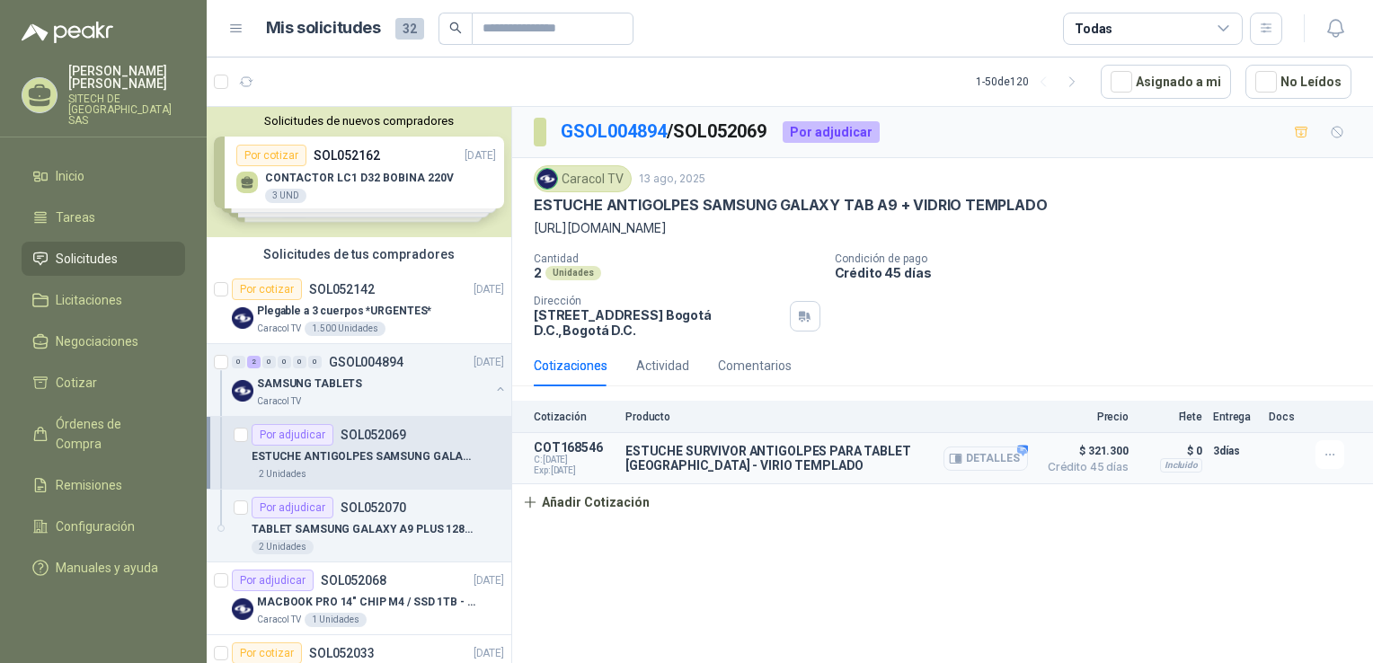
click at [1002, 466] on button "Detalles" at bounding box center [986, 459] width 84 height 24
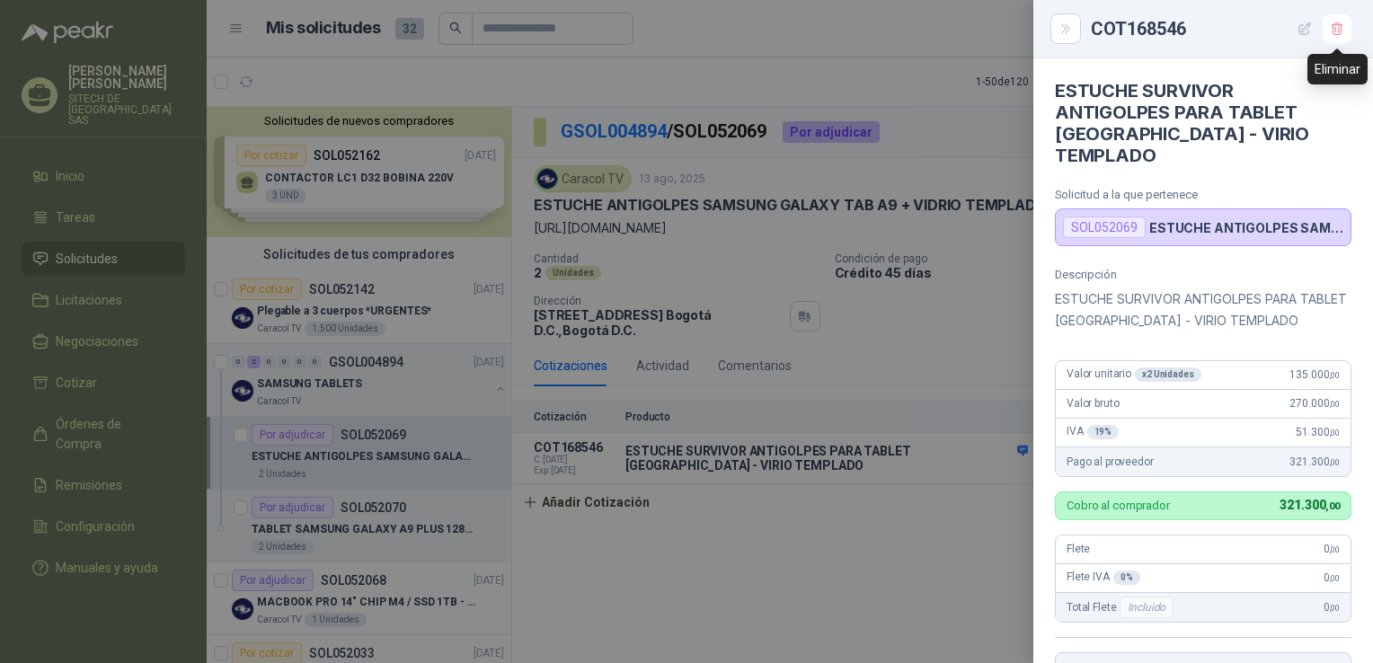
click at [1312, 28] on button "button" at bounding box center [1305, 28] width 29 height 29
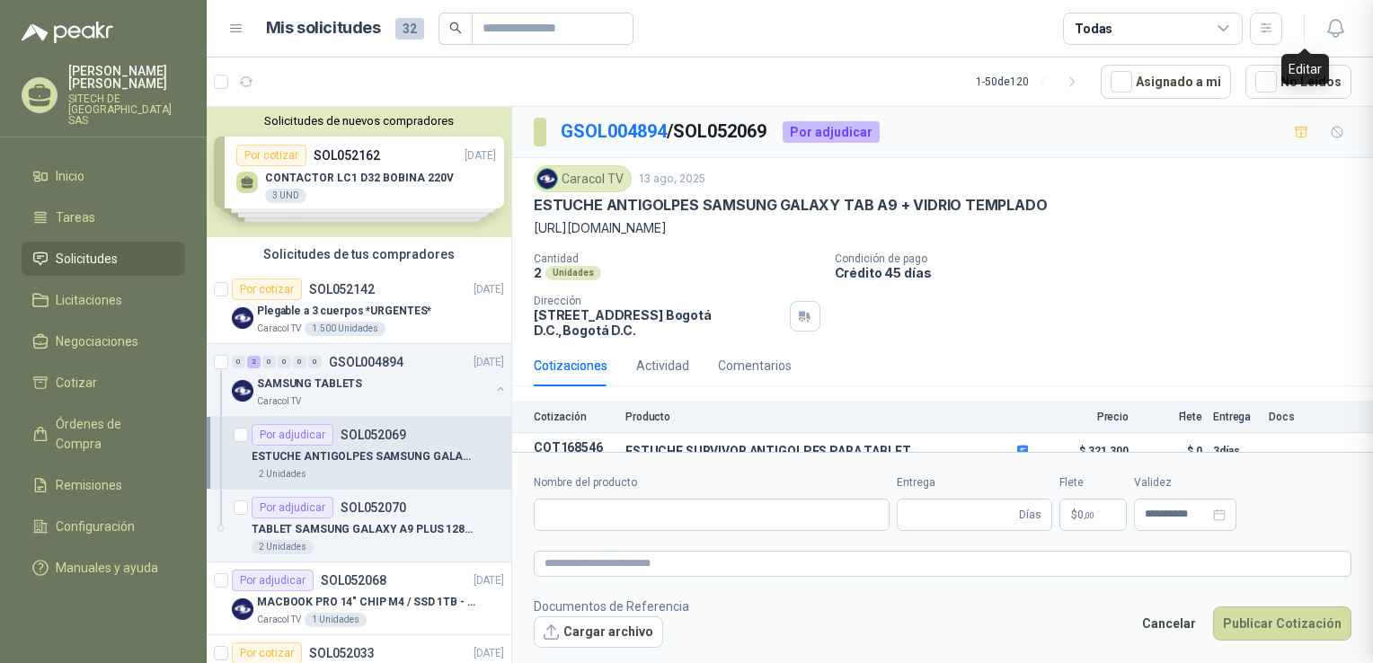
type input "**********"
type input "*"
type textarea "**********"
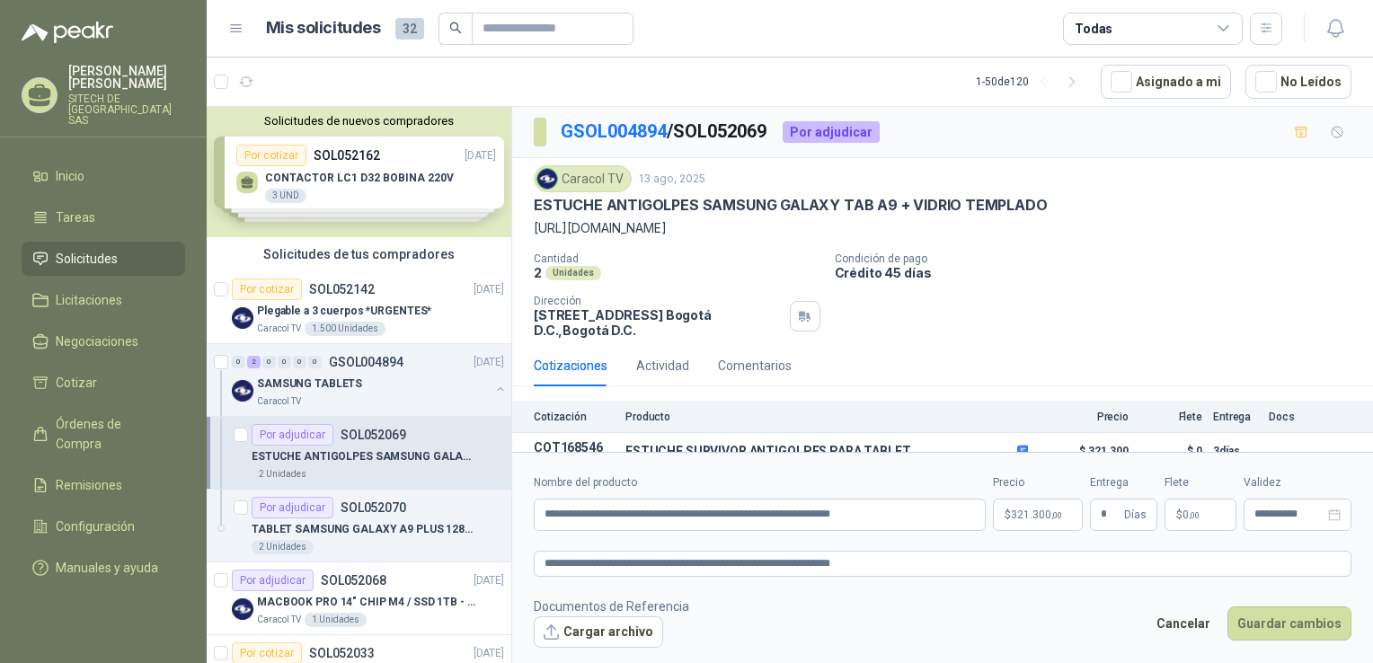
click at [1035, 516] on span "321.300 ,00" at bounding box center [1036, 515] width 51 height 11
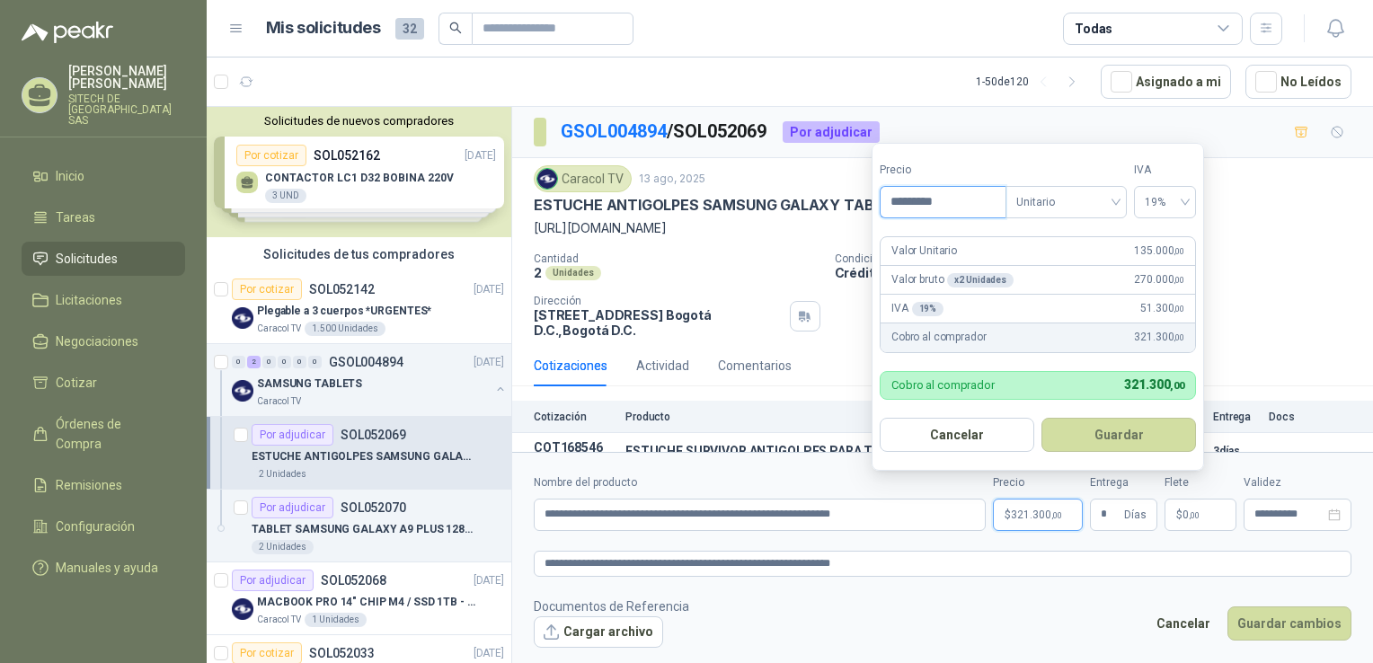
click at [967, 209] on input "*********" at bounding box center [943, 202] width 125 height 31
type input "*********"
click at [1112, 433] on button "Guardar" at bounding box center [1119, 435] width 155 height 34
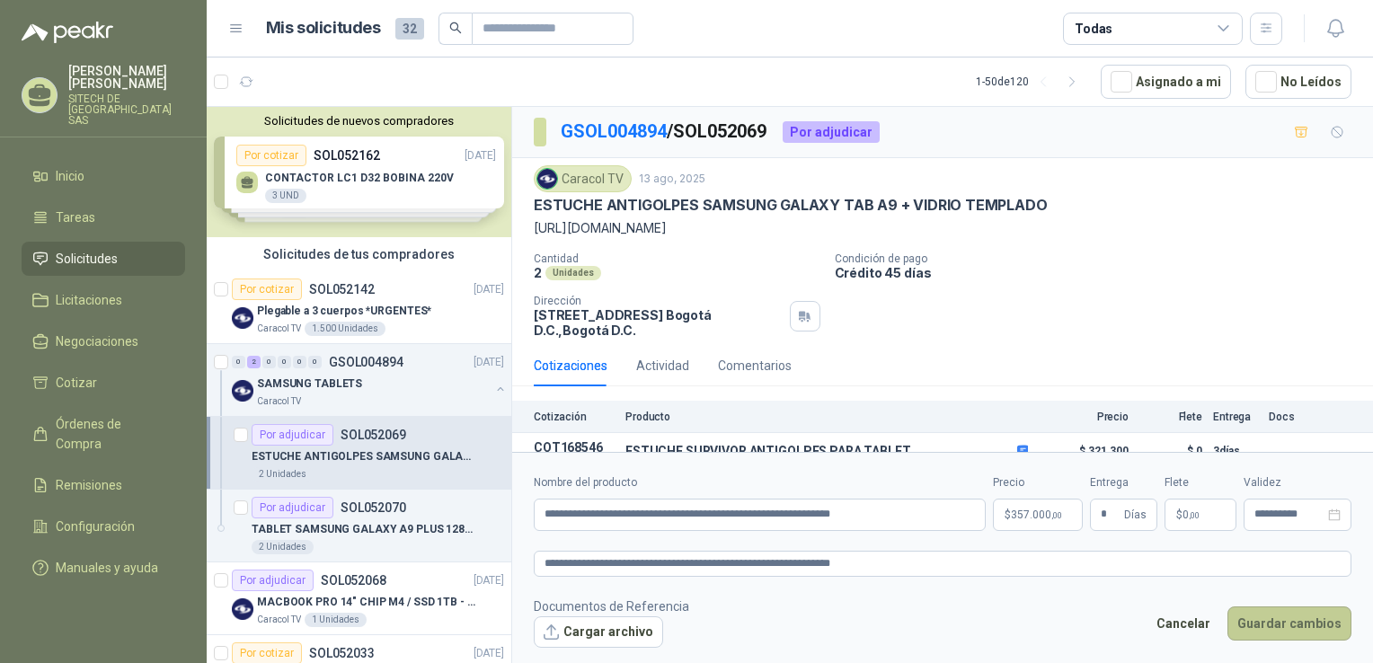
click at [1280, 624] on button "Guardar cambios" at bounding box center [1290, 624] width 124 height 34
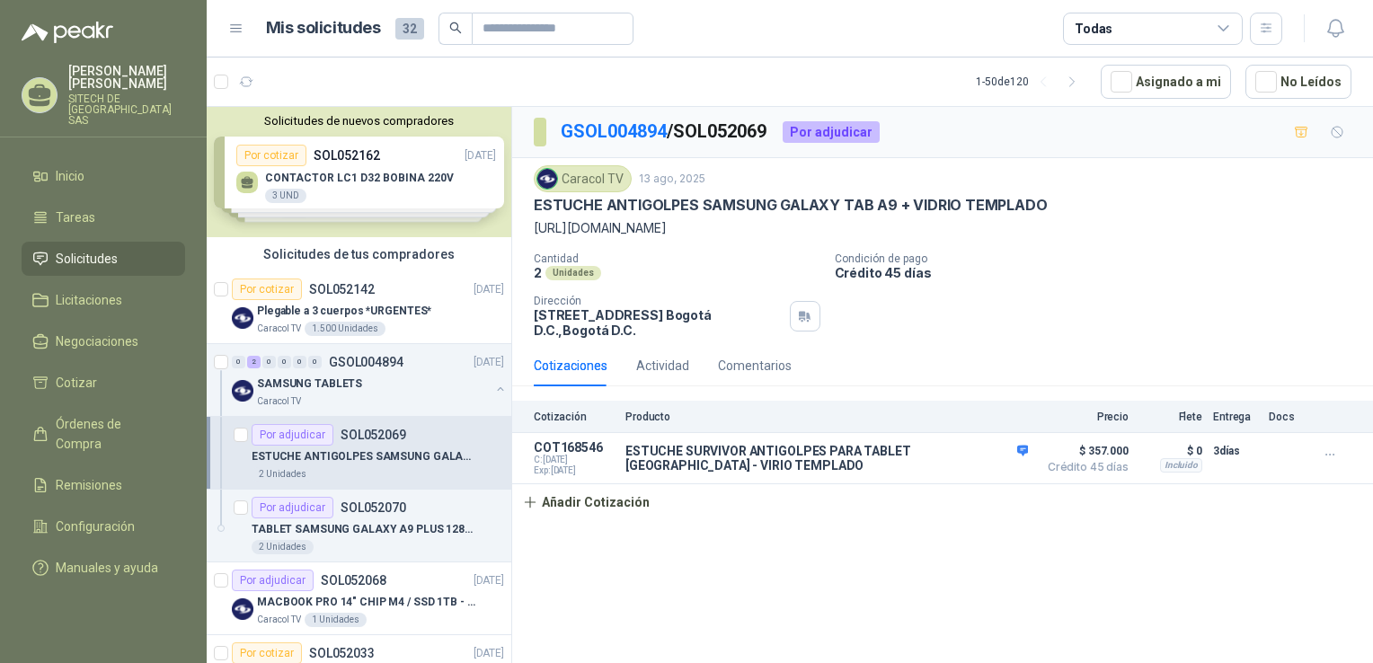
drag, startPoint x: 350, startPoint y: 314, endPoint x: 380, endPoint y: 444, distance: 133.9
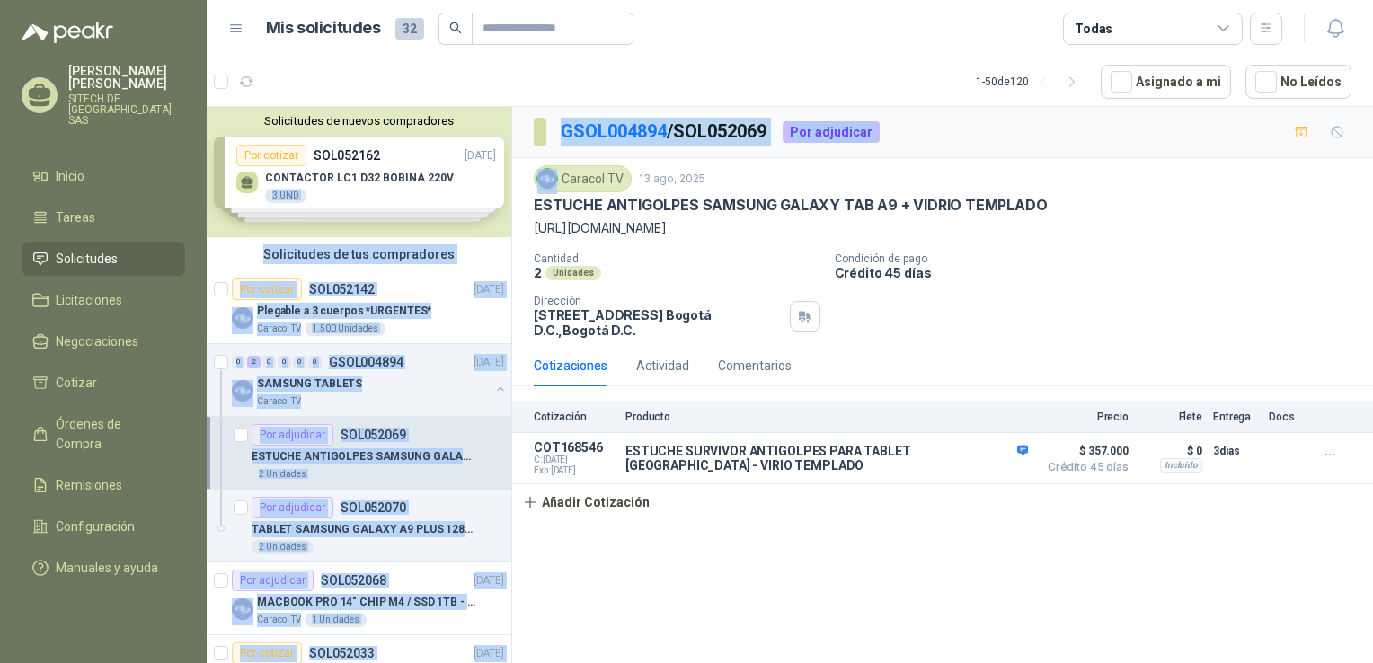
drag, startPoint x: 511, startPoint y: 164, endPoint x: 511, endPoint y: 183, distance: 19.8
click at [511, 183] on div "Solicitudes de nuevos compradores Por cotizar SOL052162 14/08/25 CONTACTOR LC1 …" at bounding box center [790, 388] width 1167 height 564
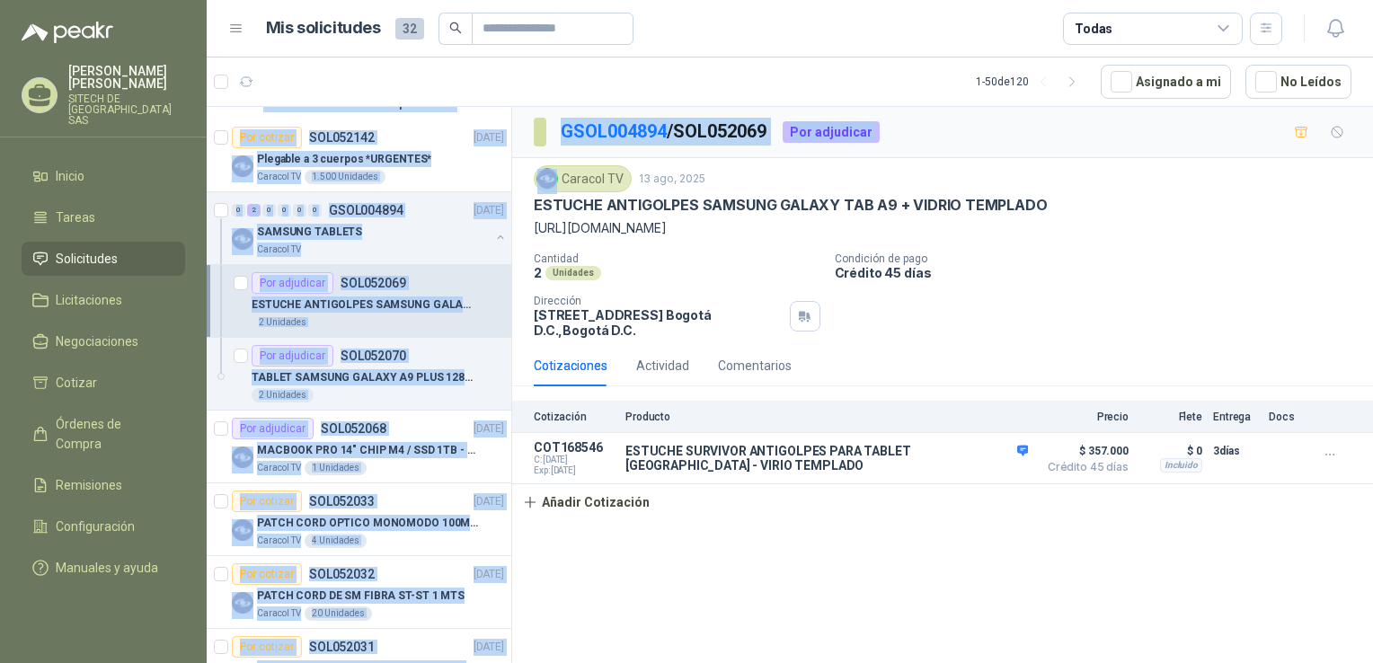
scroll to position [176, 0]
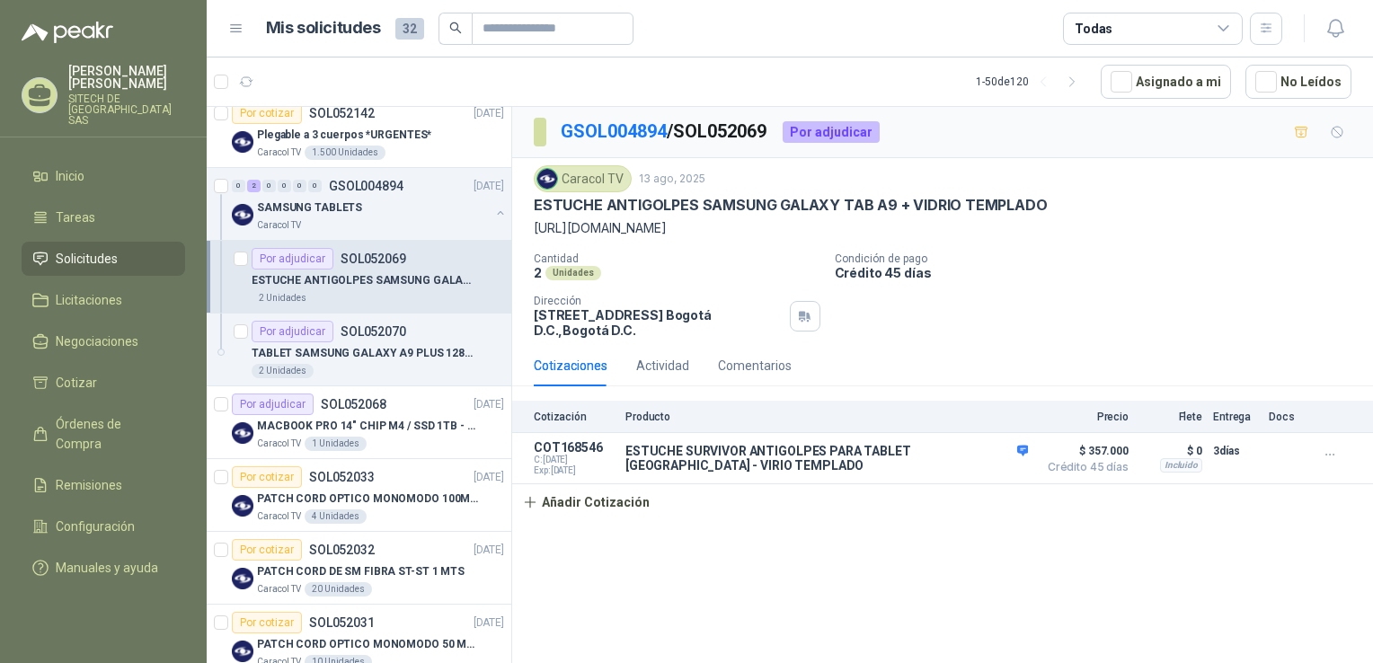
click at [665, 502] on div "Cotización Producto Precio Flete Entrega Docs COT168546 C: 14/08/2025 Exp: 29/0…" at bounding box center [942, 461] width 861 height 120
